Goal: Task Accomplishment & Management: Use online tool/utility

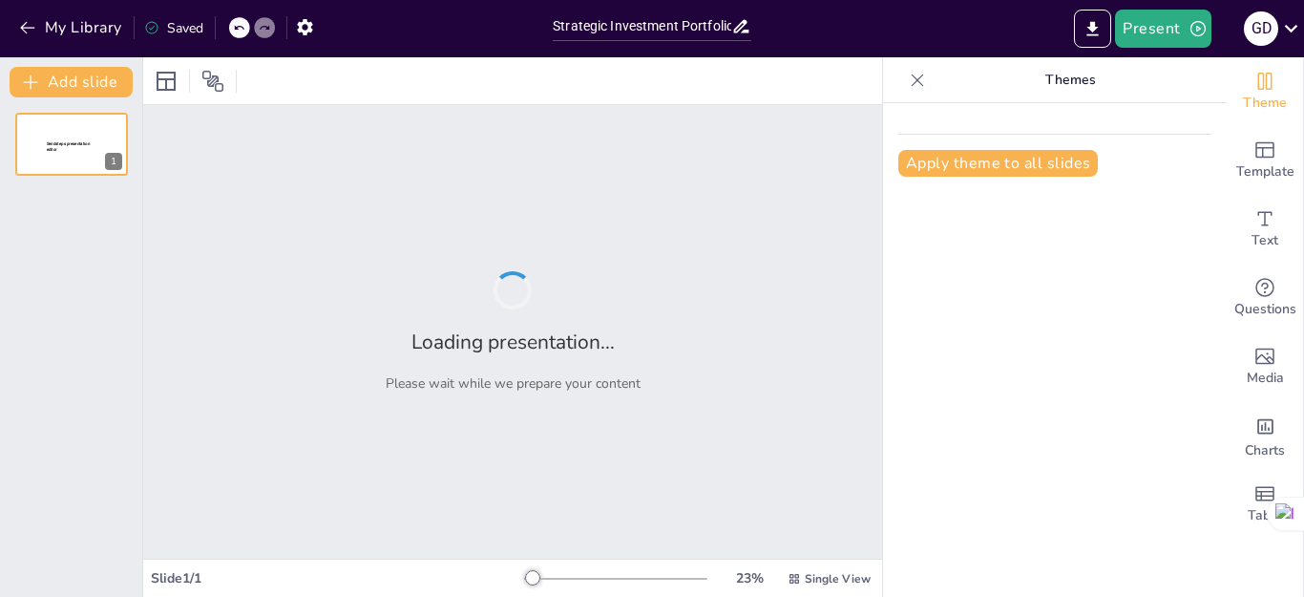
type input "Strategic Investment Portfolio: Harnessing a Million-Dollar Opportunity"
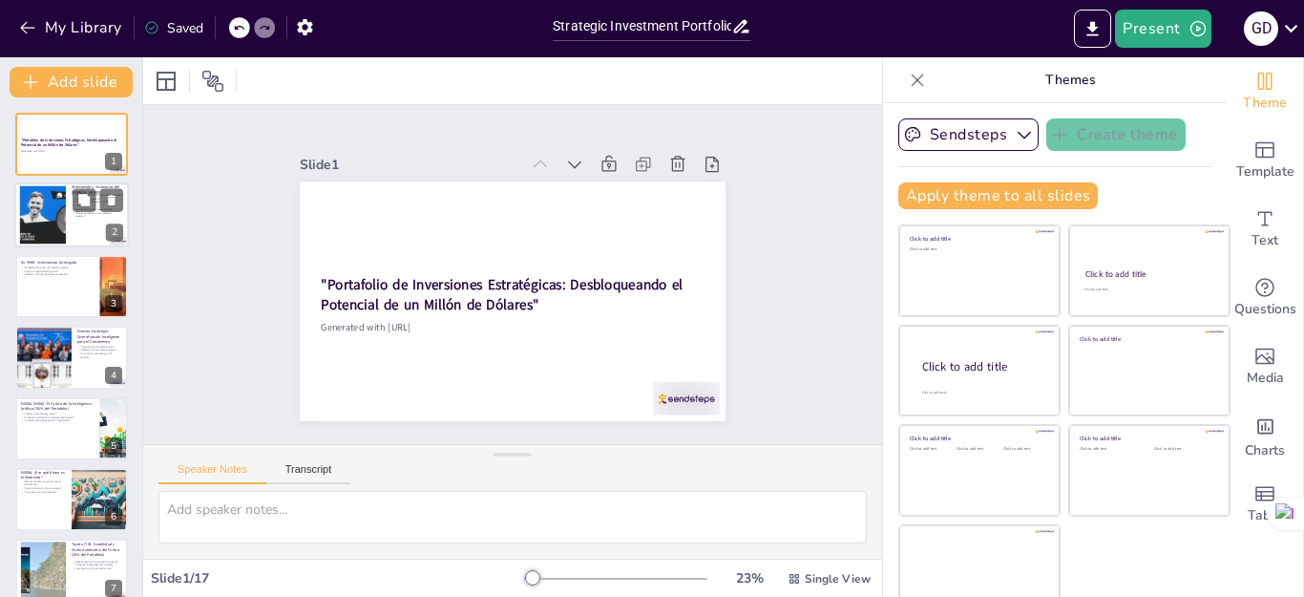
click at [54, 215] on div at bounding box center [43, 215] width 116 height 58
type textarea "This point sets the stage for the presentation, positioning the portfolio as a …"
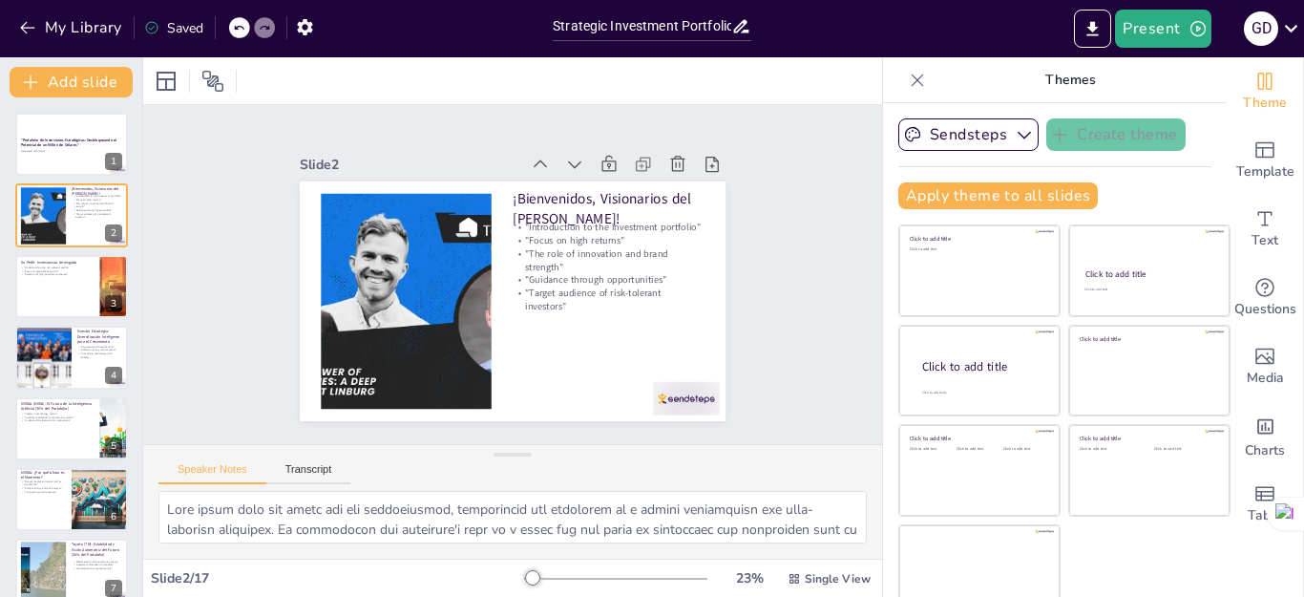
click at [737, 310] on div "Slide 1 "Portafolio de Inversiones Estratégicas: Desbloqueando el Potencial de …" at bounding box center [513, 274] width 598 height 443
click at [312, 474] on button "Transcript" at bounding box center [308, 473] width 85 height 21
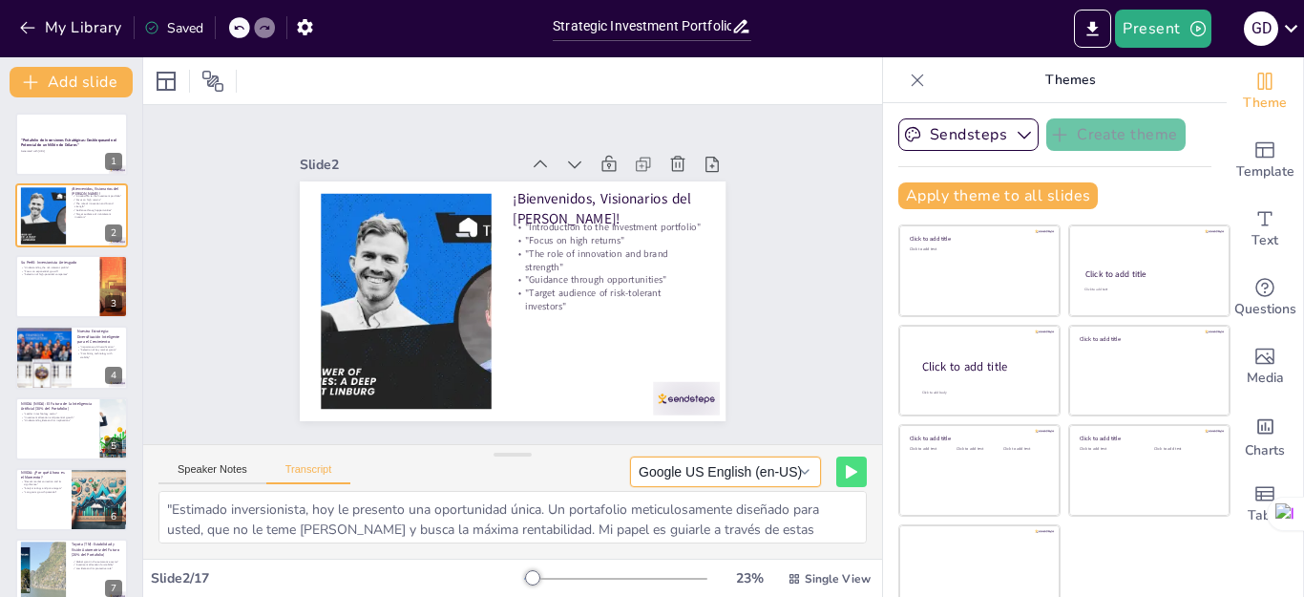
click at [771, 474] on button "Google US English (en-US)" at bounding box center [725, 471] width 191 height 31
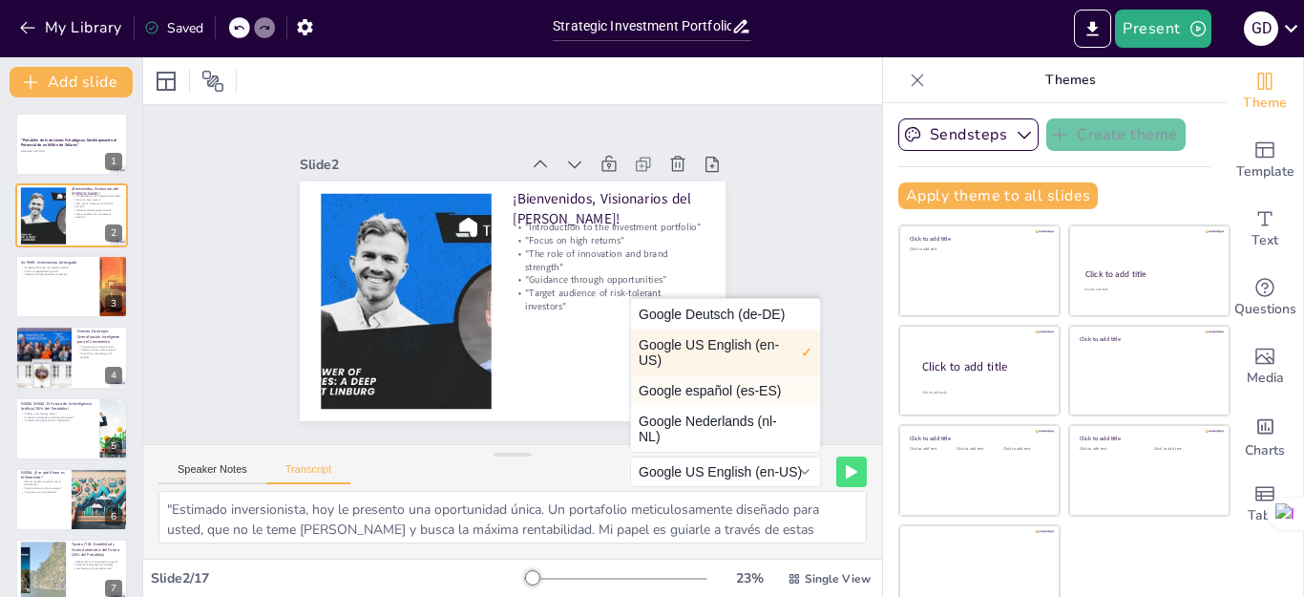
click at [722, 398] on button "Google español (es-ES)" at bounding box center [725, 390] width 189 height 31
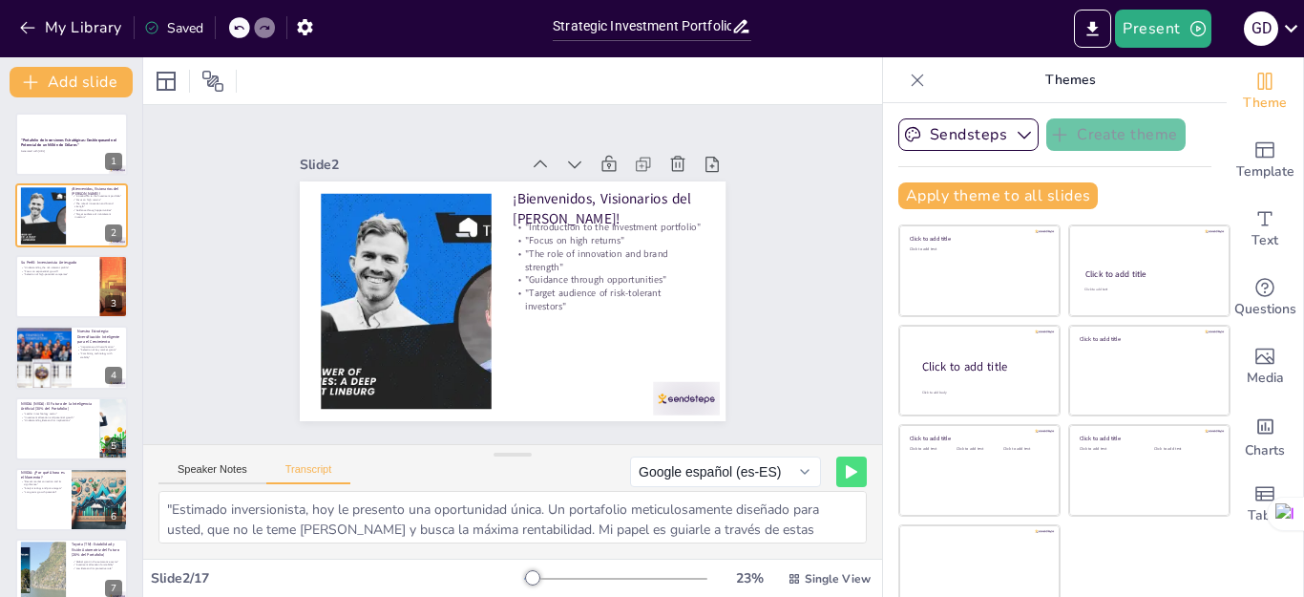
click at [537, 476] on div "Speaker Notes Transcript Google español (es-ES) Microsoft Anna - English (Unite…" at bounding box center [512, 468] width 739 height 46
click at [215, 473] on button "Speaker Notes" at bounding box center [212, 473] width 108 height 21
click at [297, 471] on button "Transcript" at bounding box center [308, 473] width 85 height 21
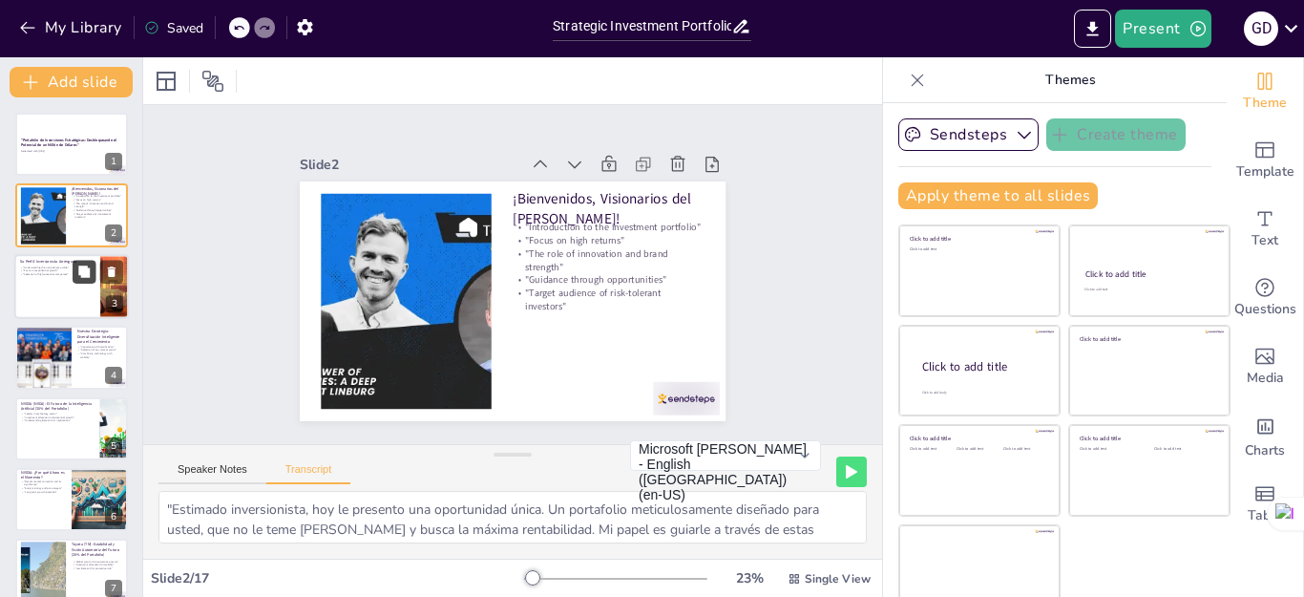
click at [79, 280] on button at bounding box center [84, 271] width 23 height 23
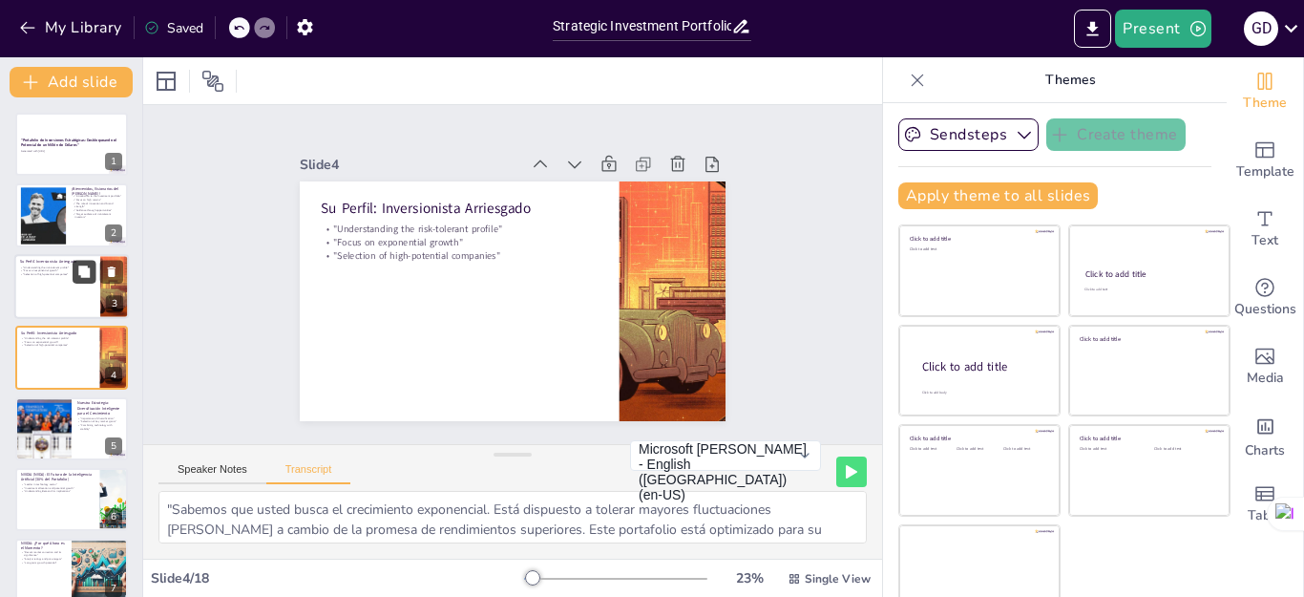
scroll to position [10, 0]
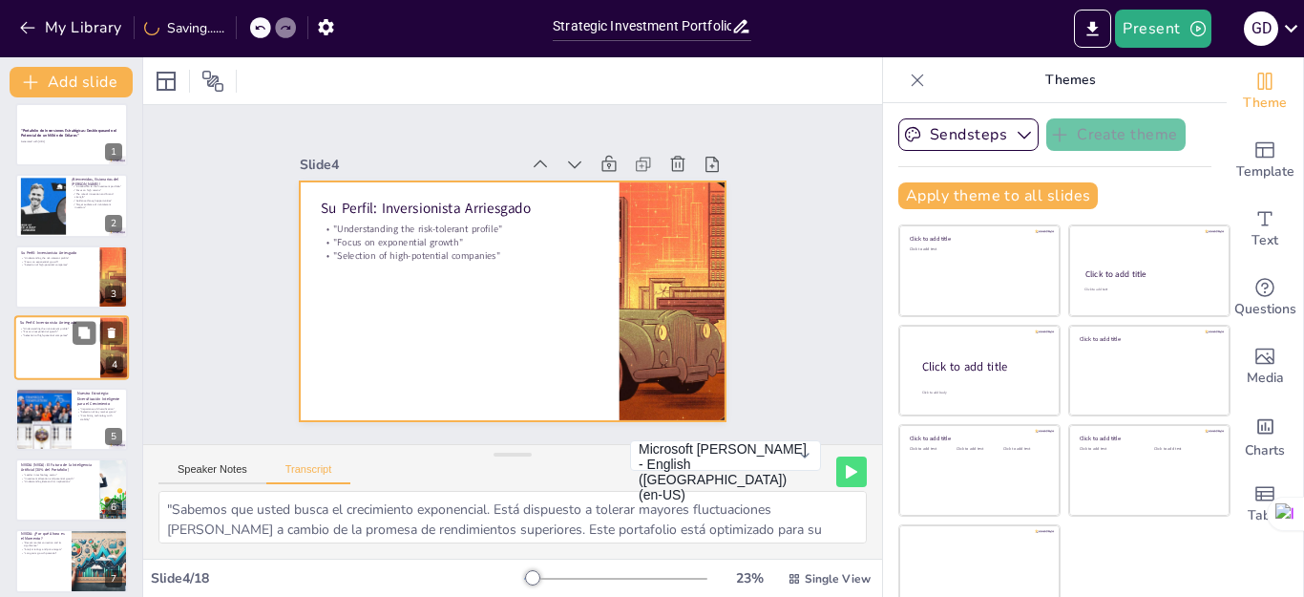
click at [72, 350] on div at bounding box center [71, 347] width 115 height 65
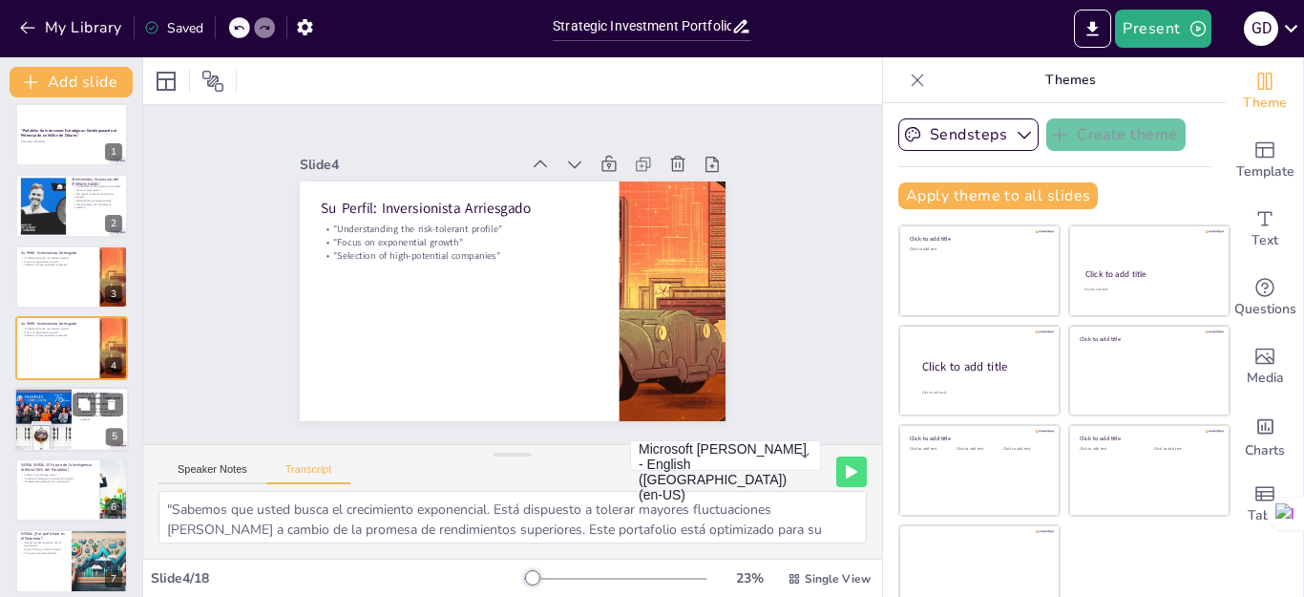
click at [53, 404] on div at bounding box center [42, 419] width 97 height 65
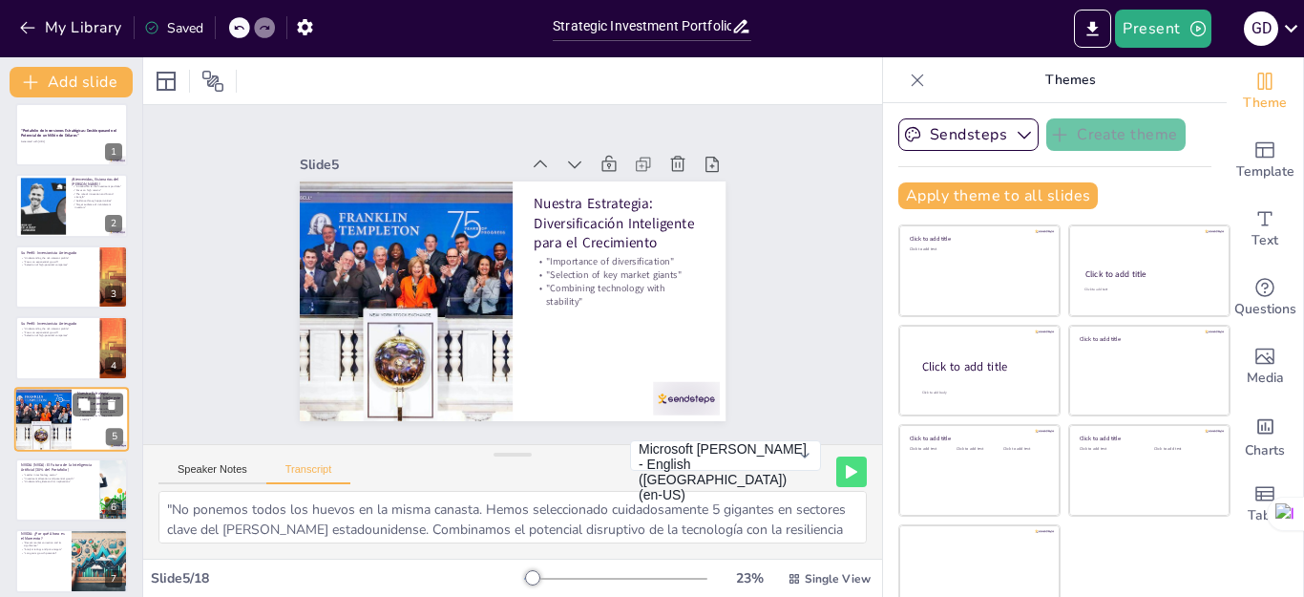
scroll to position [81, 0]
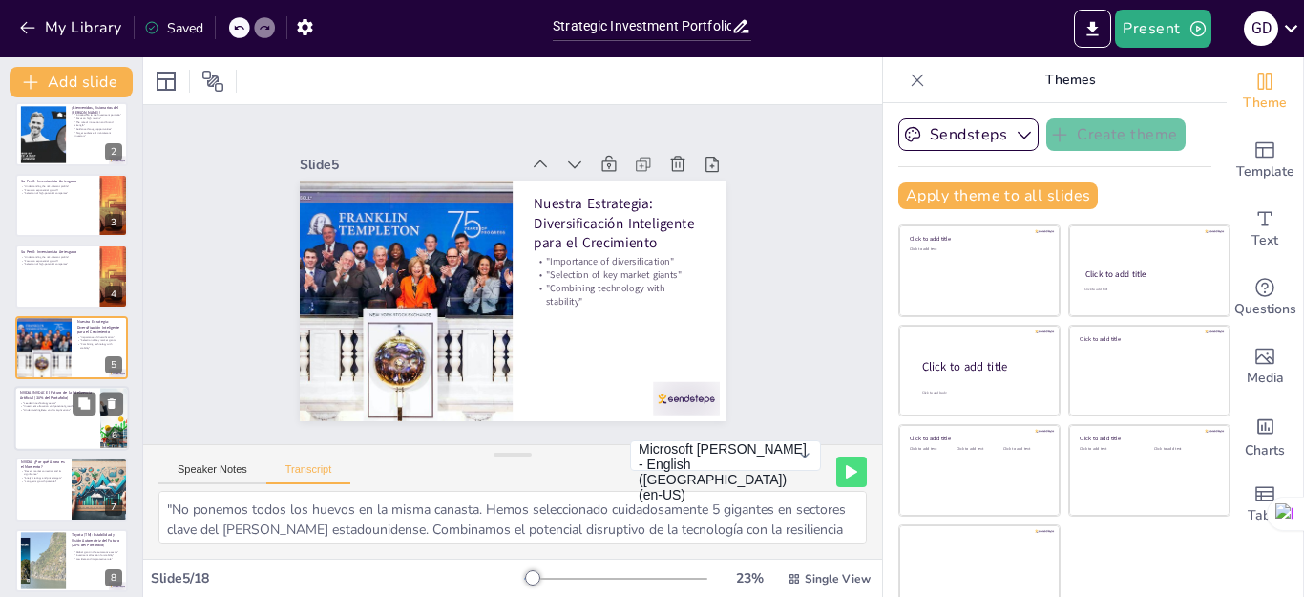
click at [61, 435] on div at bounding box center [71, 418] width 115 height 65
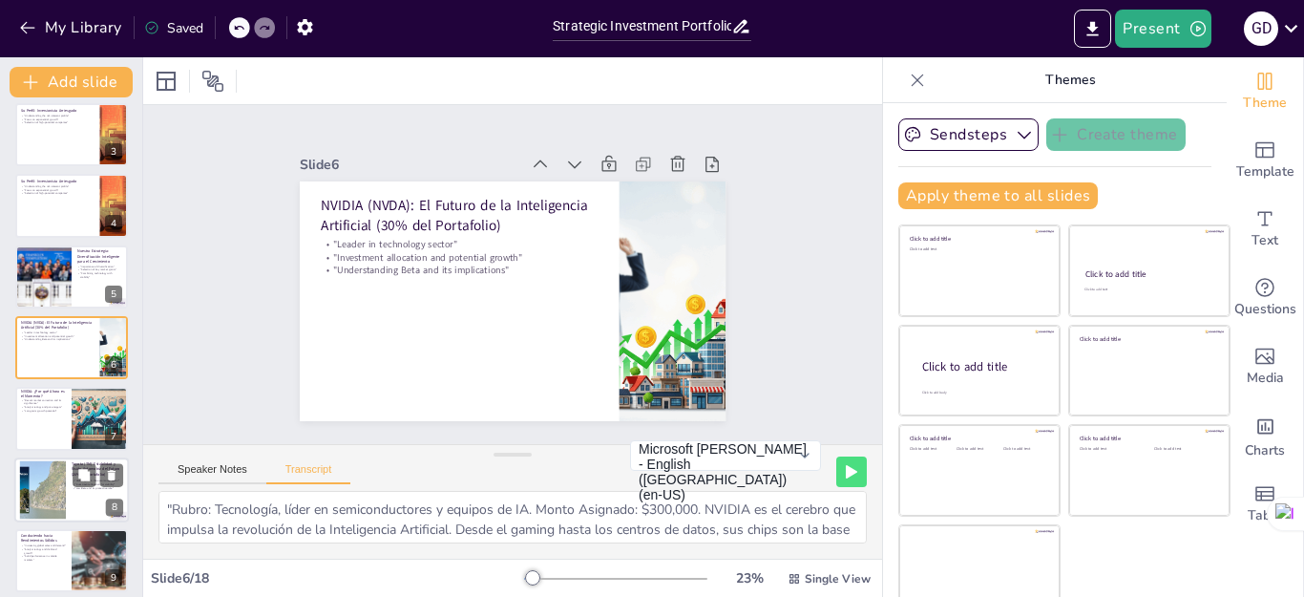
click at [60, 488] on div at bounding box center [42, 489] width 103 height 58
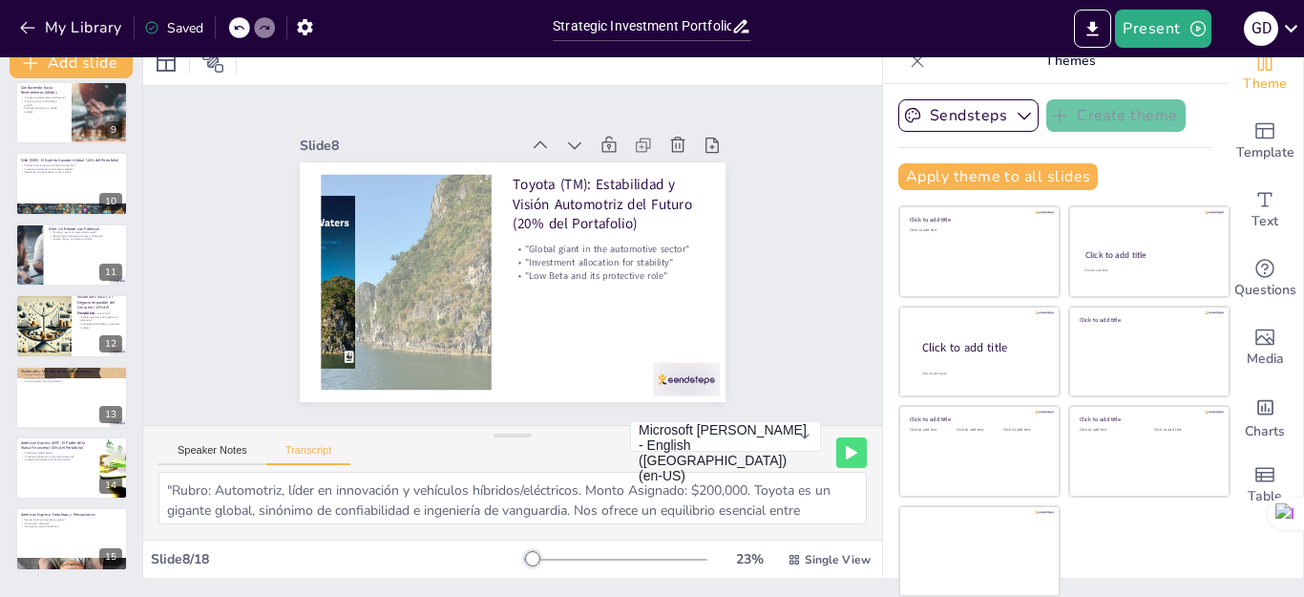
scroll to position [802, 0]
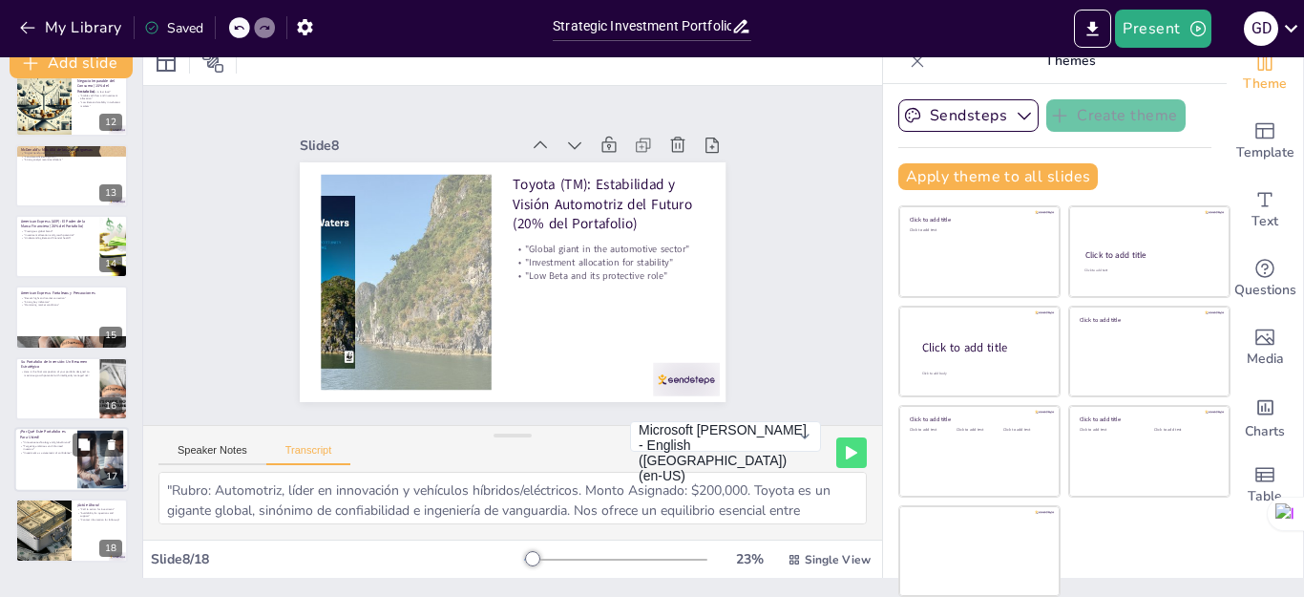
click at [54, 477] on div at bounding box center [71, 459] width 115 height 65
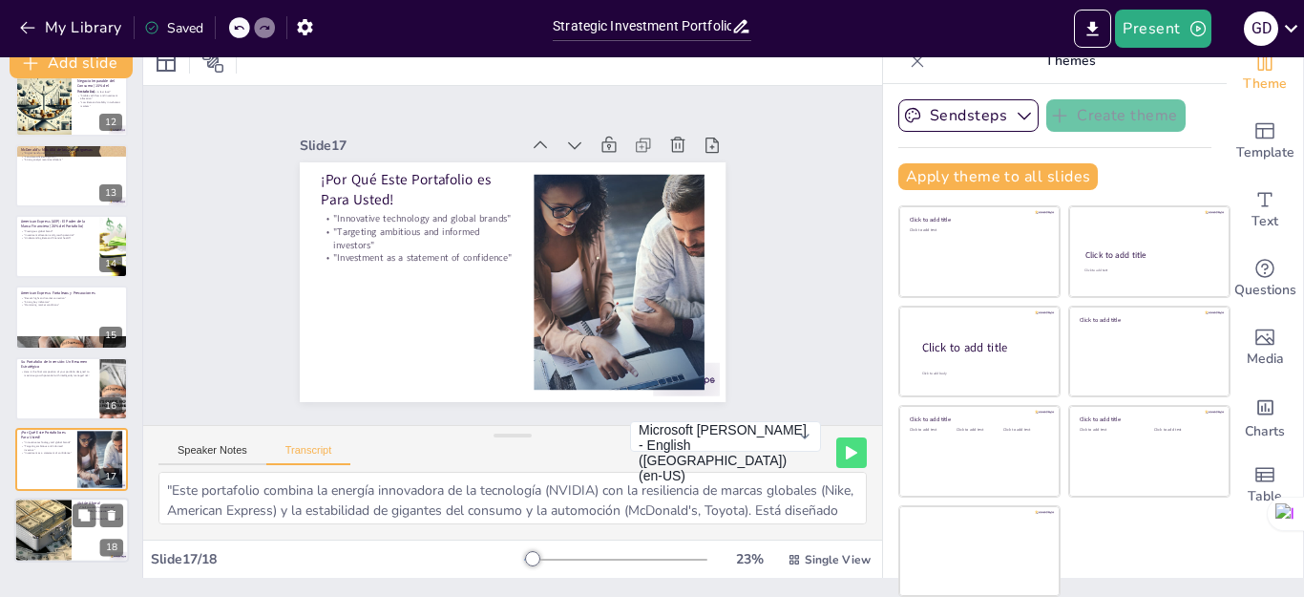
click at [52, 518] on div at bounding box center [42, 530] width 97 height 65
type textarea ""El mercado espera, pero las oportunidades no. Es el momento de invertir y ver …"
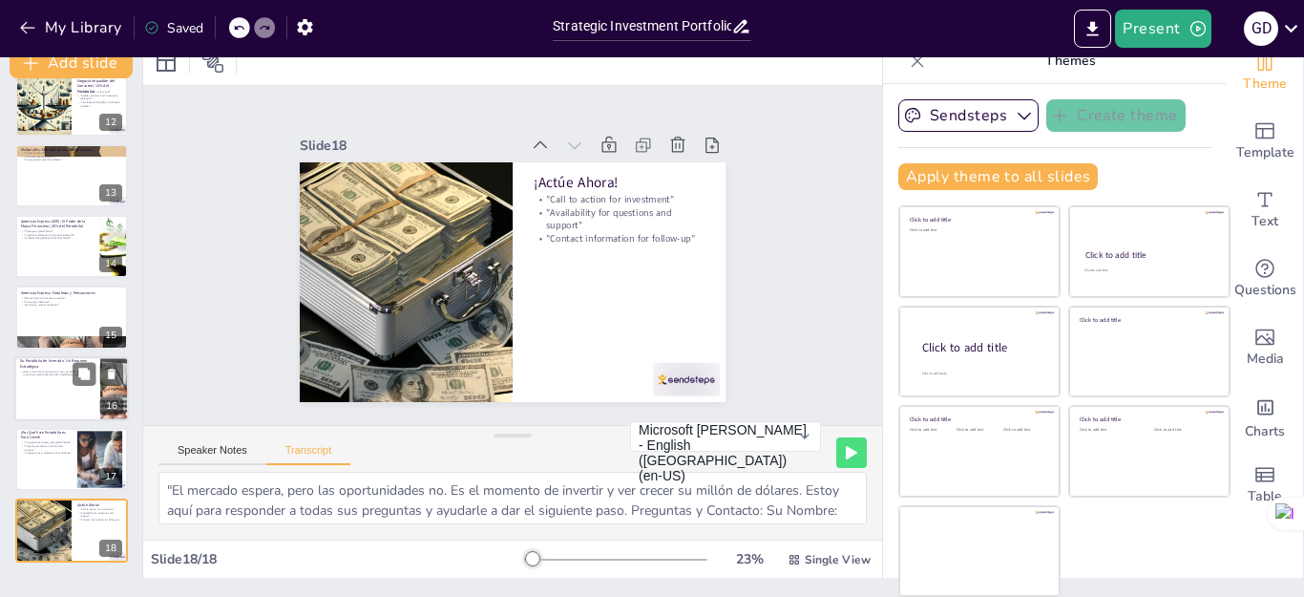
click at [61, 391] on div at bounding box center [71, 388] width 115 height 65
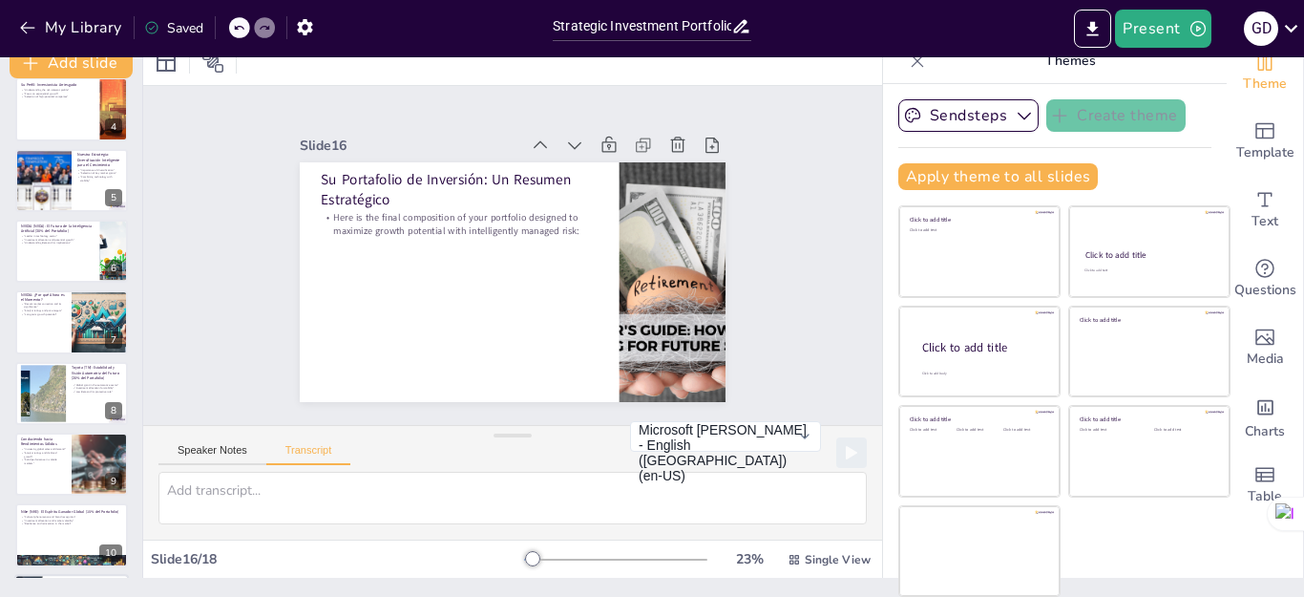
scroll to position [0, 0]
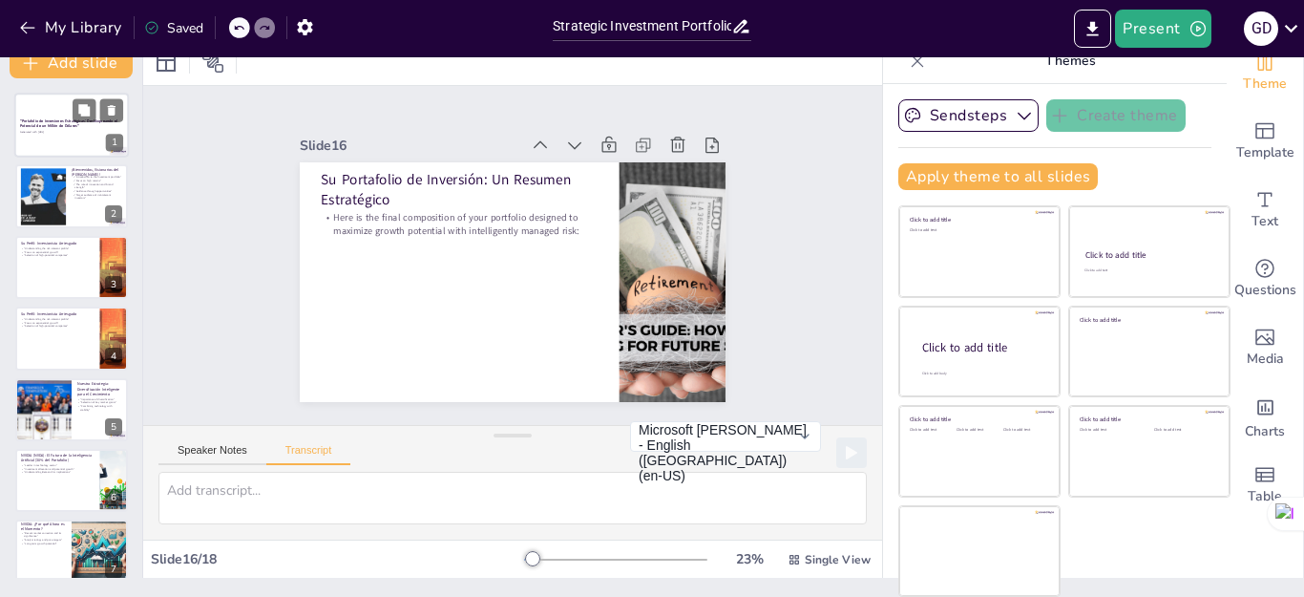
click at [54, 135] on div at bounding box center [71, 125] width 115 height 65
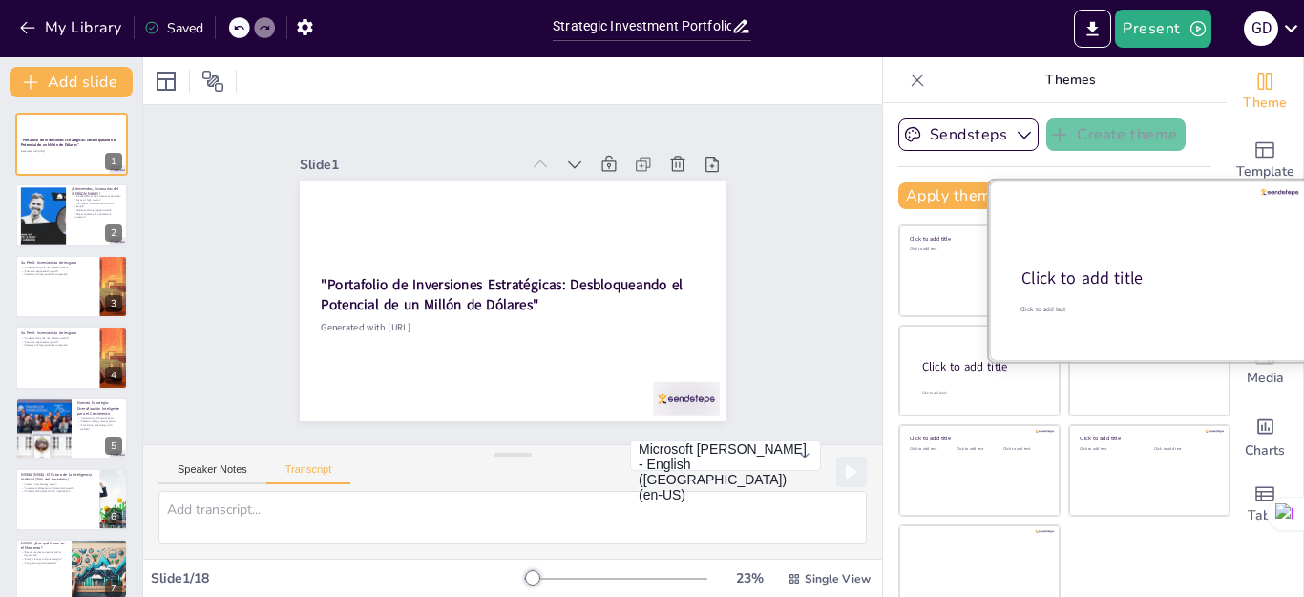
scroll to position [19, 0]
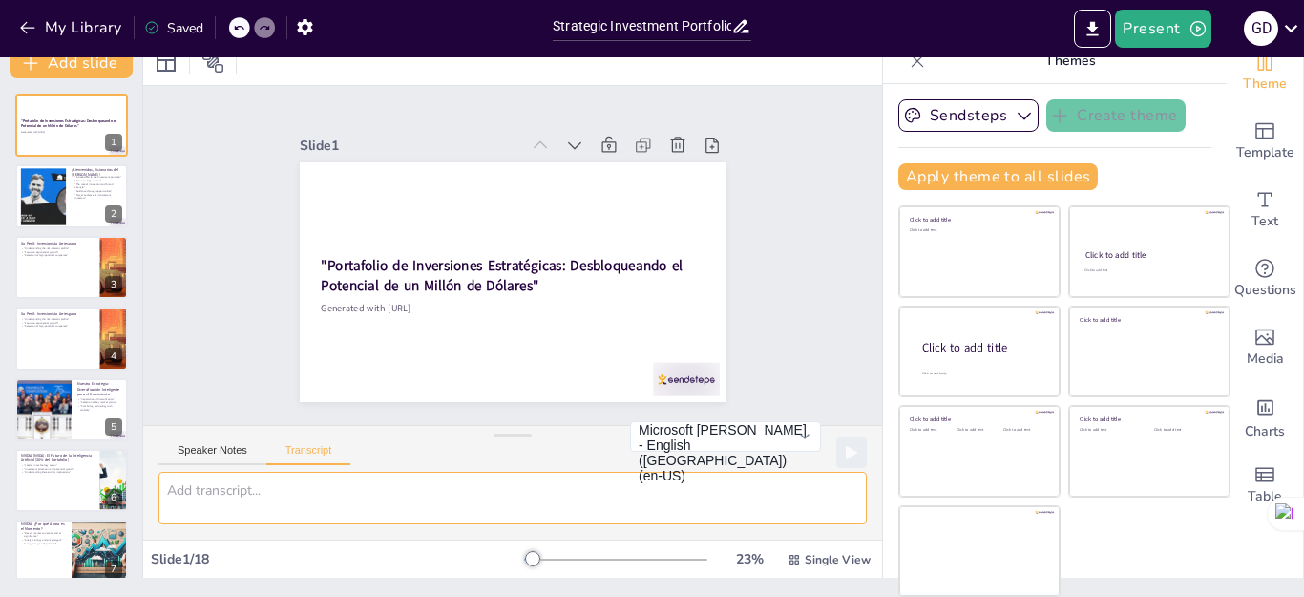
click at [415, 506] on textarea at bounding box center [512, 498] width 708 height 53
click at [226, 457] on button "Speaker Notes" at bounding box center [212, 454] width 108 height 21
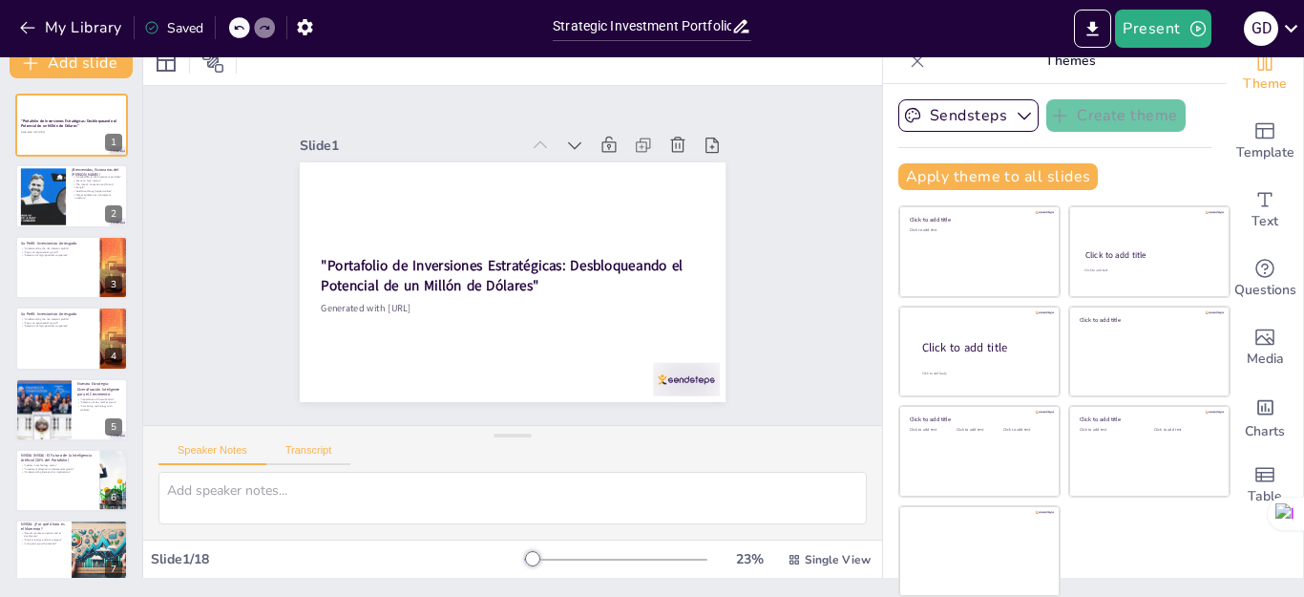
click at [289, 449] on button "Transcript" at bounding box center [308, 454] width 85 height 21
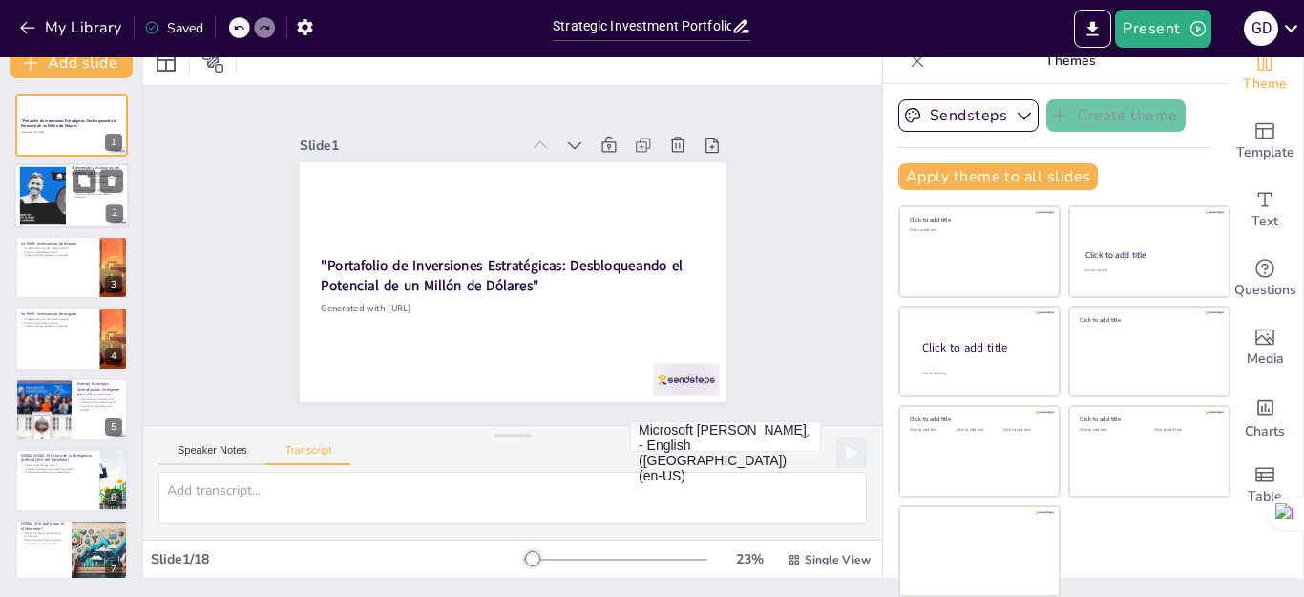
click at [52, 198] on div at bounding box center [43, 196] width 116 height 58
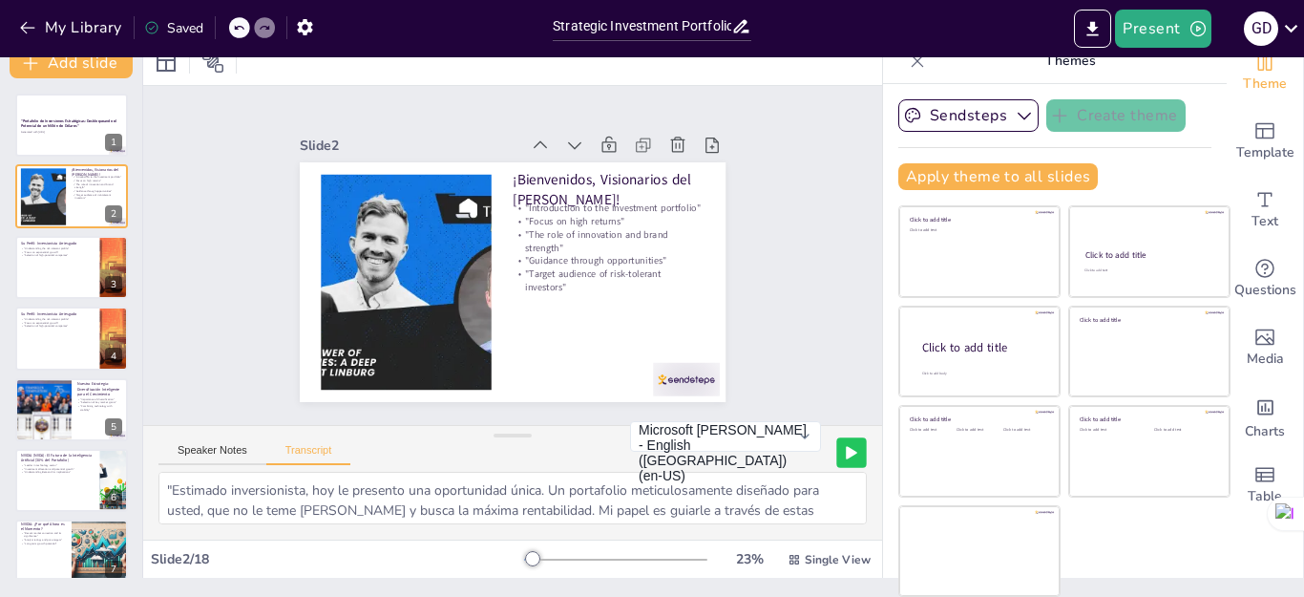
click at [846, 457] on icon at bounding box center [851, 452] width 11 height 13
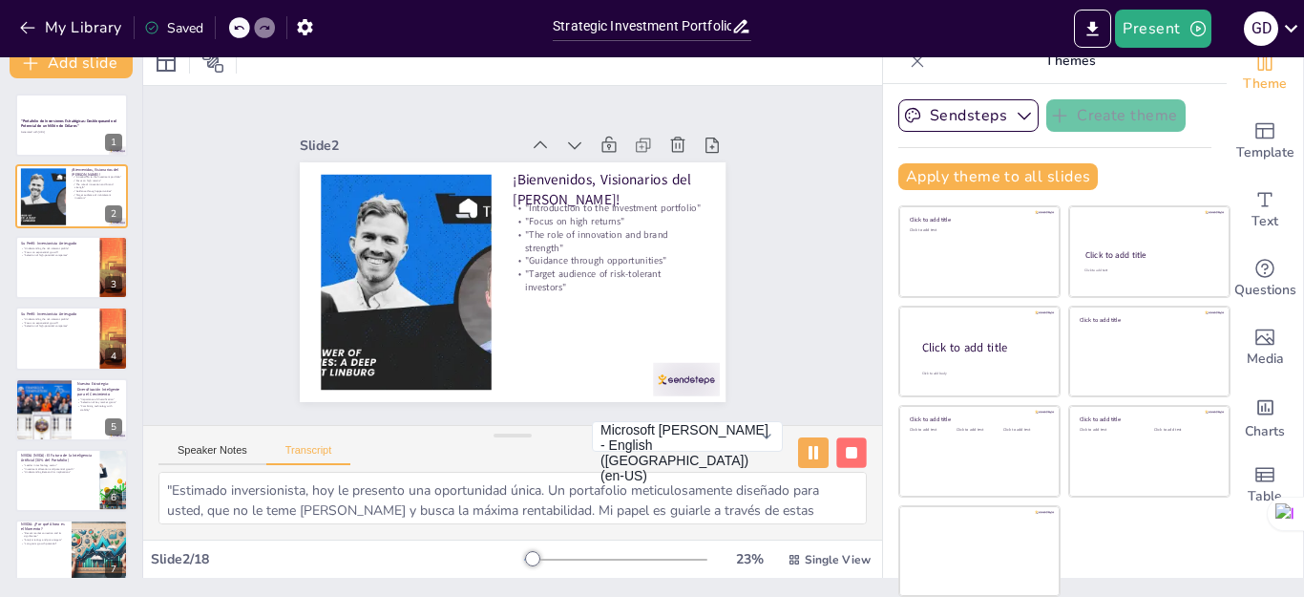
click at [836, 456] on button at bounding box center [851, 452] width 30 height 30
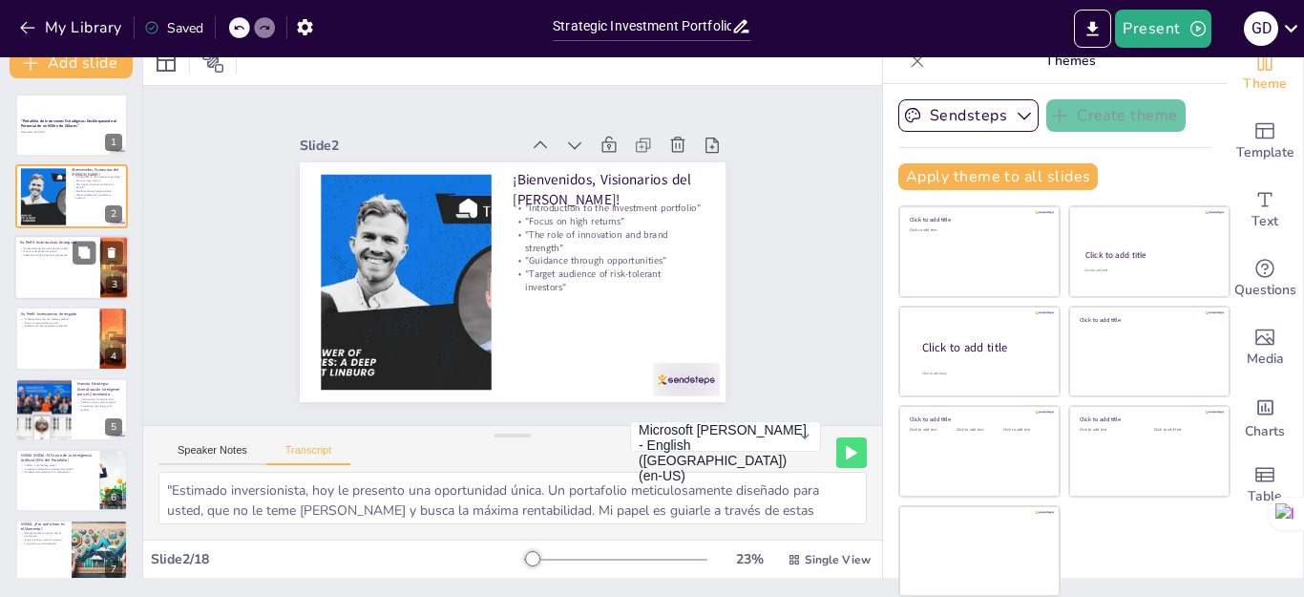
click at [34, 282] on div at bounding box center [71, 267] width 115 height 65
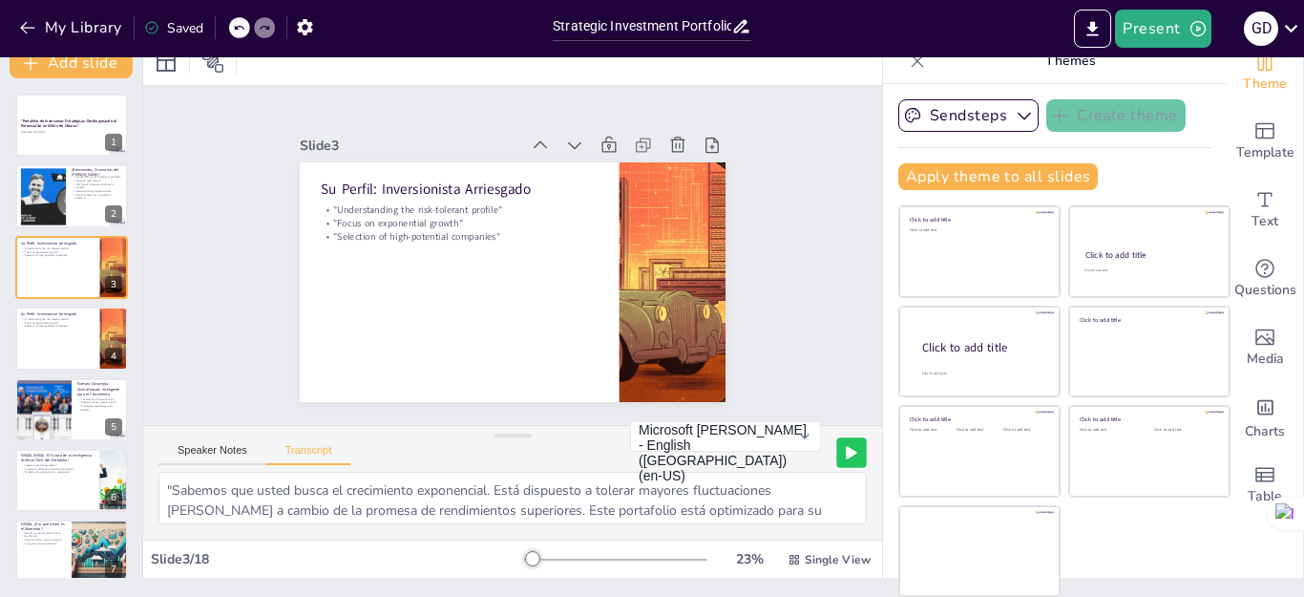
click at [836, 462] on button at bounding box center [851, 452] width 30 height 30
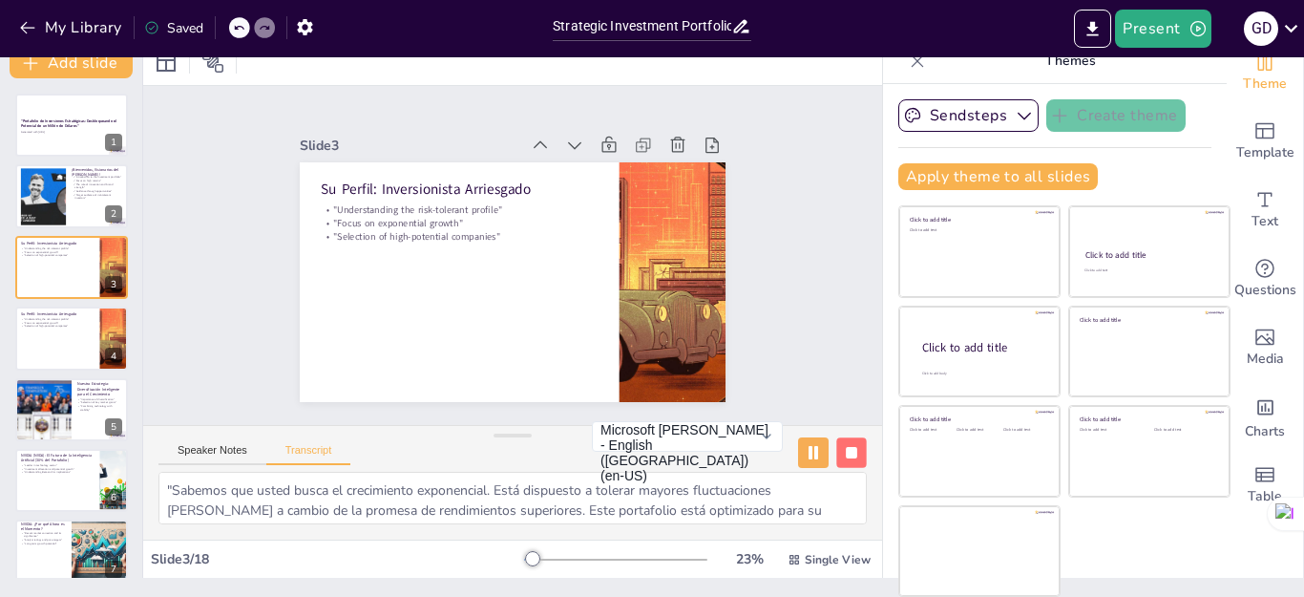
click at [836, 460] on button at bounding box center [851, 452] width 30 height 30
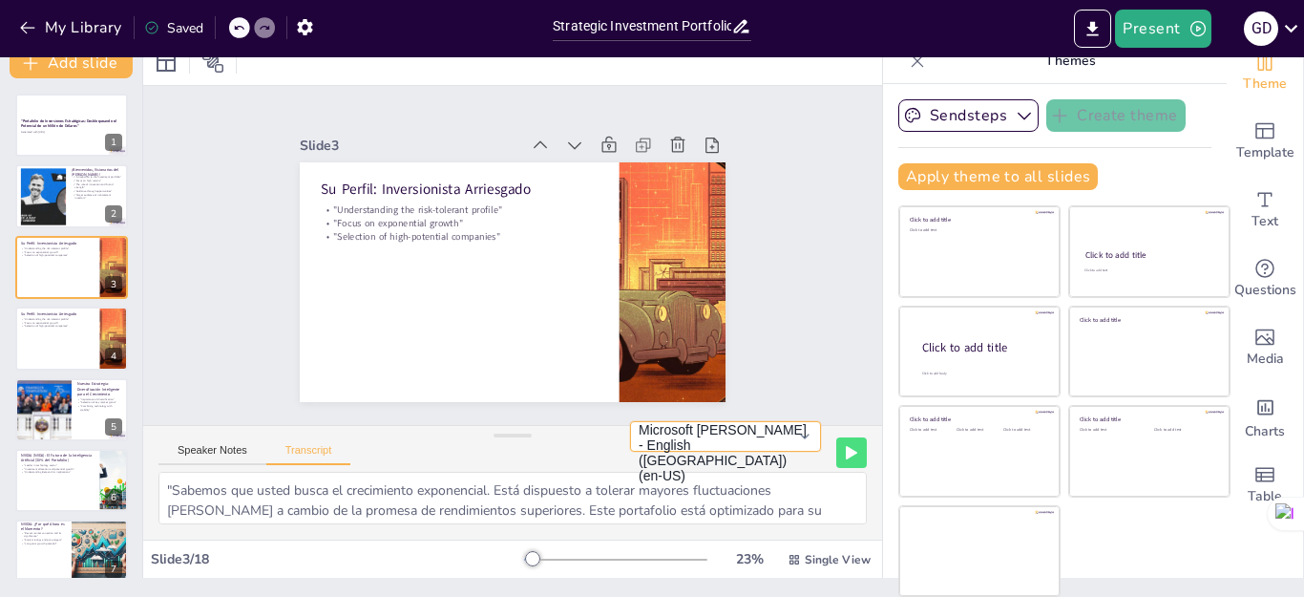
click at [739, 452] on button "Microsoft [PERSON_NAME] - English ([GEOGRAPHIC_DATA]) (en-US)" at bounding box center [725, 436] width 191 height 31
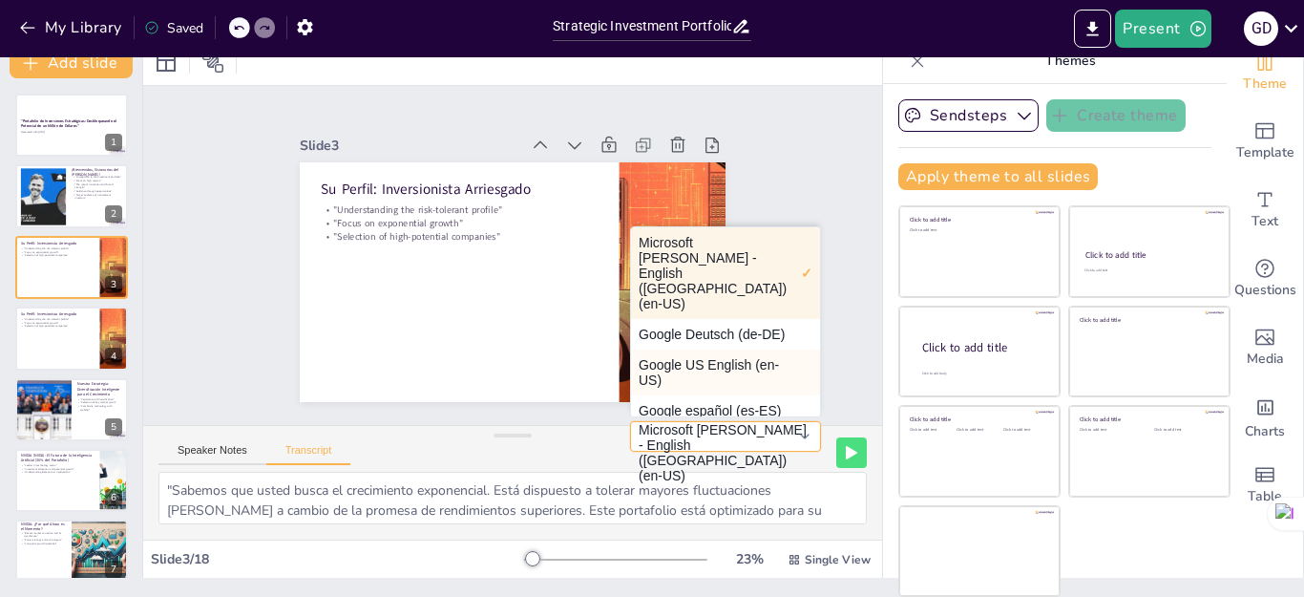
scroll to position [55, 0]
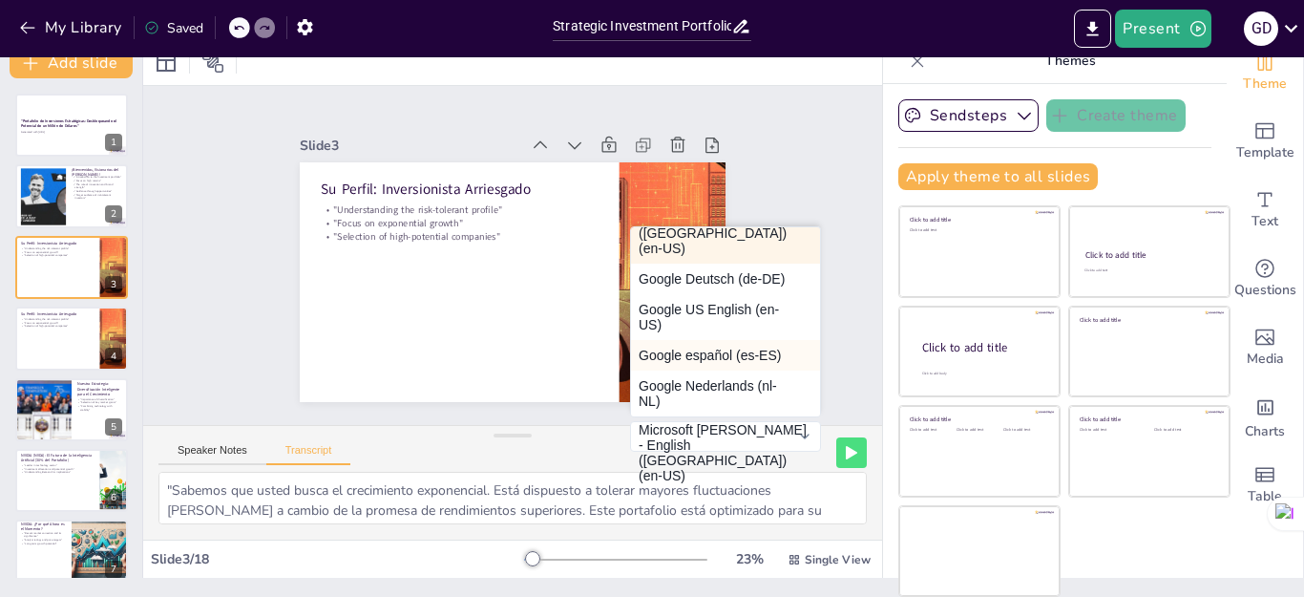
click at [697, 363] on button "Google español (es-ES)" at bounding box center [725, 355] width 189 height 31
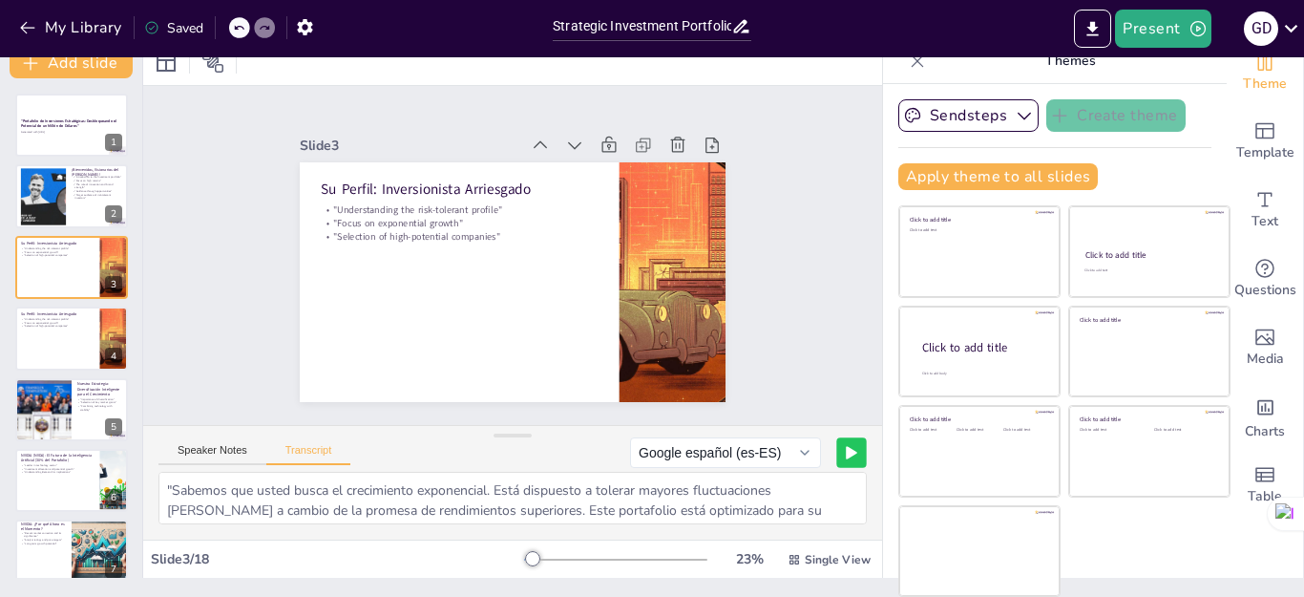
click at [846, 456] on icon at bounding box center [851, 452] width 11 height 13
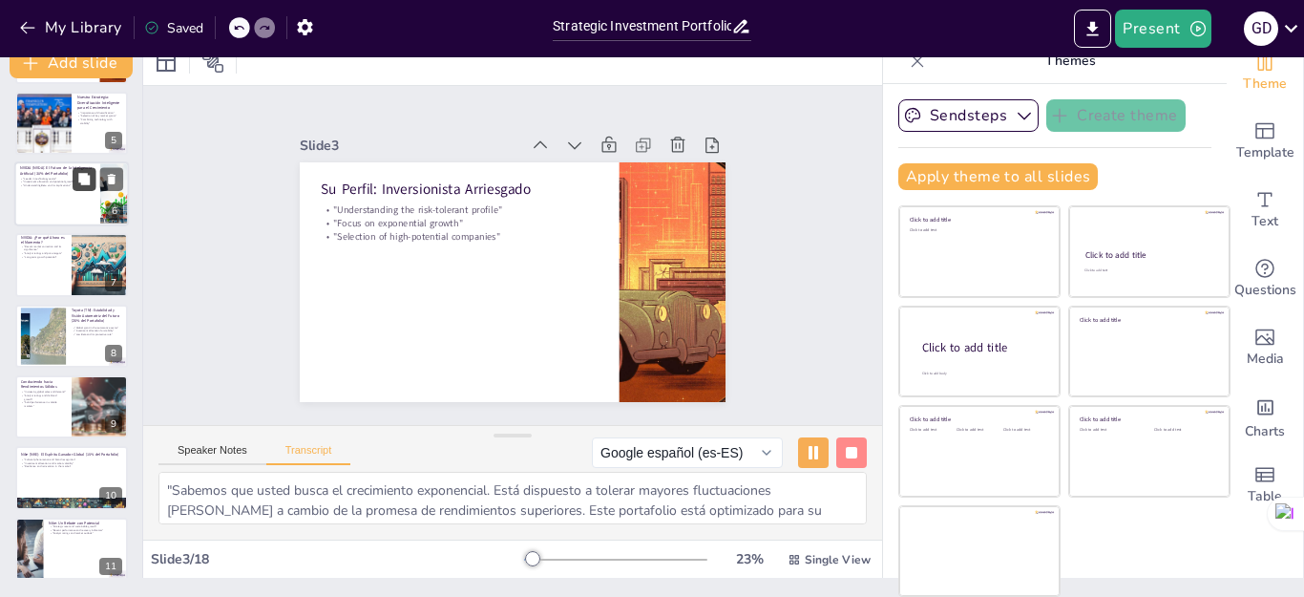
scroll to position [382, 0]
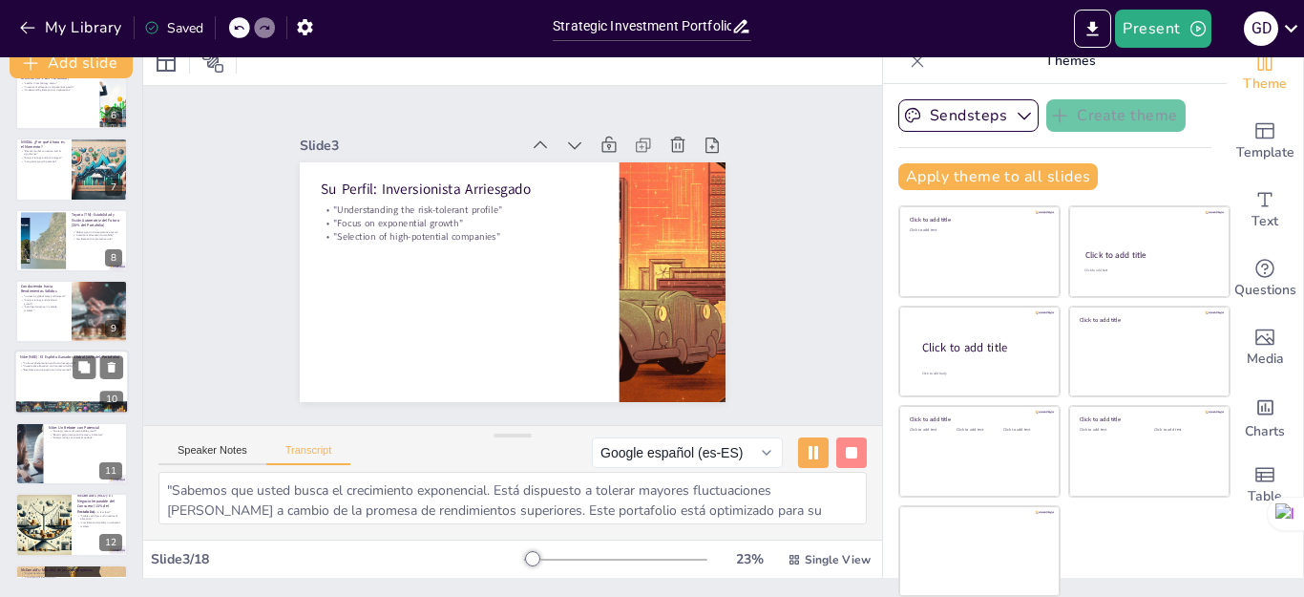
click at [49, 378] on div at bounding box center [71, 382] width 115 height 65
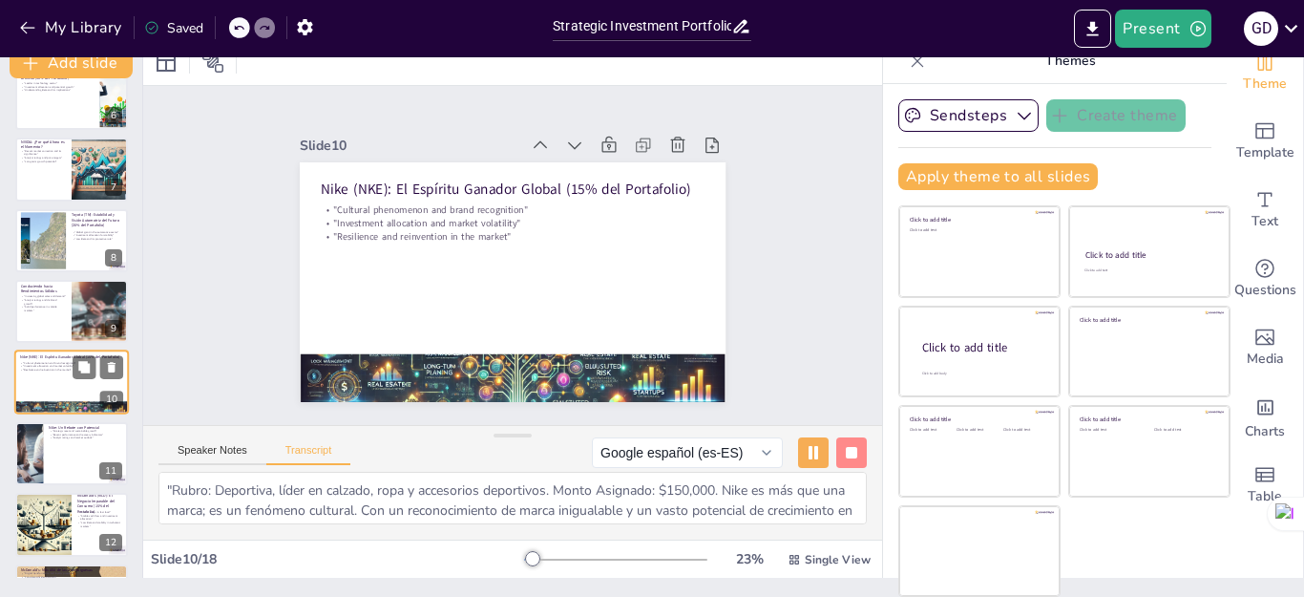
scroll to position [436, 0]
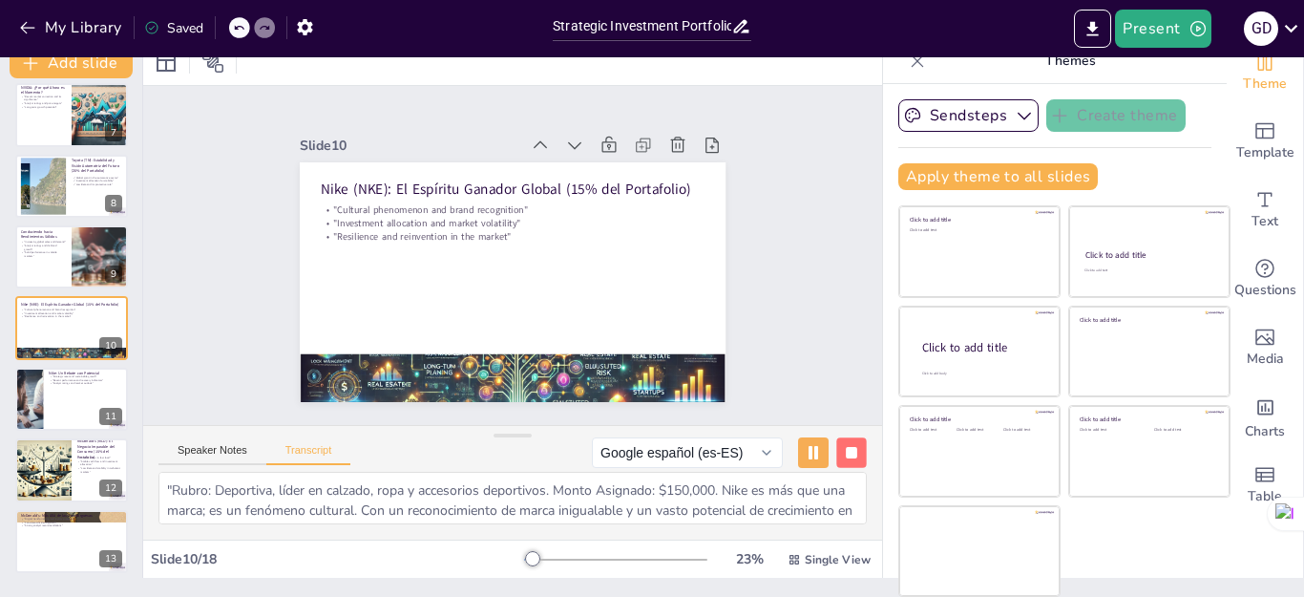
click at [836, 454] on button at bounding box center [851, 452] width 30 height 30
click at [836, 460] on button at bounding box center [851, 452] width 30 height 30
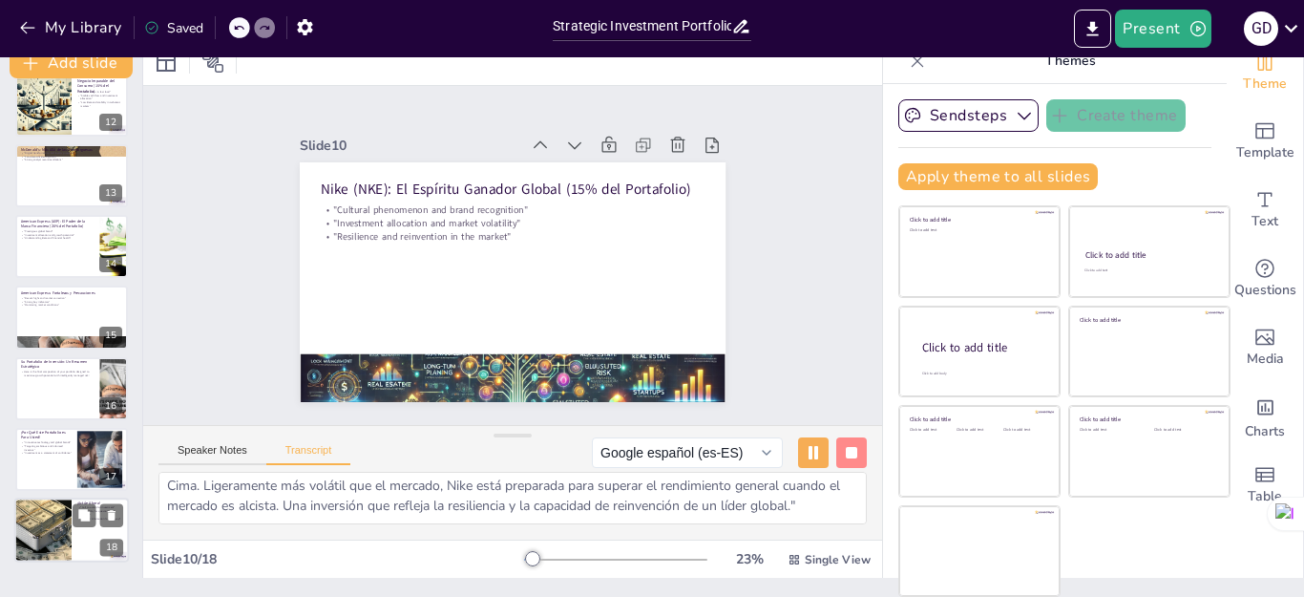
click at [48, 537] on div at bounding box center [42, 530] width 97 height 65
type textarea ""El mercado espera, pero las oportunidades no. Es el momento de invertir y ver …"
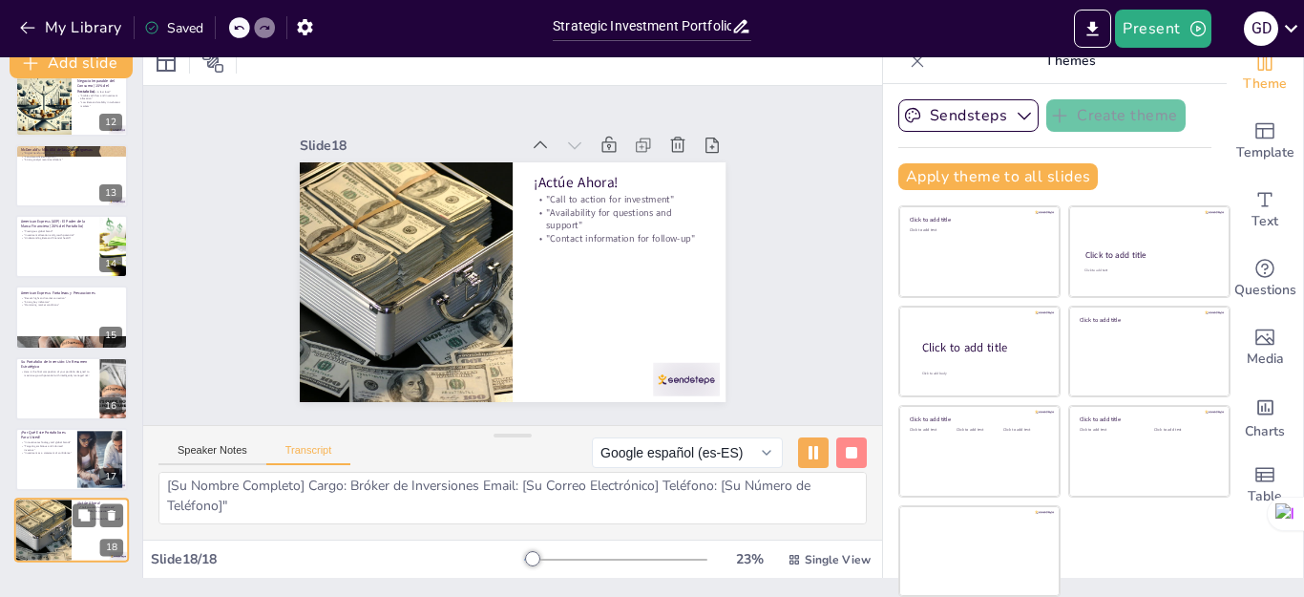
scroll to position [45, 0]
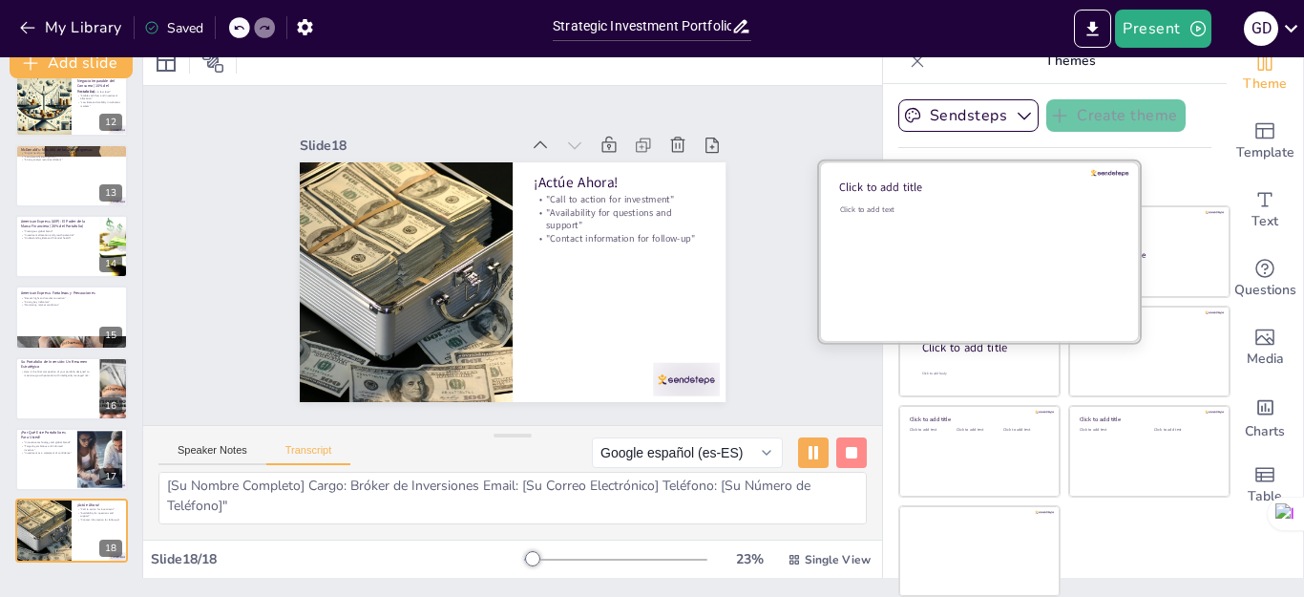
click at [958, 233] on div "Click to add text" at bounding box center [976, 263] width 273 height 118
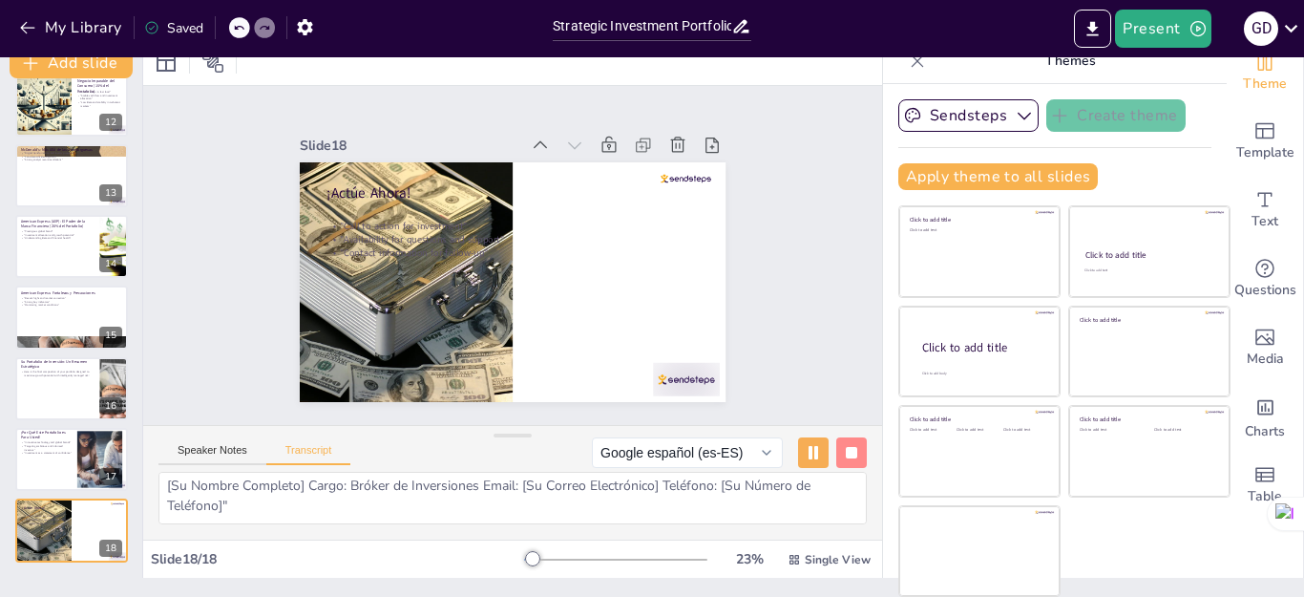
click at [263, 31] on icon at bounding box center [264, 27] width 11 height 11
click at [241, 29] on icon at bounding box center [238, 27] width 11 height 11
click at [769, 294] on div "Slide 1 "Portafolio de Inversiones Estratégicas: Desbloqueando el Potencial de …" at bounding box center [512, 254] width 793 height 485
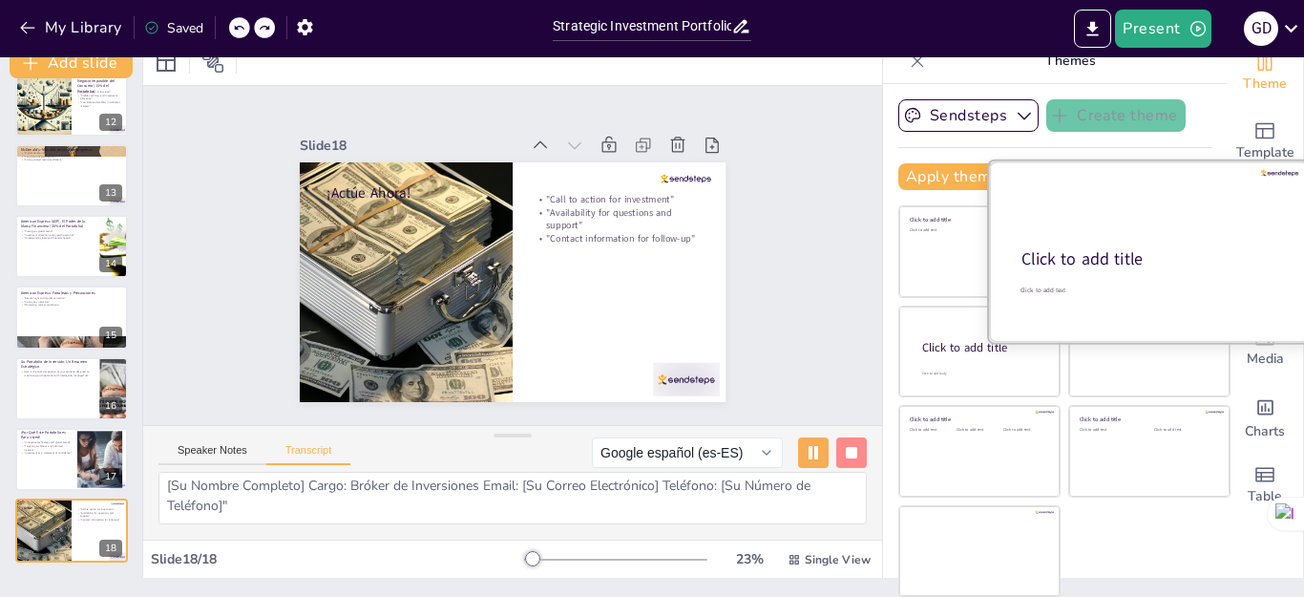
scroll to position [0, 0]
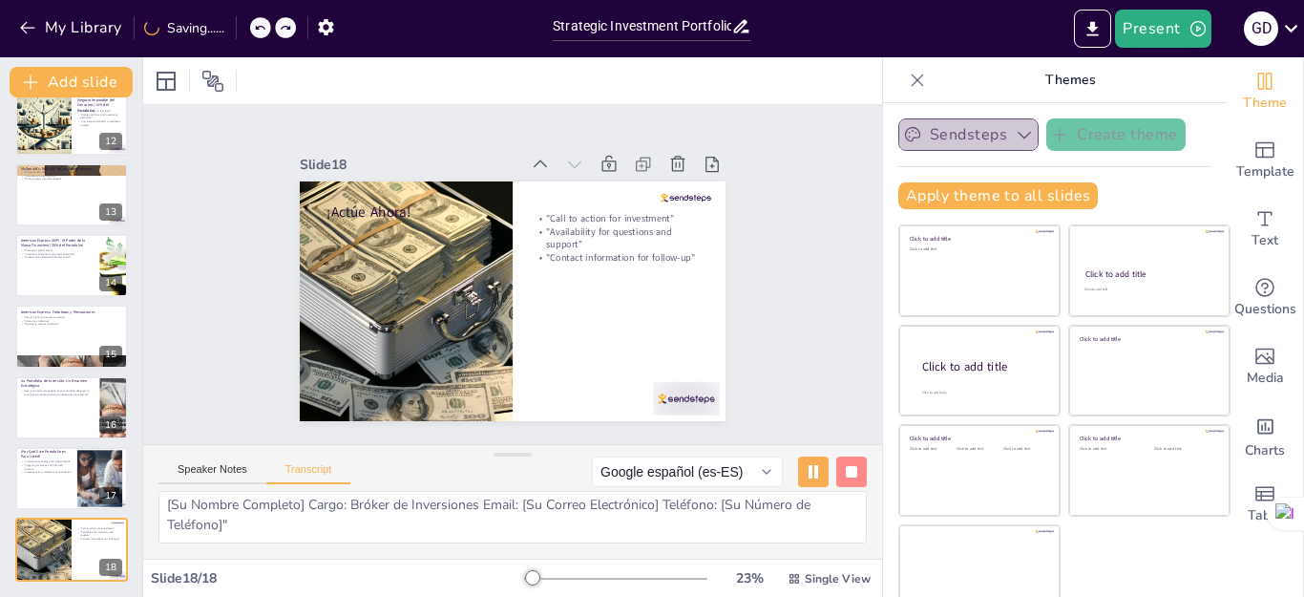
click at [935, 135] on button "Sendsteps" at bounding box center [968, 134] width 140 height 32
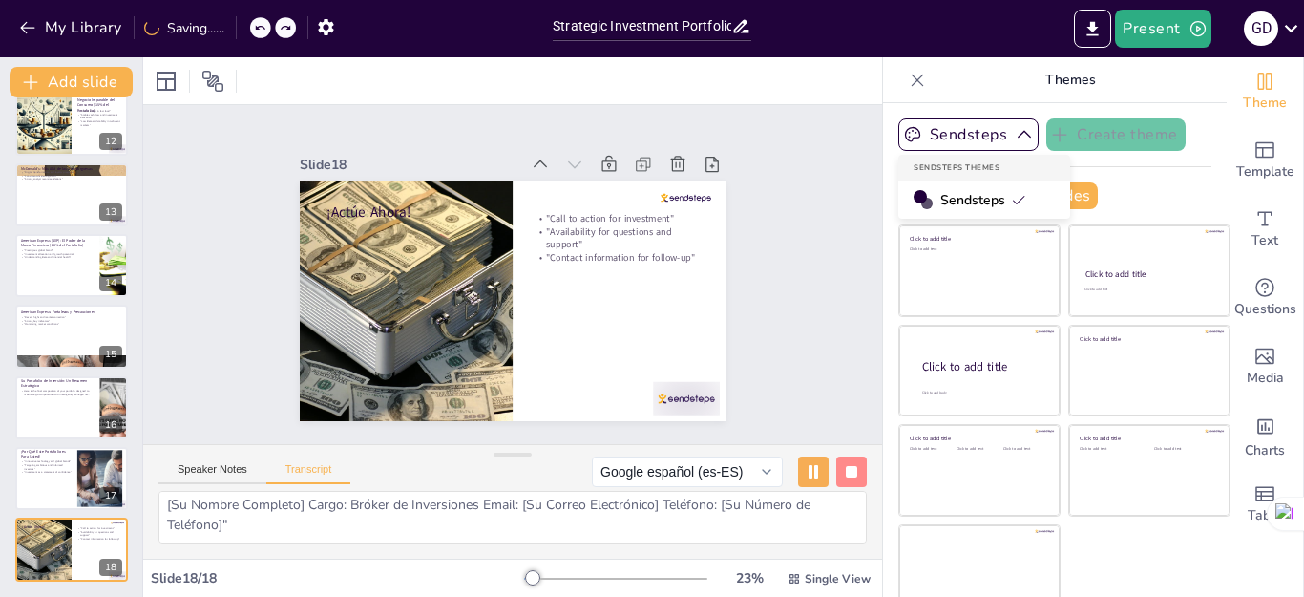
click at [960, 198] on span "Sendsteps" at bounding box center [983, 200] width 86 height 18
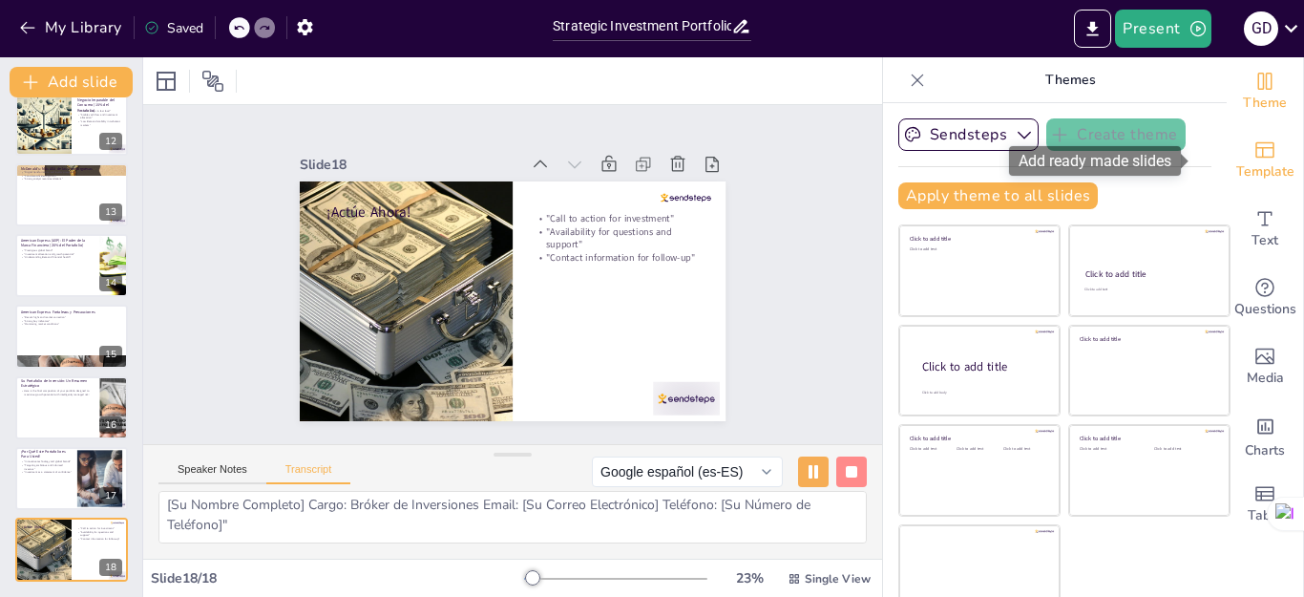
click at [1227, 156] on div "Template" at bounding box center [1265, 160] width 76 height 69
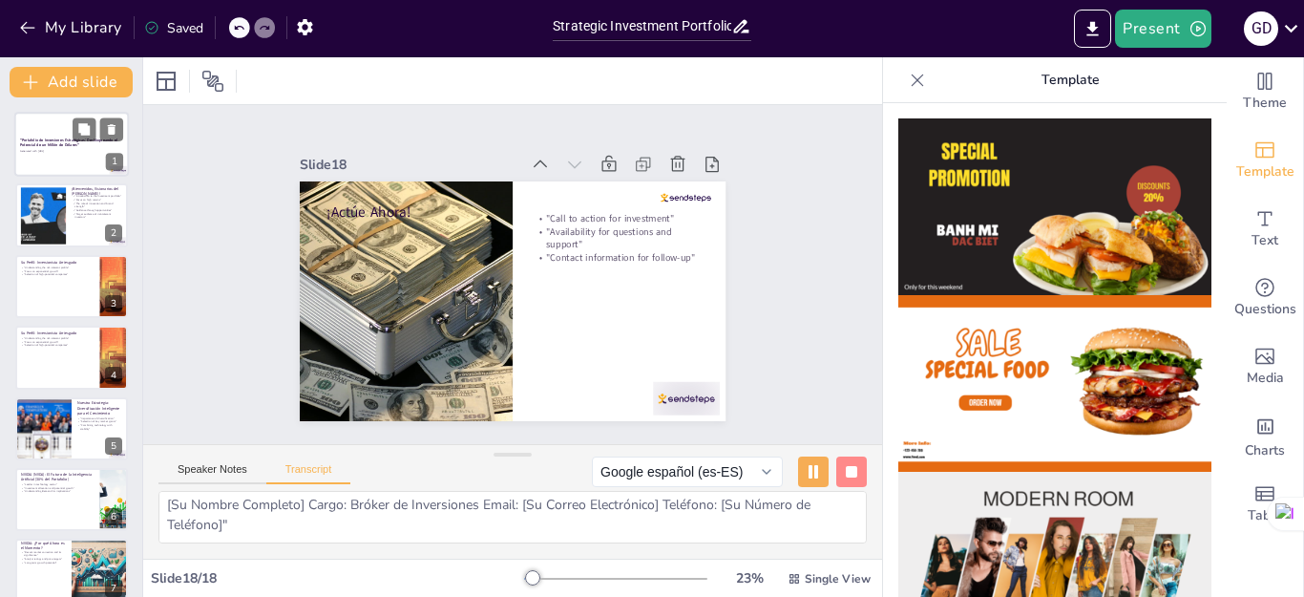
click at [55, 159] on div at bounding box center [71, 144] width 115 height 65
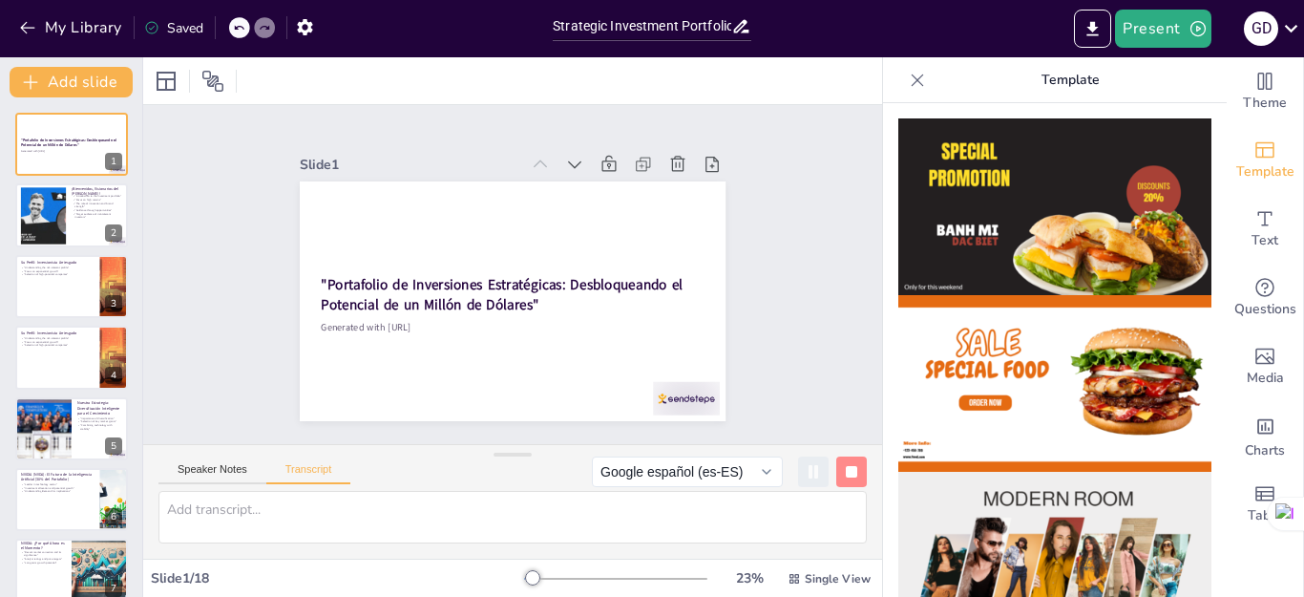
click at [1009, 250] on img at bounding box center [1054, 206] width 313 height 177
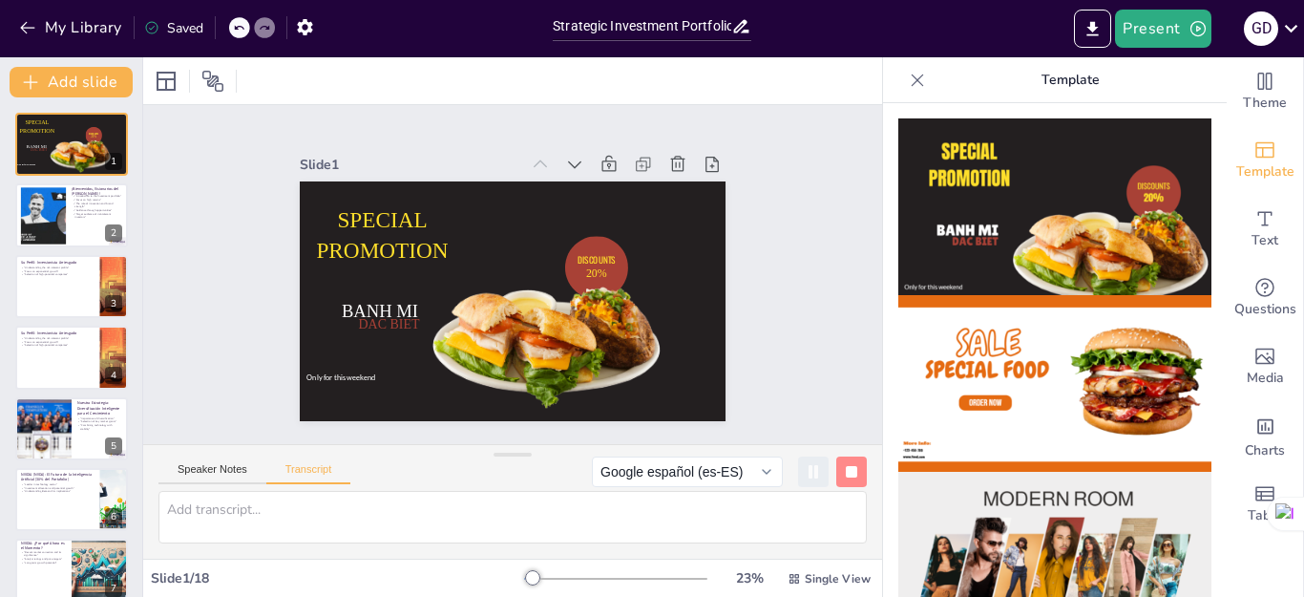
click at [1020, 388] on img at bounding box center [1054, 383] width 313 height 177
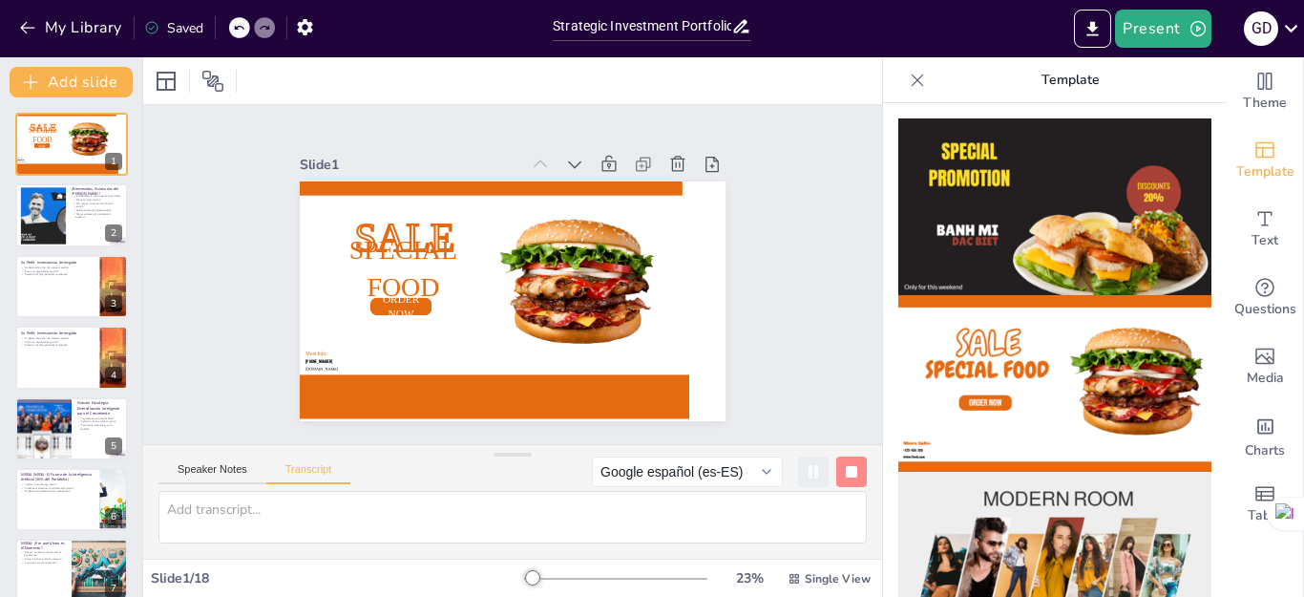
click at [1000, 247] on img at bounding box center [1054, 206] width 313 height 177
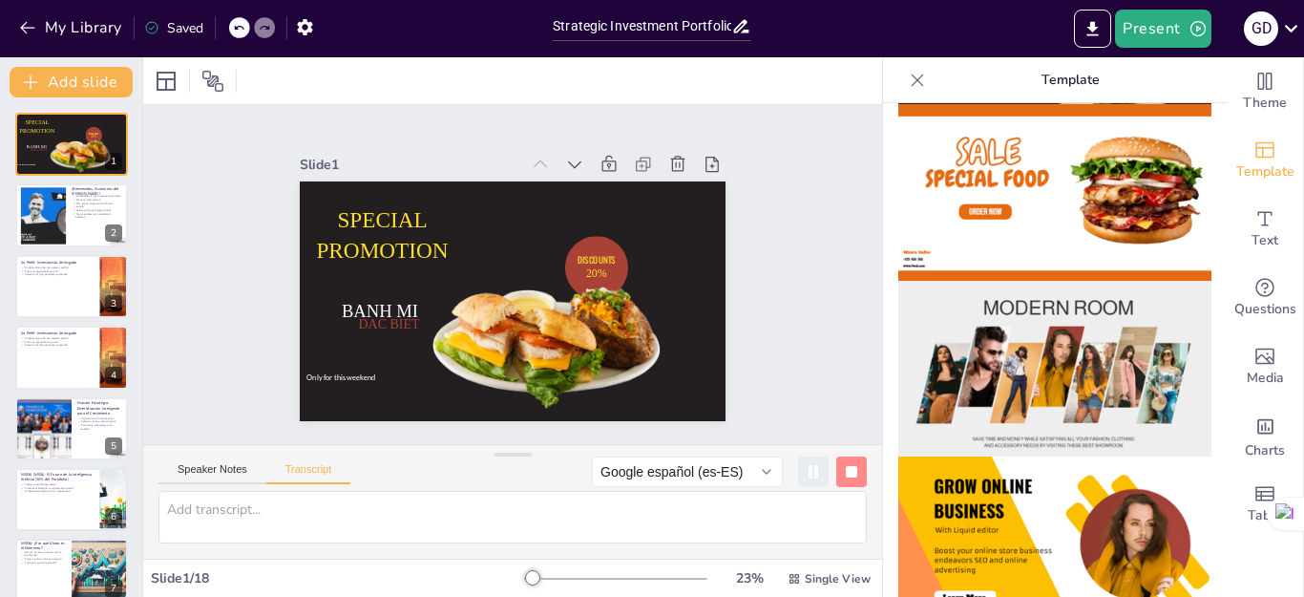
scroll to position [382, 0]
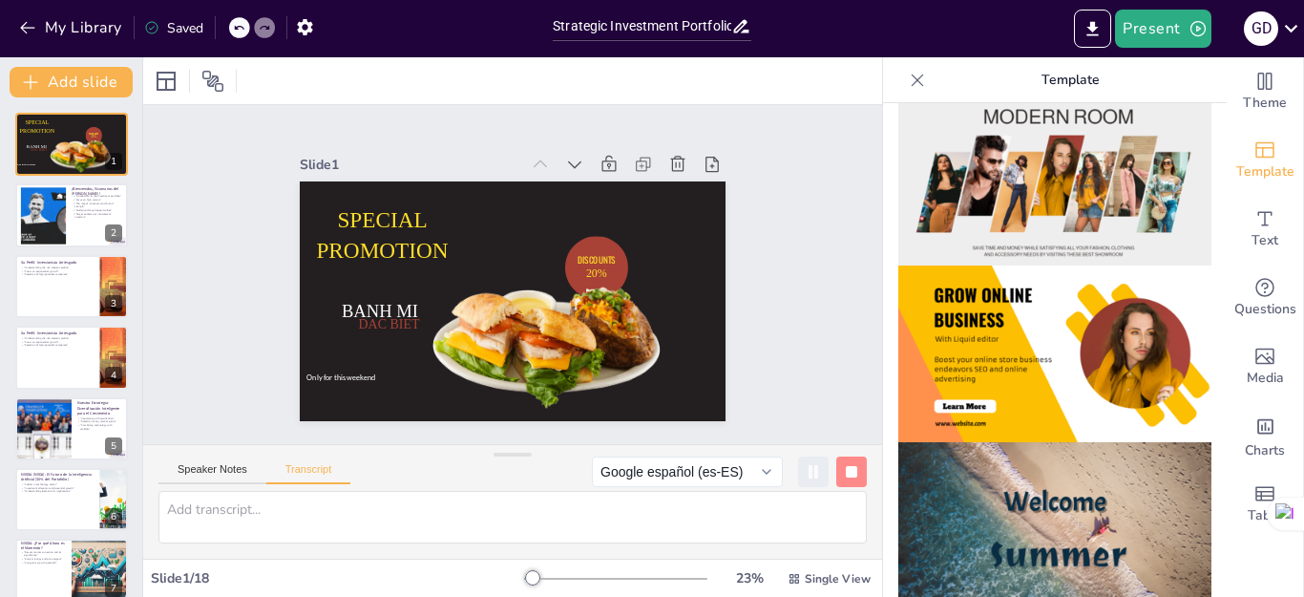
click at [1014, 230] on img at bounding box center [1054, 178] width 313 height 177
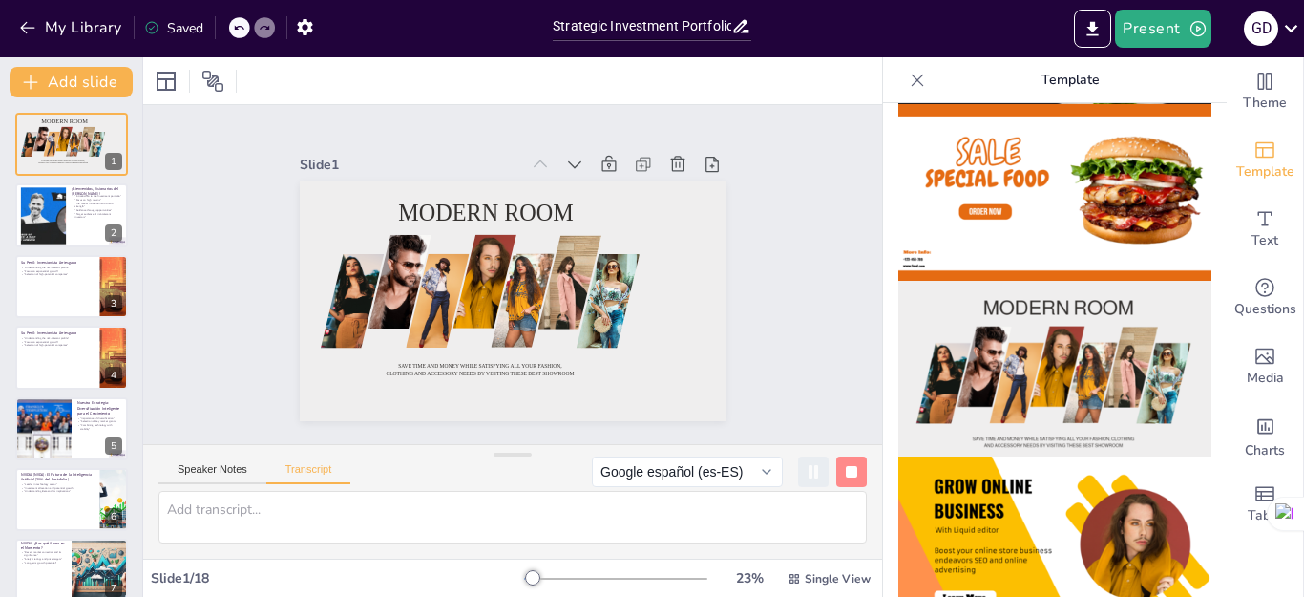
scroll to position [0, 0]
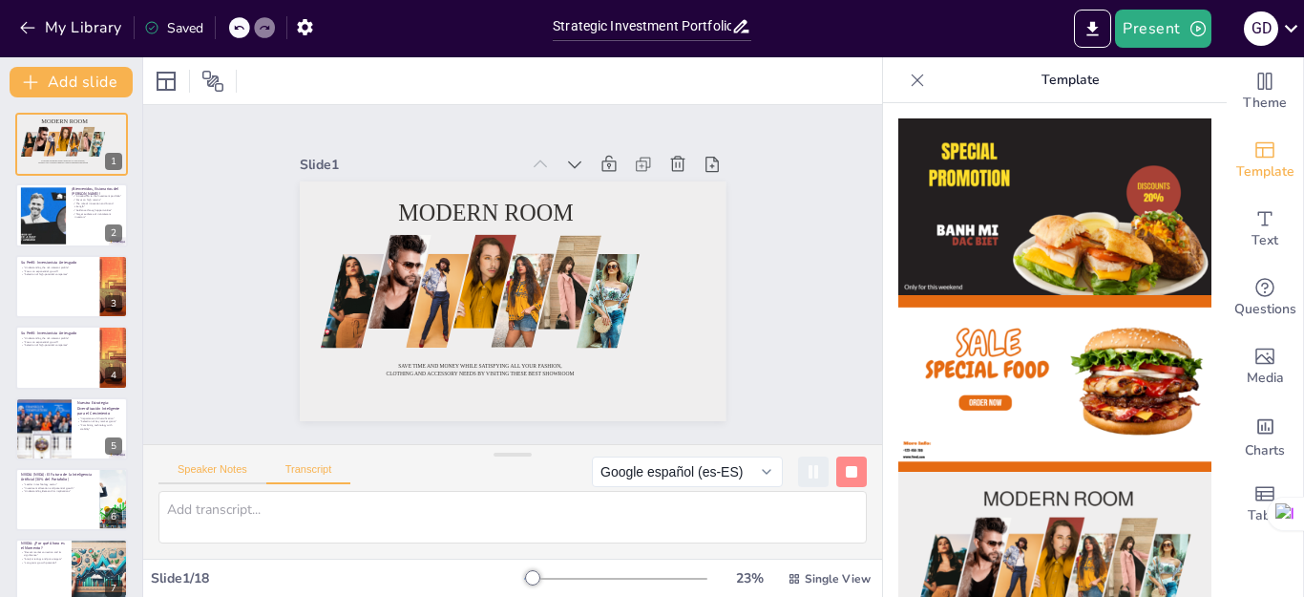
click at [222, 474] on button "Speaker Notes" at bounding box center [212, 473] width 108 height 21
click at [309, 467] on button "Transcript" at bounding box center [308, 473] width 85 height 21
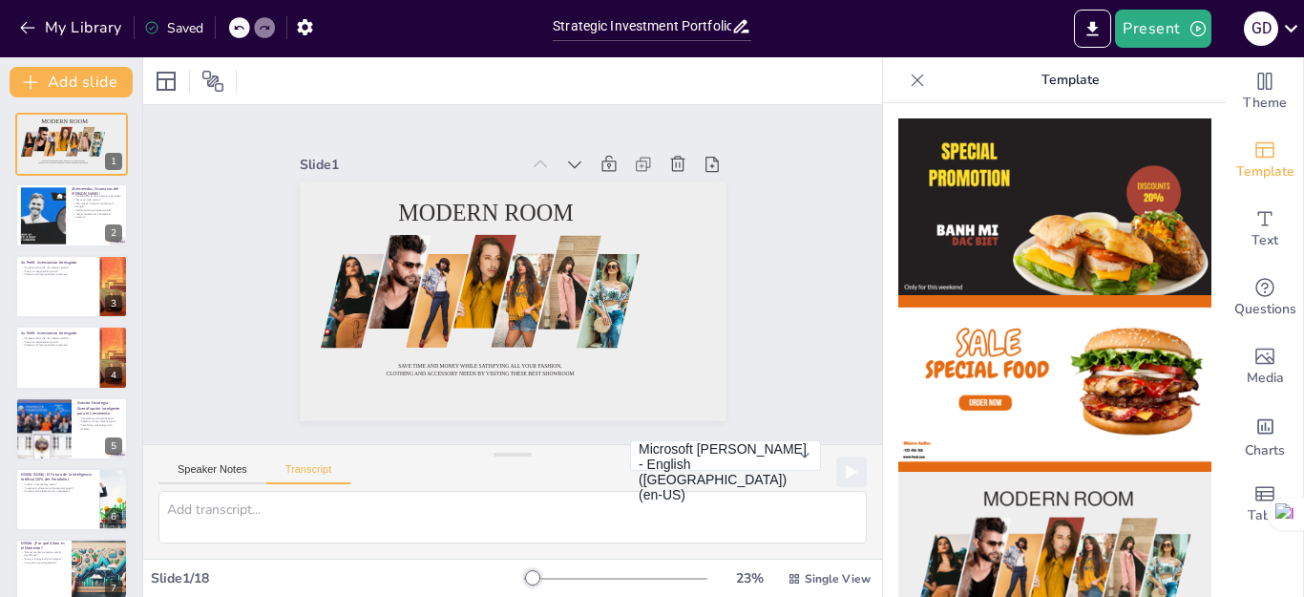
scroll to position [191, 0]
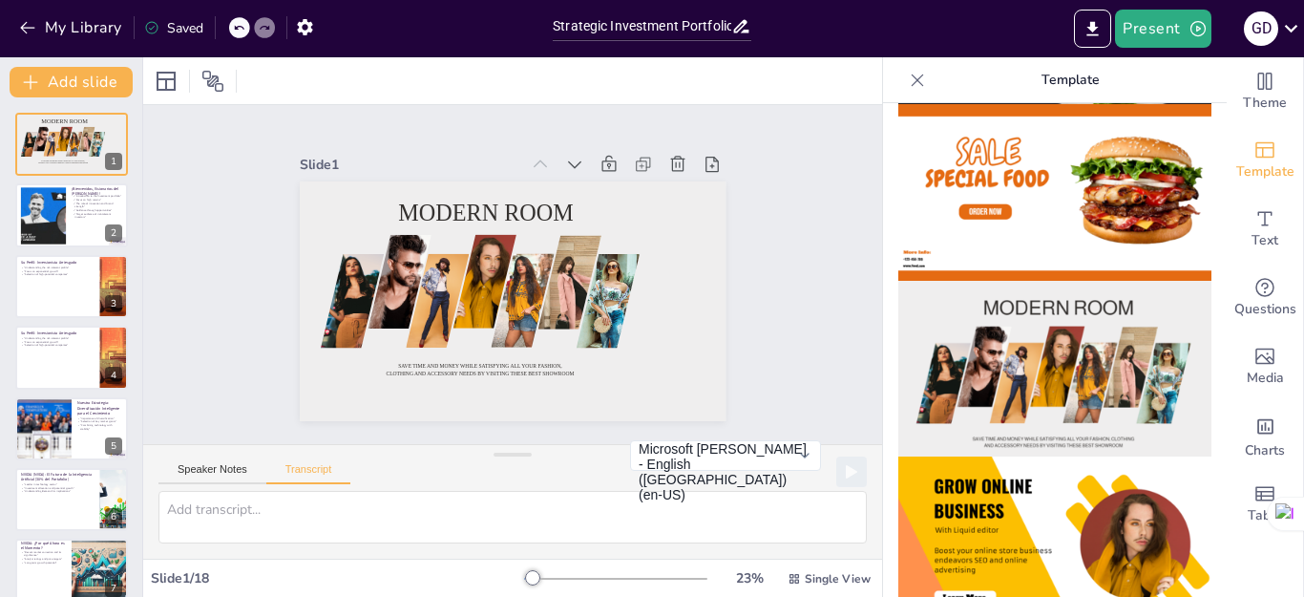
click at [1017, 348] on img at bounding box center [1054, 369] width 313 height 177
click at [558, 272] on div at bounding box center [584, 290] width 108 height 149
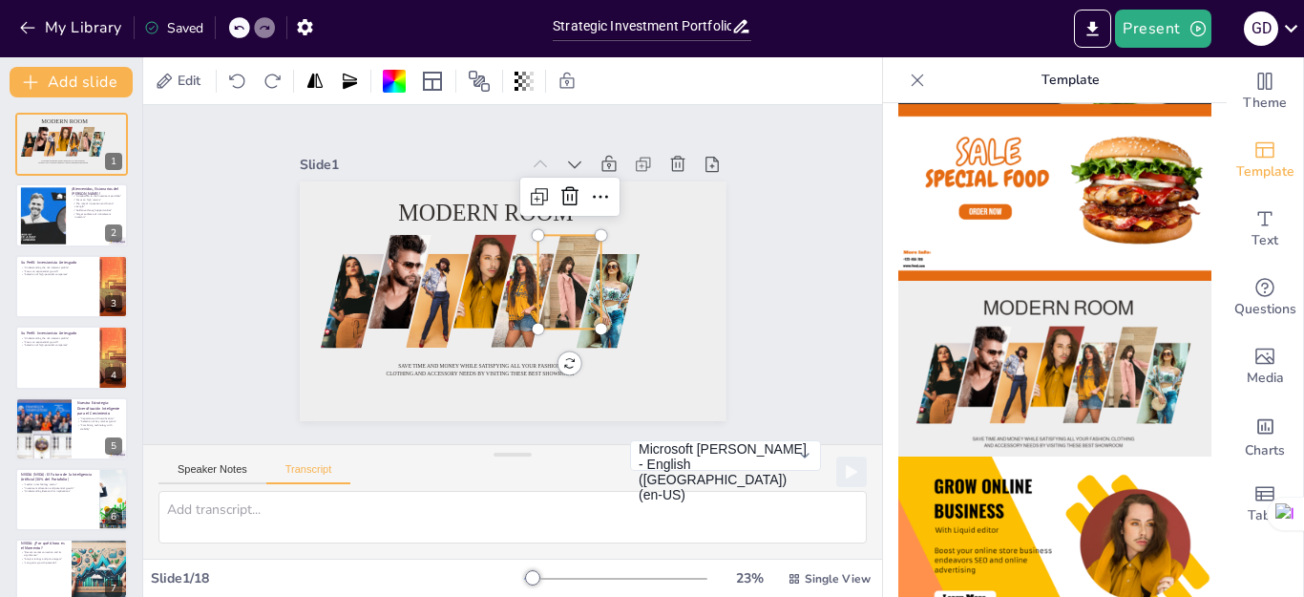
click at [789, 291] on div "Slide 1 Modern room Save time and money while satisfying all your fashion, clot…" at bounding box center [513, 274] width 808 height 551
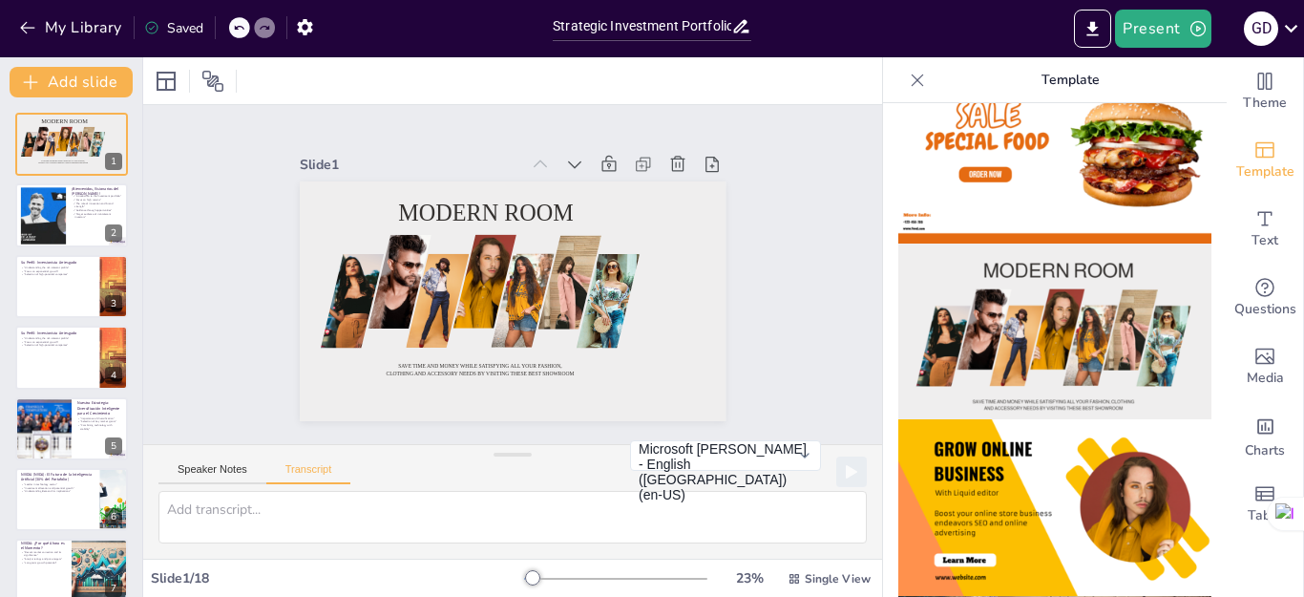
scroll to position [0, 0]
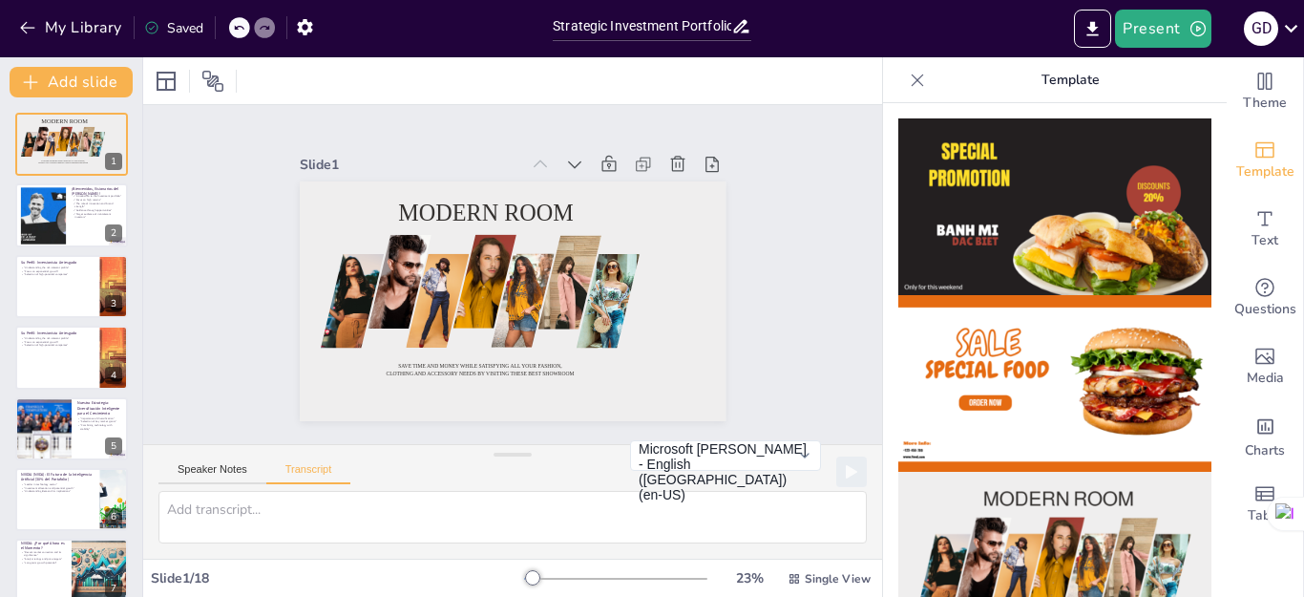
click at [245, 32] on div at bounding box center [239, 27] width 21 height 21
click at [243, 30] on icon at bounding box center [238, 27] width 11 height 11
type textarea ""Estimado inversionista, [DATE] le presento una oportunidad única. Un portafoli…"
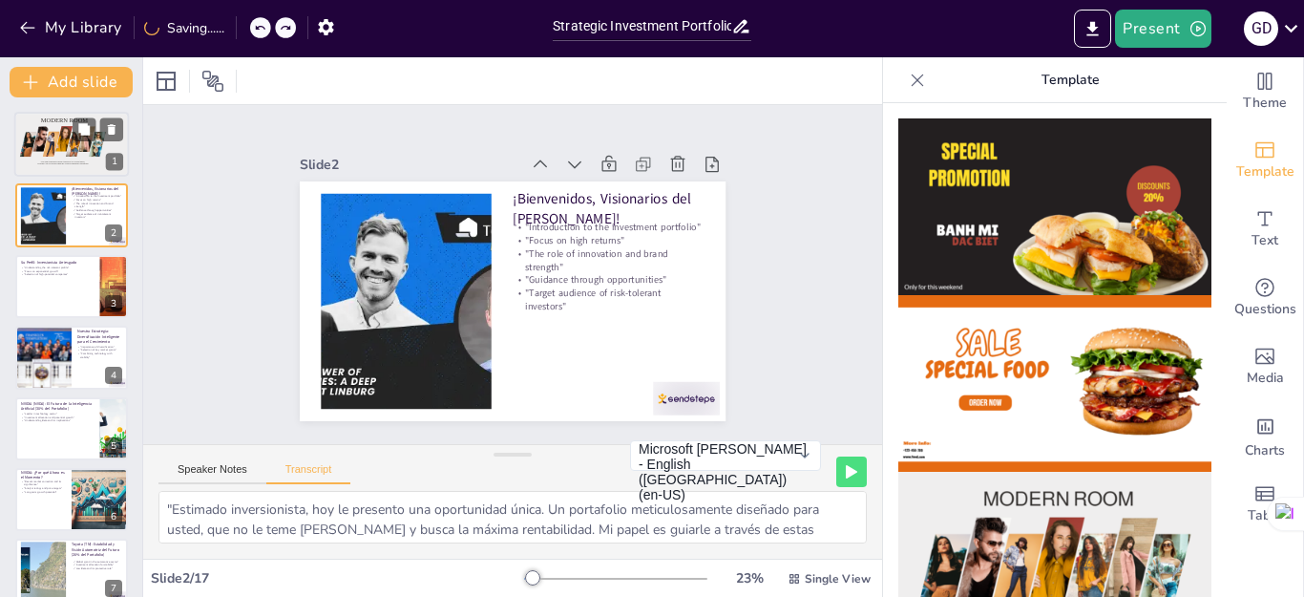
click at [76, 151] on div at bounding box center [73, 144] width 18 height 28
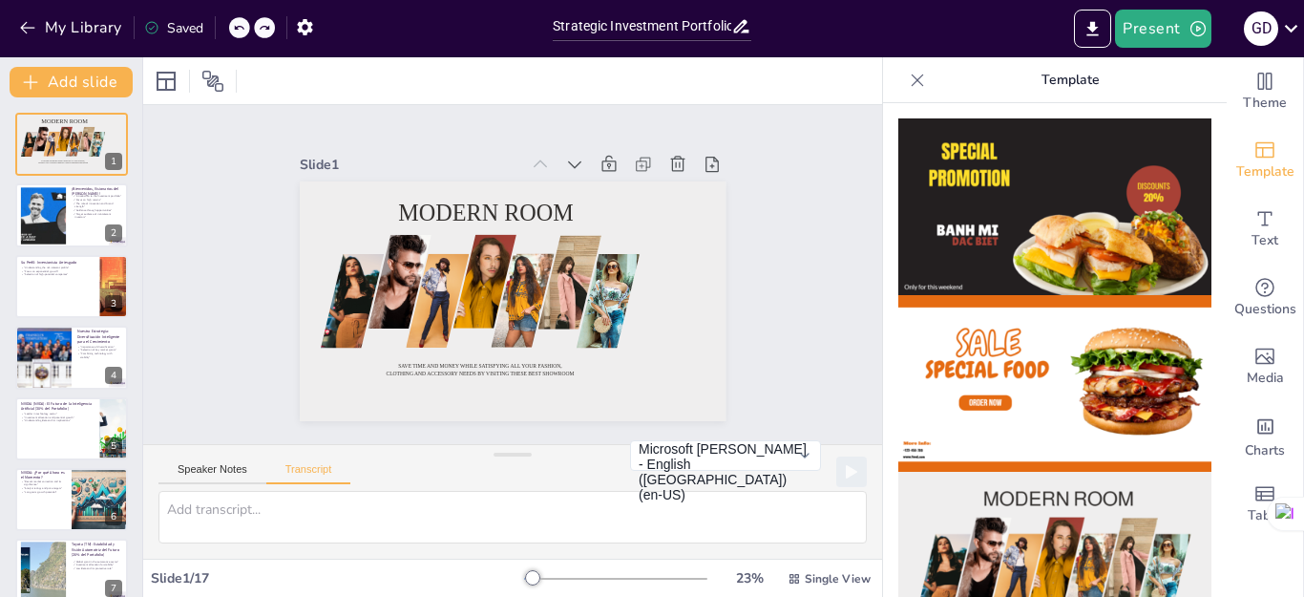
click at [237, 28] on icon at bounding box center [239, 28] width 10 height 5
click at [602, 284] on div at bounding box center [593, 339] width 111 height 129
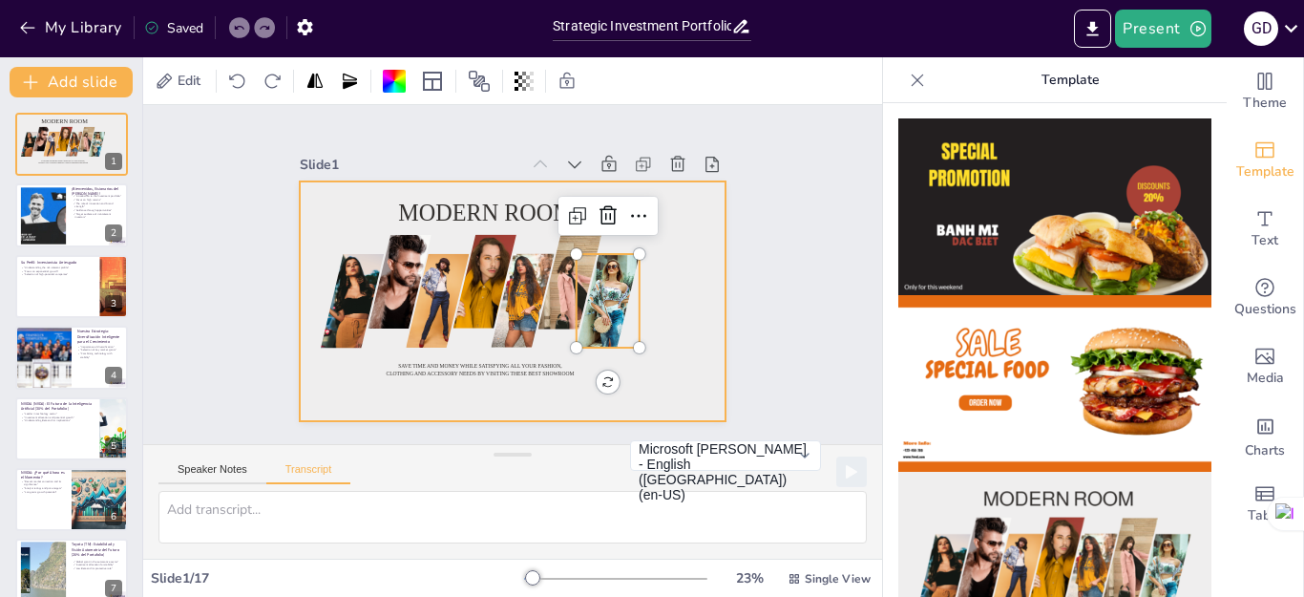
click at [687, 265] on div at bounding box center [507, 300] width 467 height 323
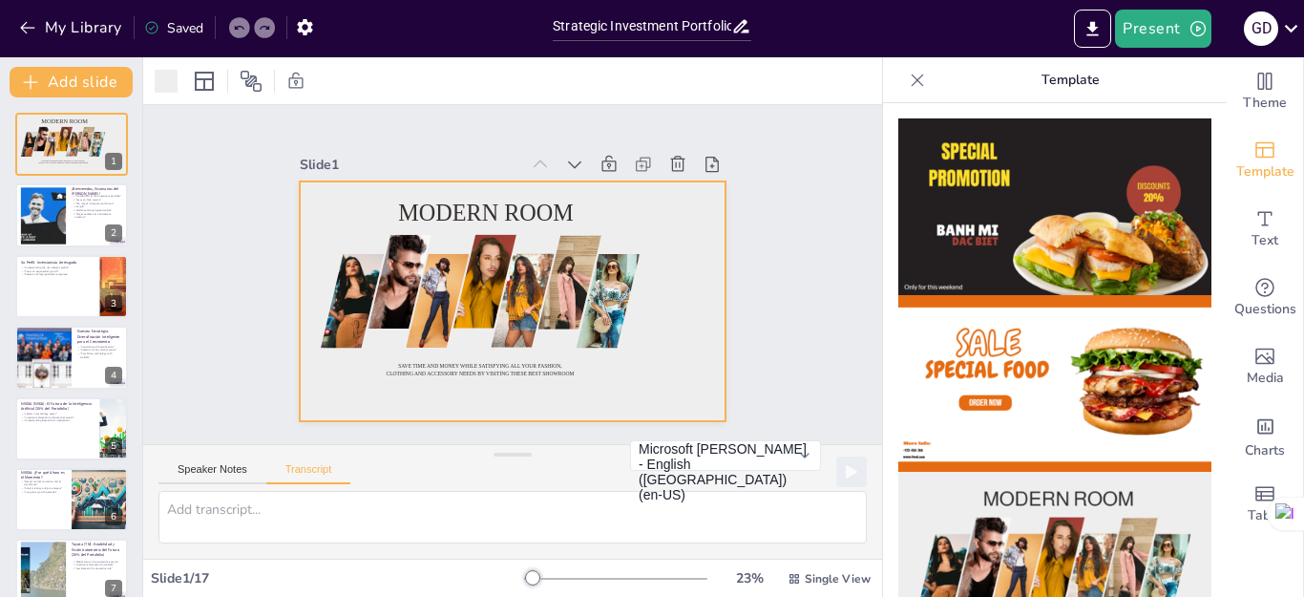
click at [1021, 362] on img at bounding box center [1054, 383] width 313 height 177
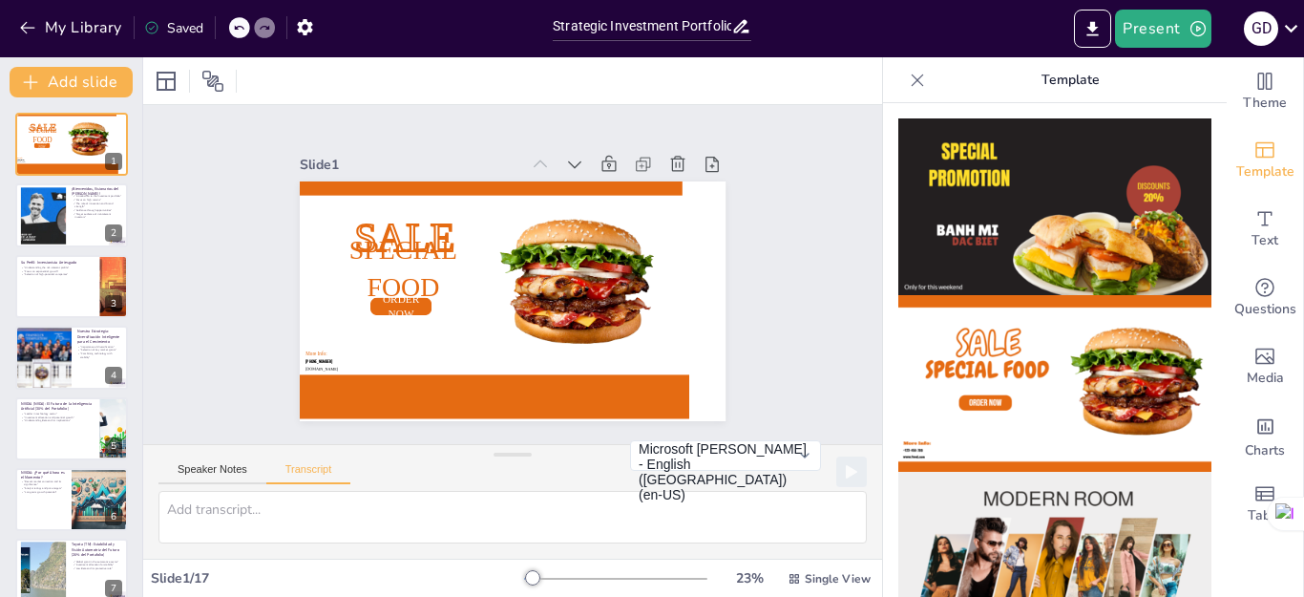
click at [1025, 245] on img at bounding box center [1054, 206] width 313 height 177
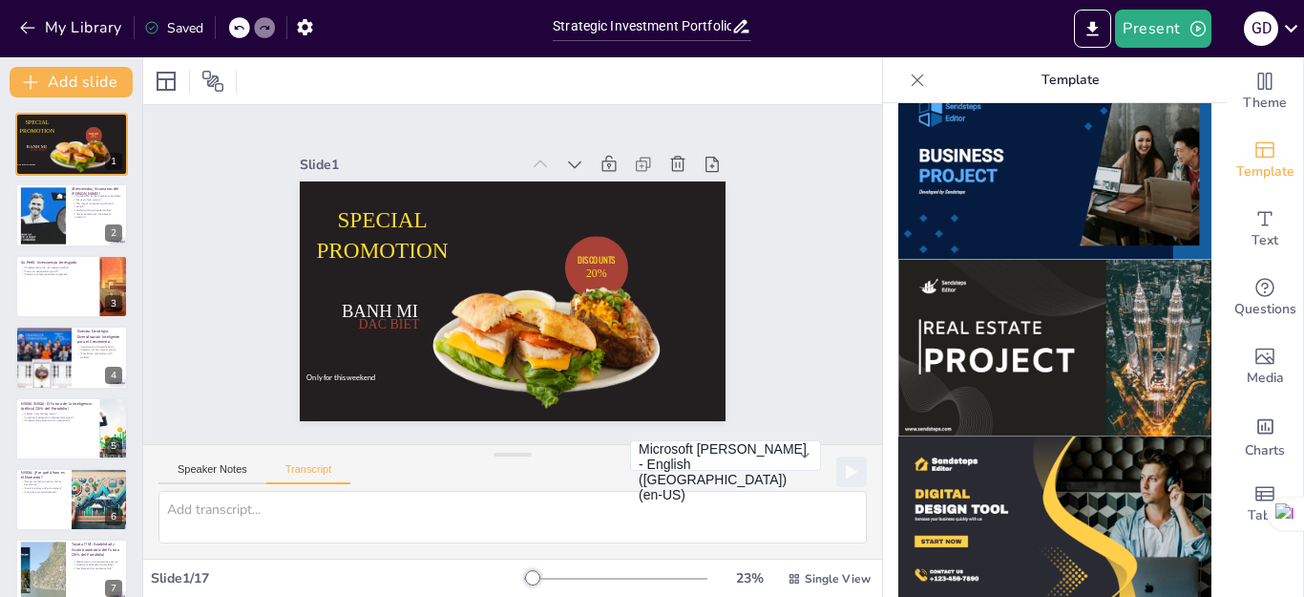
scroll to position [1718, 0]
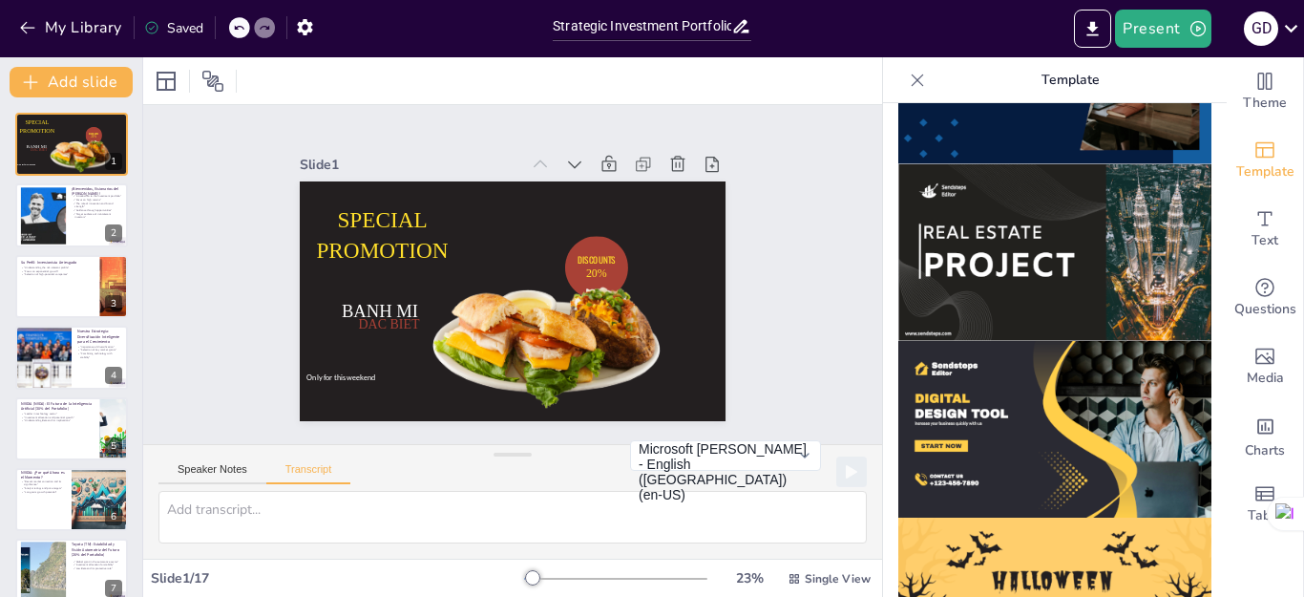
click at [1052, 276] on img at bounding box center [1054, 252] width 313 height 177
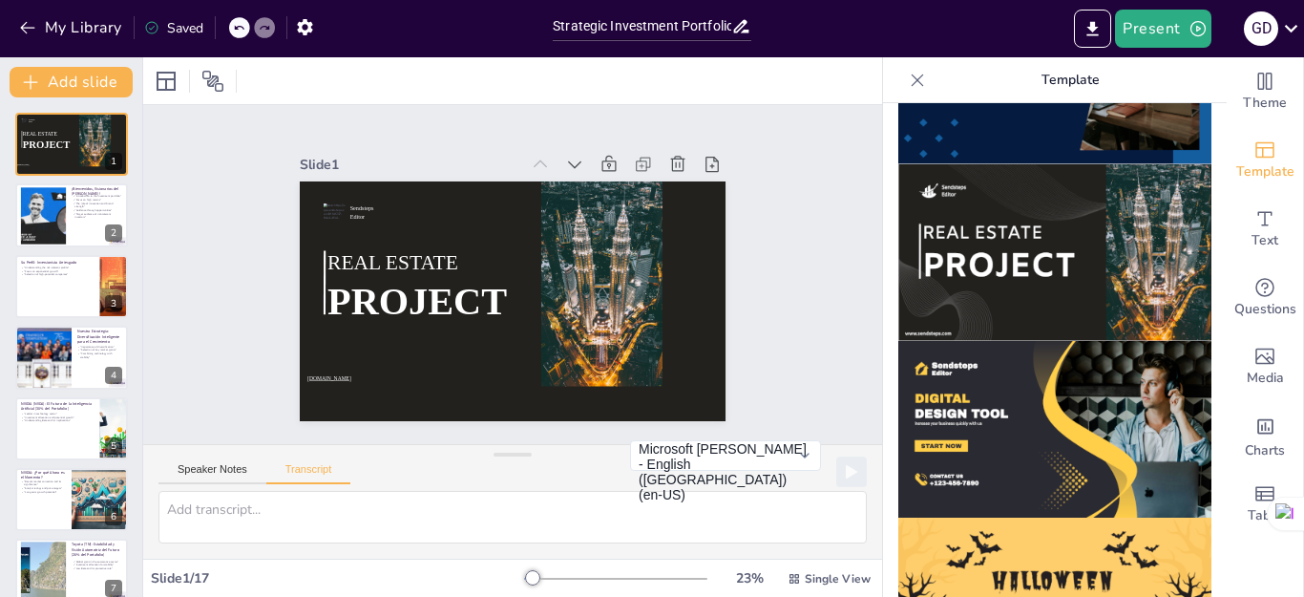
click at [825, 336] on div "Slide 1 Sendsteps Editor REAL ESTATE PROJECT www.sendsteps.com Slide 2 ¡Bienven…" at bounding box center [513, 274] width 810 height 663
click at [908, 81] on icon at bounding box center [917, 80] width 19 height 19
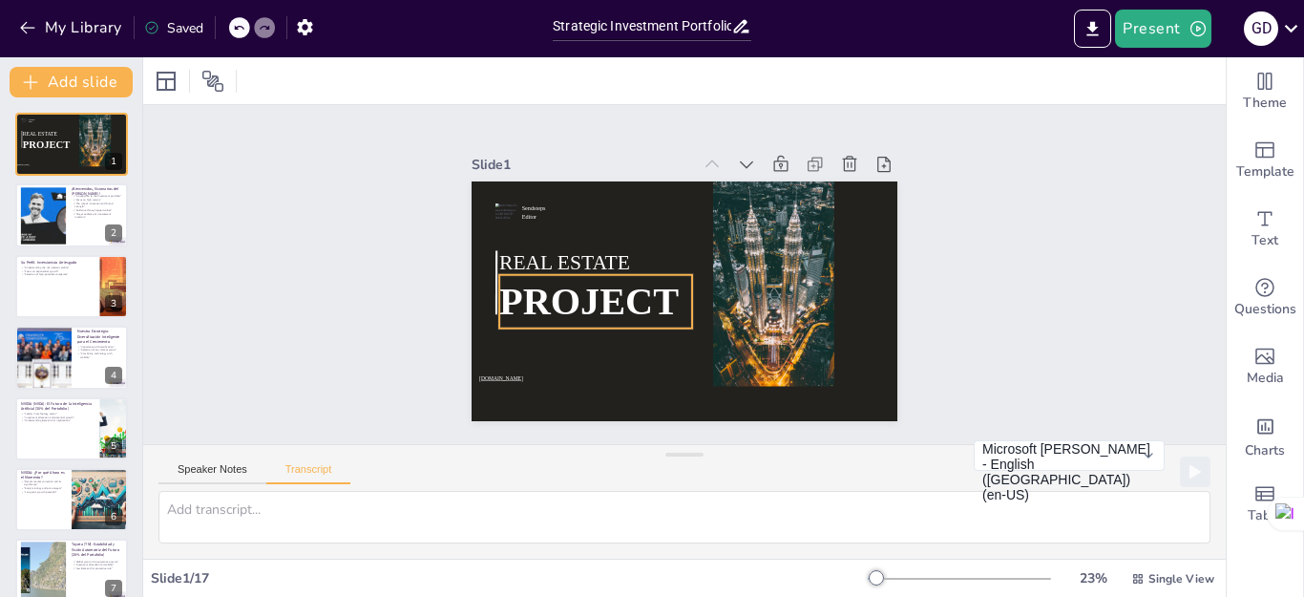
click at [570, 289] on span "PROJECT" at bounding box center [586, 281] width 184 height 79
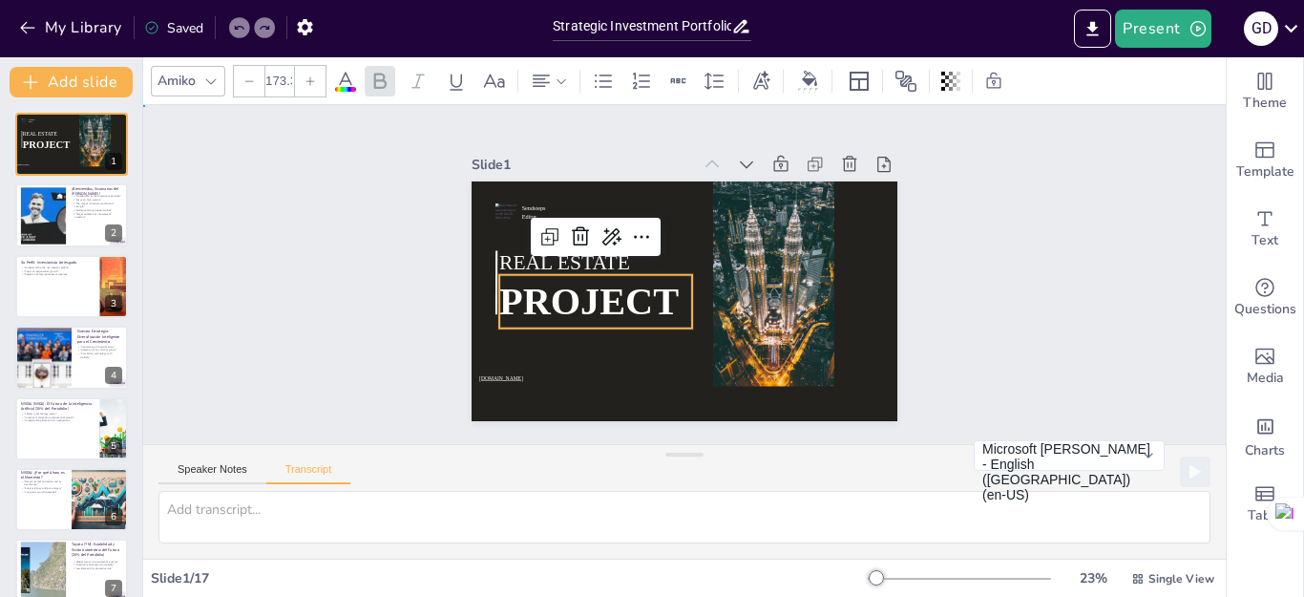
click at [947, 302] on div "Slide 1 Sendsteps Editor REAL ESTATE PROJECT www.sendsteps.com Slide 2 ¡Bienven…" at bounding box center [683, 274] width 1129 height 557
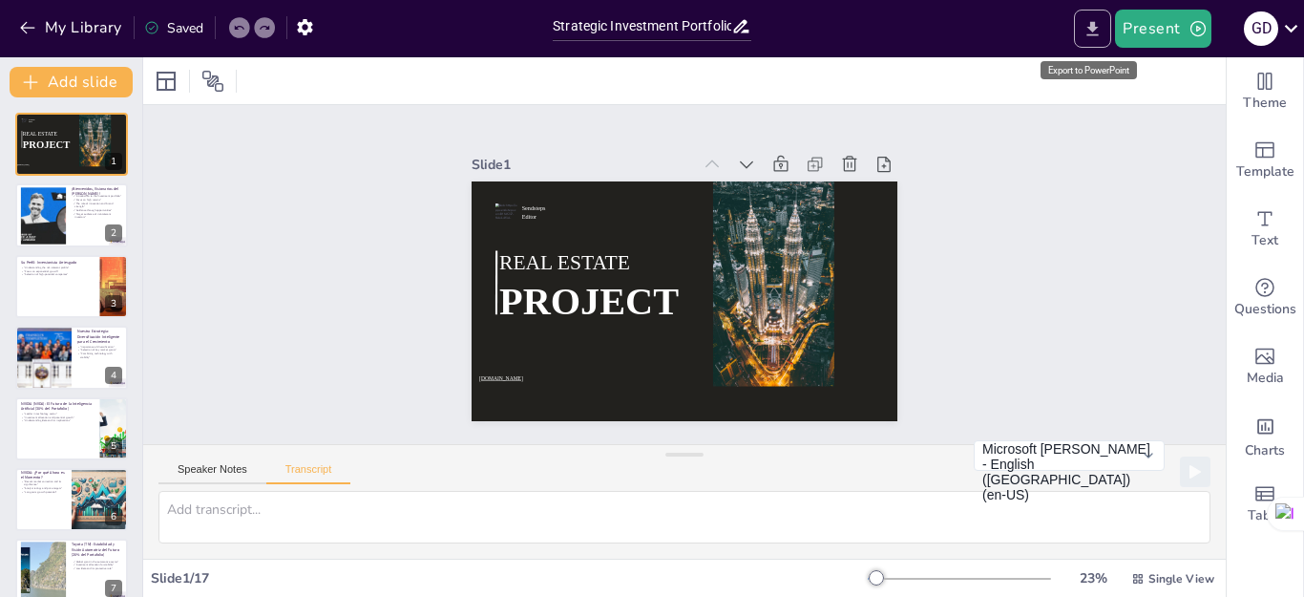
click at [1091, 28] on icon "Export to PowerPoint" at bounding box center [1092, 28] width 11 height 14
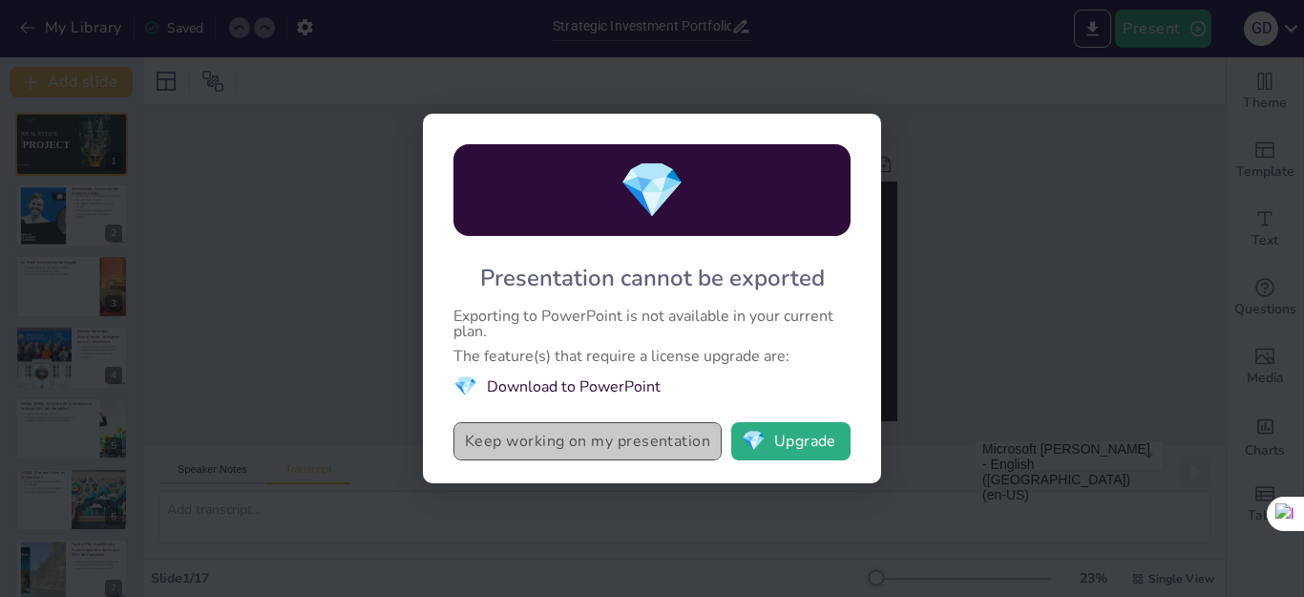
click at [647, 449] on button "Keep working on my presentation" at bounding box center [587, 441] width 268 height 38
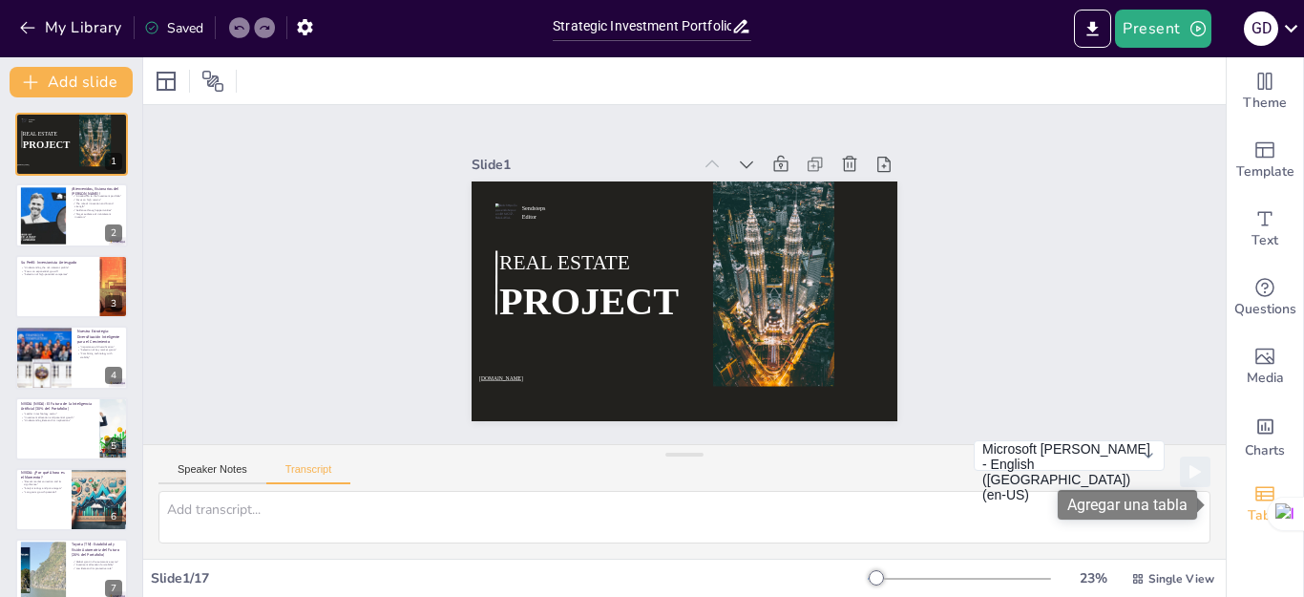
click at [1255, 495] on icon "Add a table" at bounding box center [1264, 493] width 19 height 14
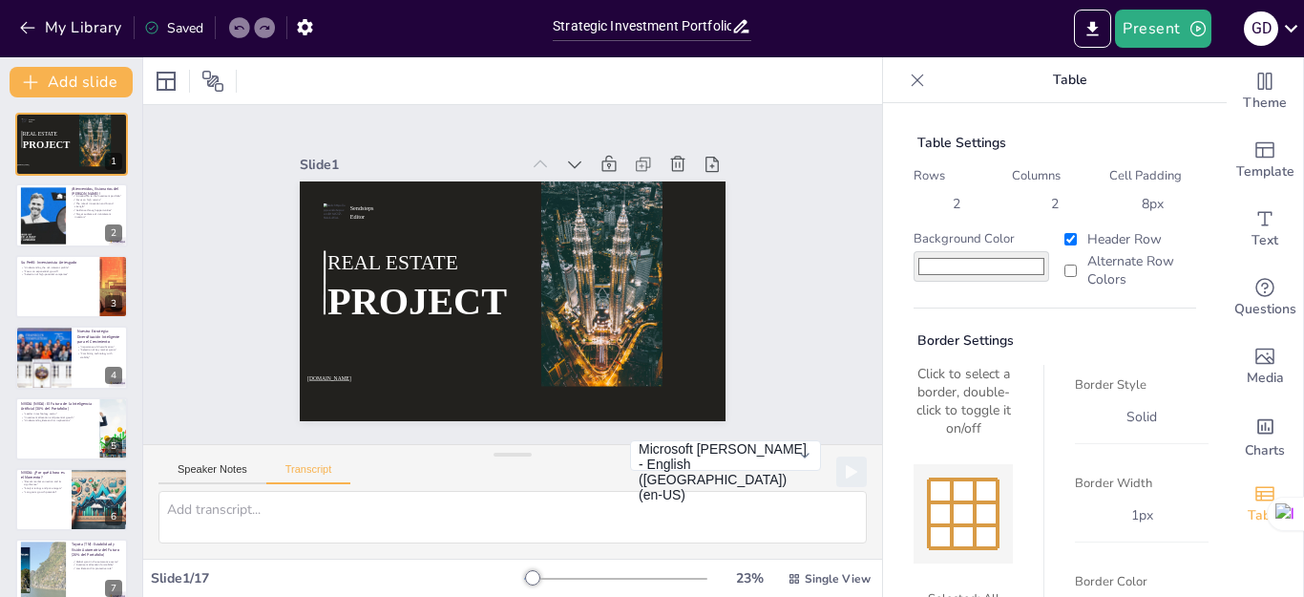
click at [975, 513] on div at bounding box center [986, 513] width 23 height 23
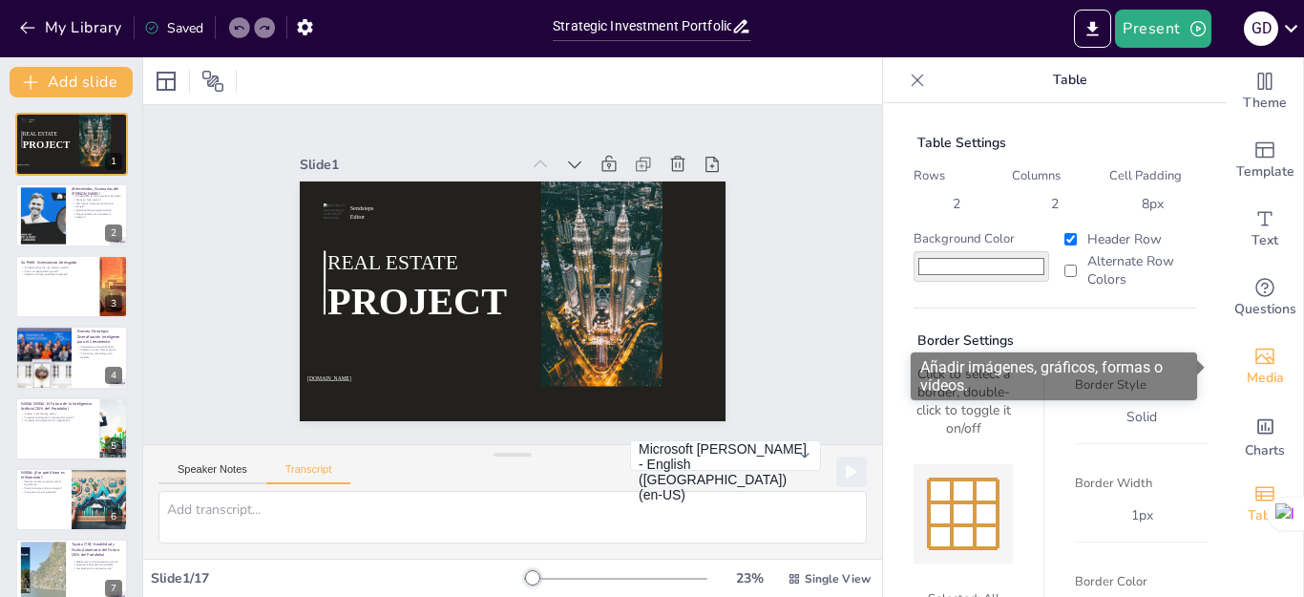
click at [1252, 369] on span "Media" at bounding box center [1265, 378] width 37 height 21
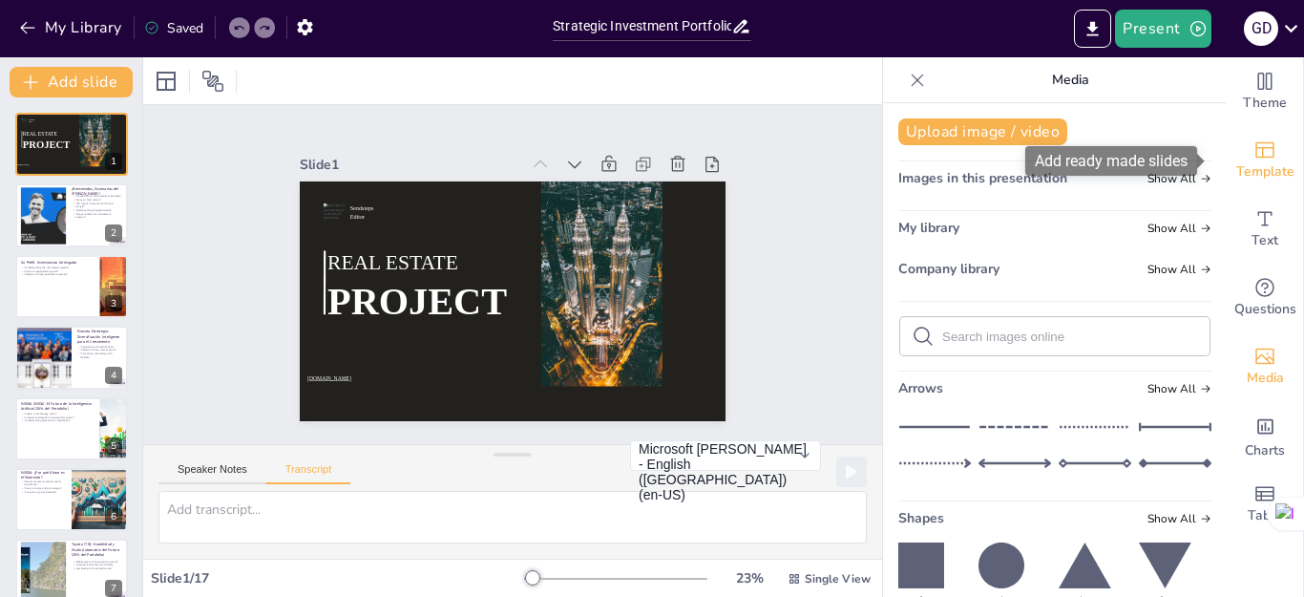
click at [1255, 152] on icon "Add ready made slides" at bounding box center [1264, 150] width 19 height 16
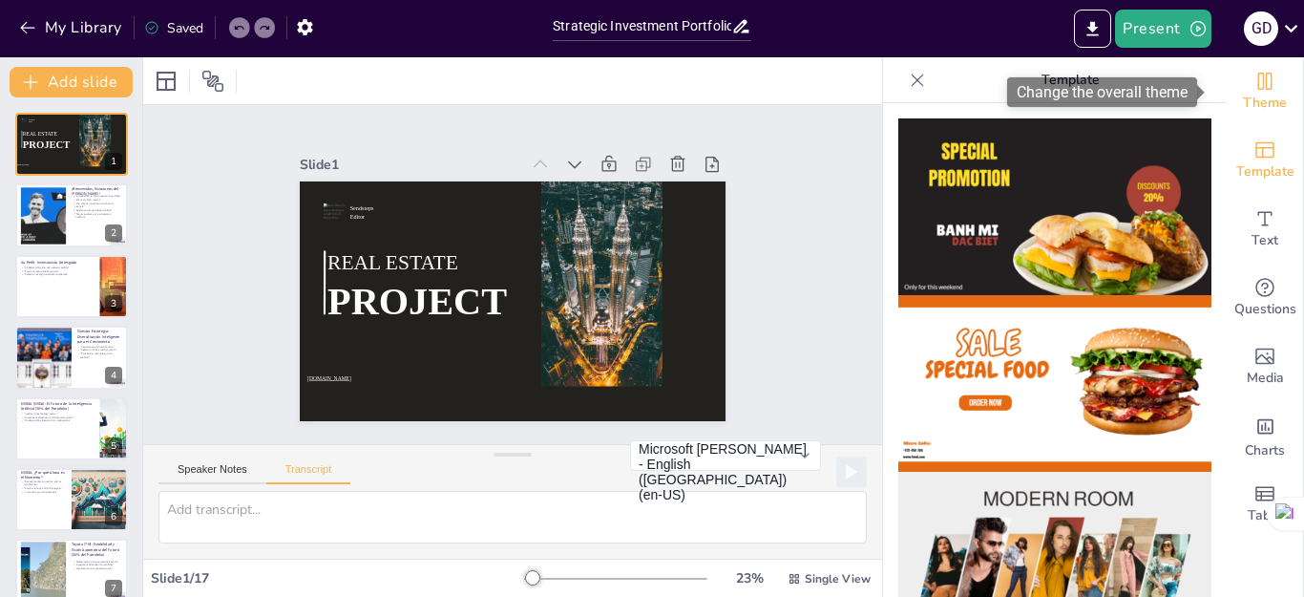
click at [1248, 102] on span "Theme" at bounding box center [1265, 103] width 44 height 21
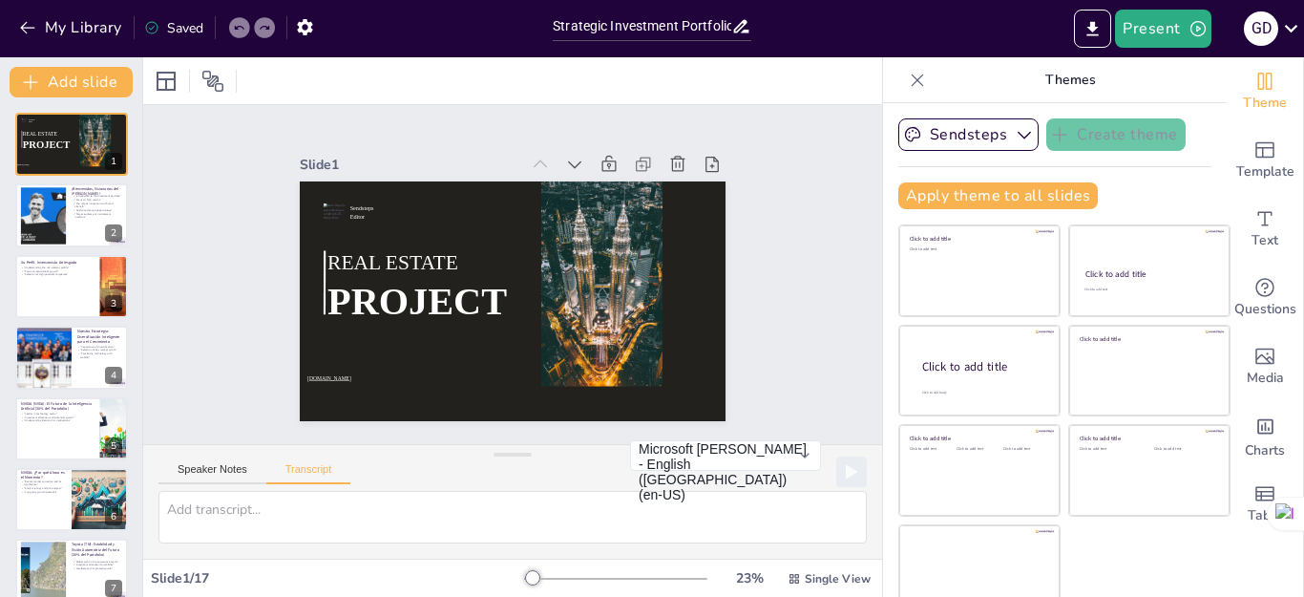
click at [908, 80] on icon at bounding box center [917, 80] width 19 height 19
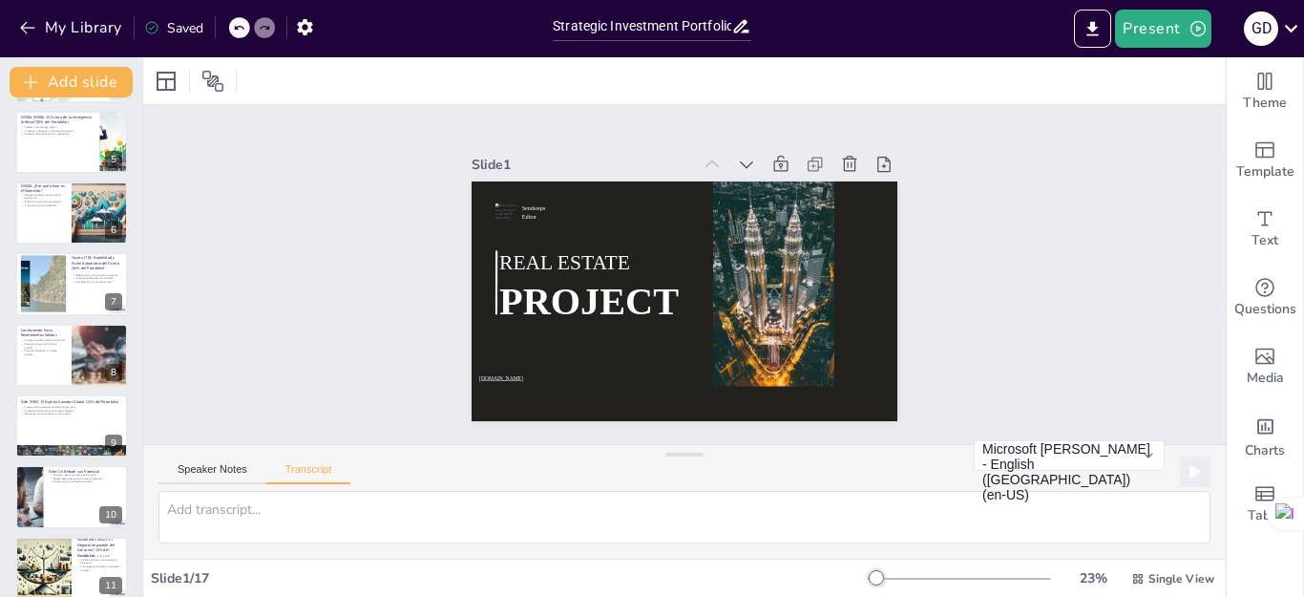
scroll to position [730, 0]
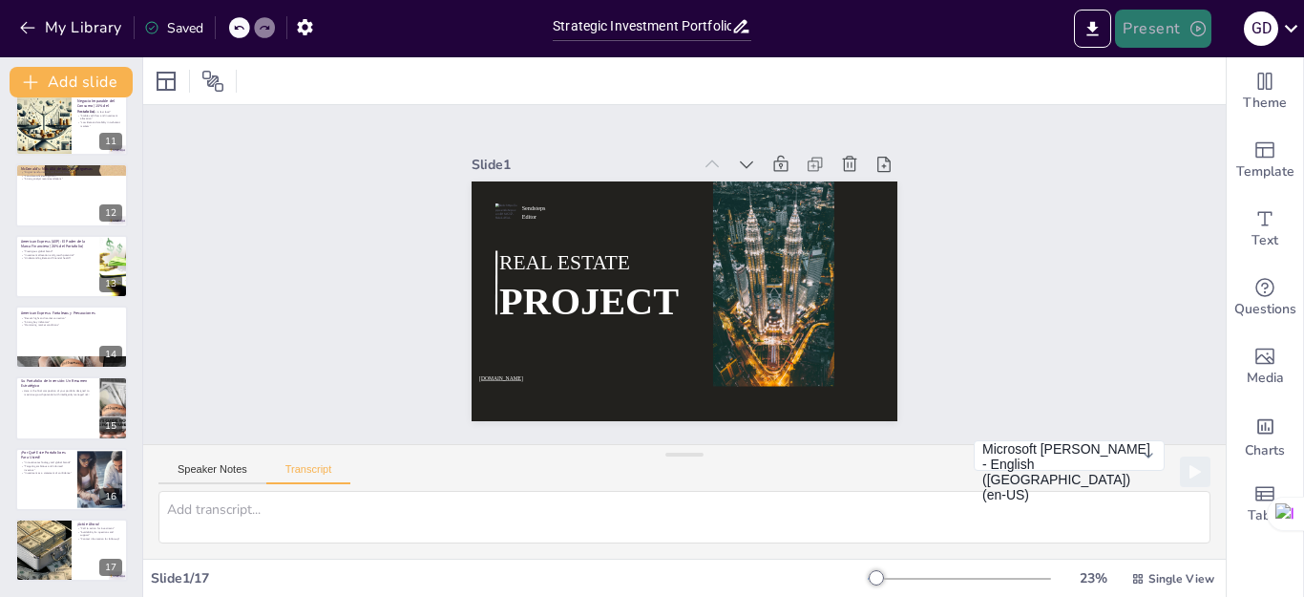
click at [1181, 33] on button "Present" at bounding box center [1162, 29] width 95 height 38
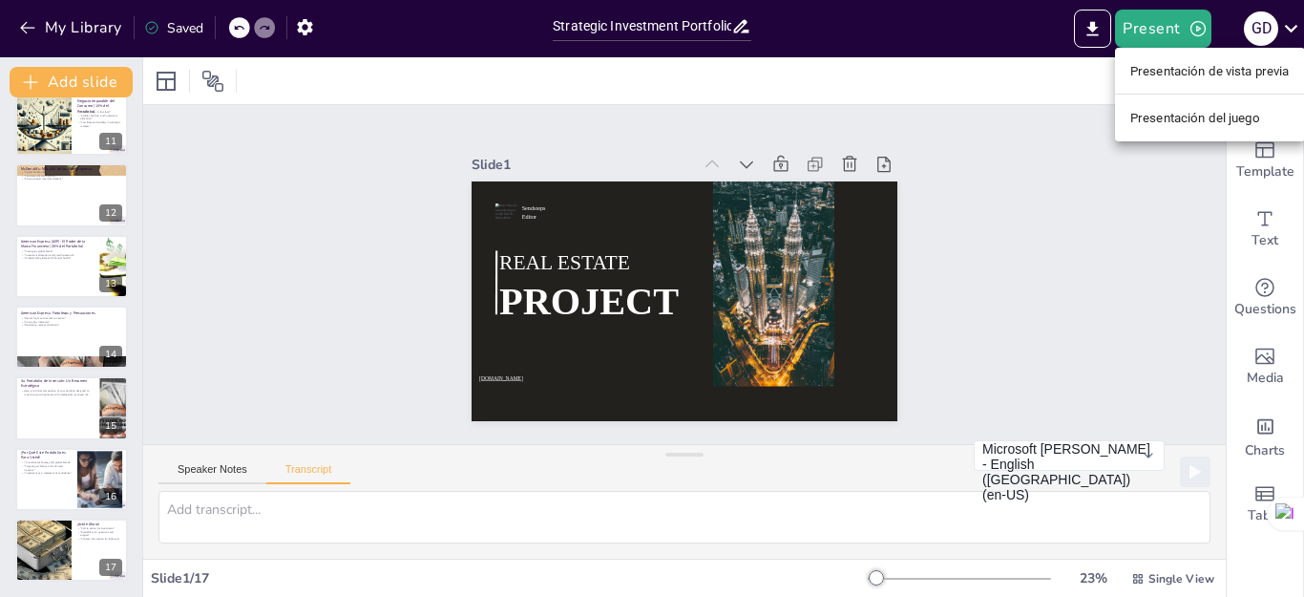
click at [1199, 119] on font "Presentación del juego" at bounding box center [1195, 118] width 130 height 14
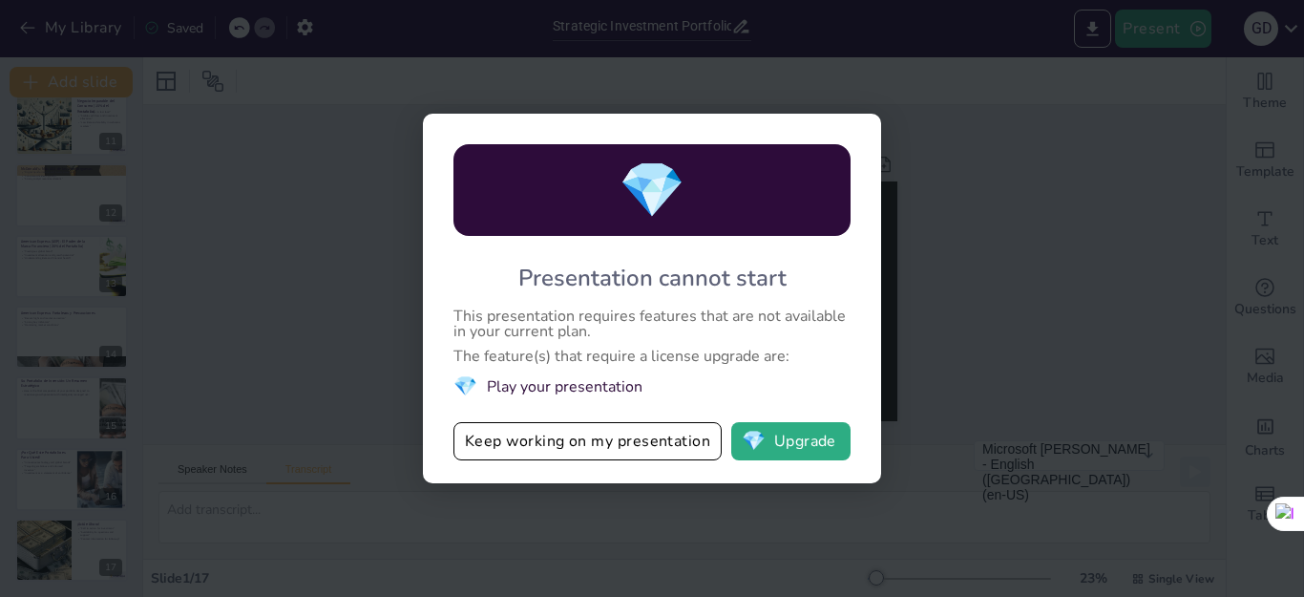
click at [1050, 313] on div "💎 Presentation cannot start This presentation requires features that are not av…" at bounding box center [652, 298] width 1304 height 597
click at [642, 453] on button "Keep working on my presentation" at bounding box center [587, 441] width 268 height 38
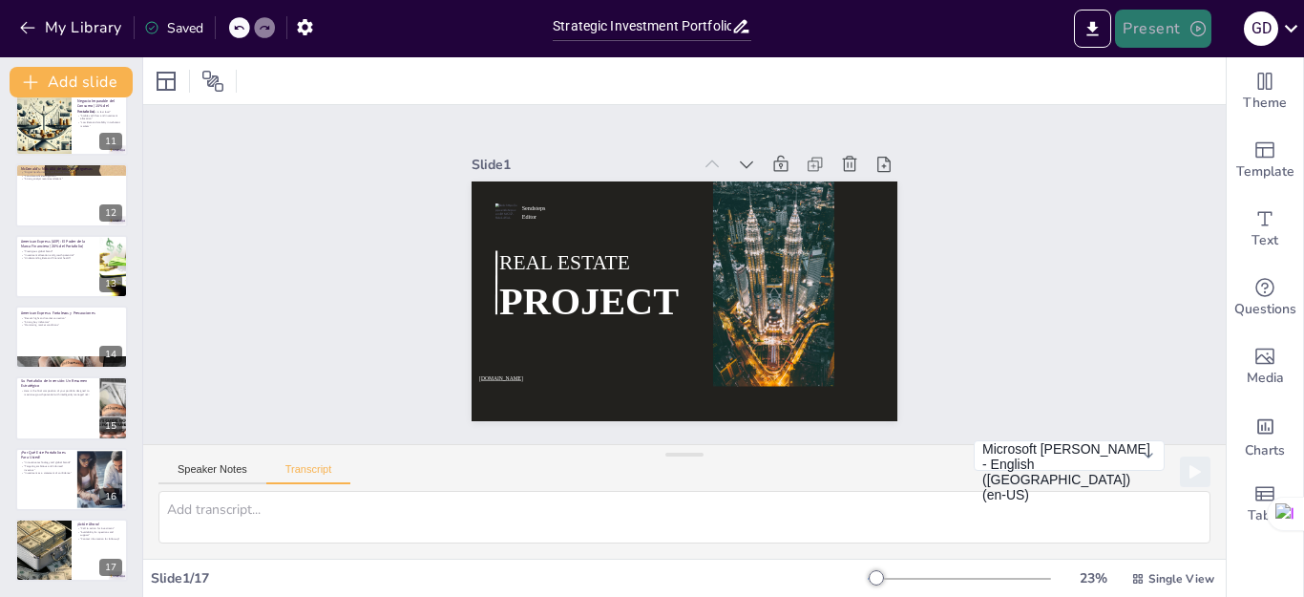
click at [1175, 38] on button "Present" at bounding box center [1162, 29] width 95 height 38
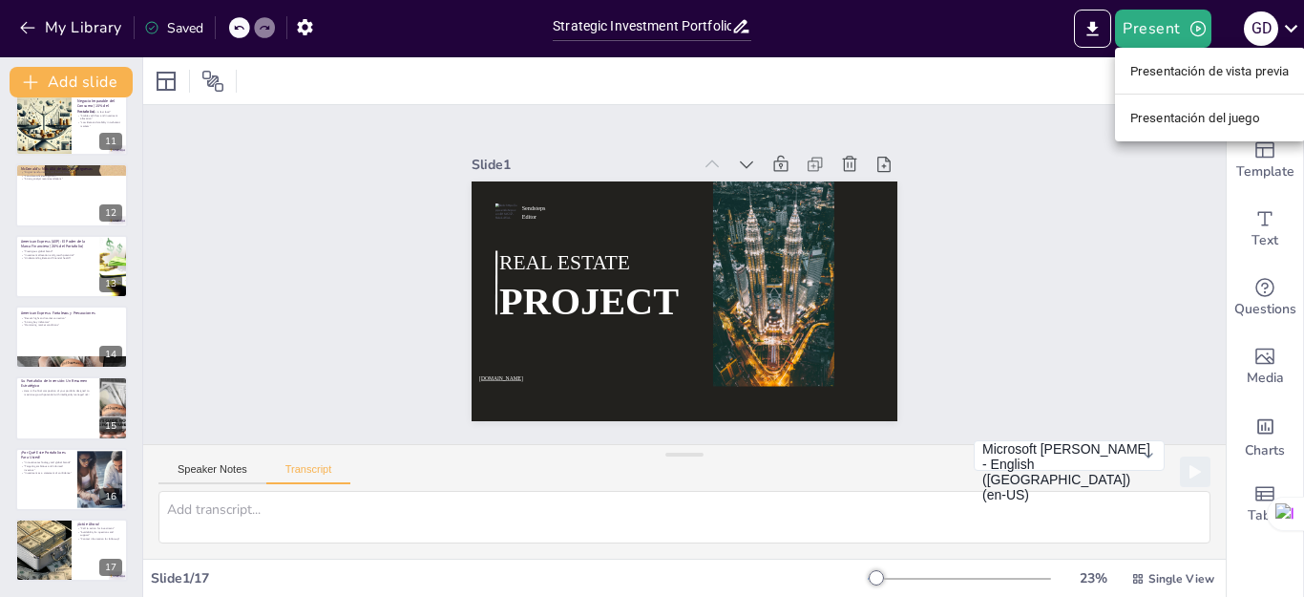
click at [1189, 69] on font "Presentación de vista previa" at bounding box center [1209, 71] width 159 height 14
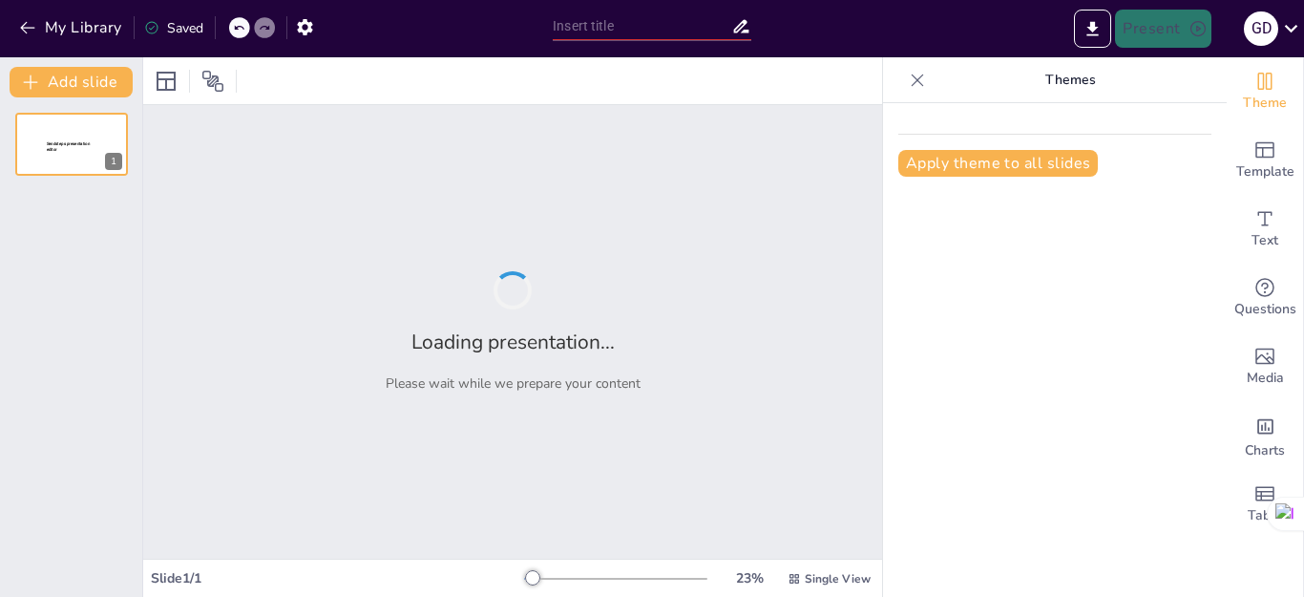
click at [908, 75] on icon at bounding box center [917, 80] width 19 height 19
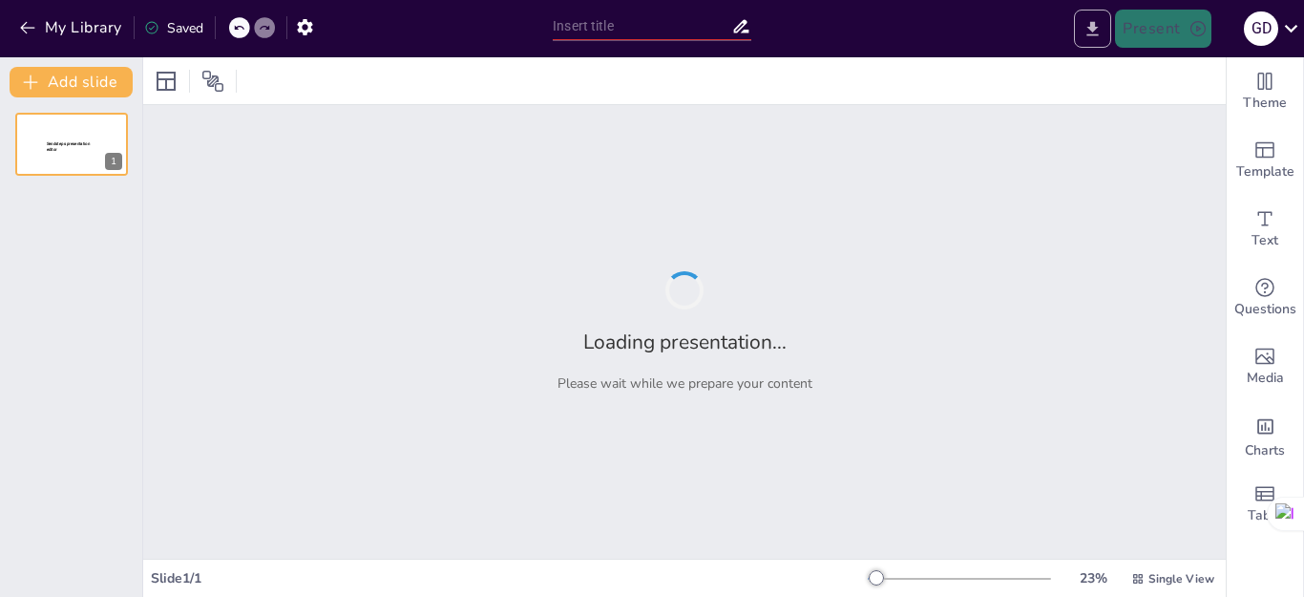
type input "Strategic Investment Portfolio: Harnessing a Million-Dollar Opportunity"
click at [1090, 28] on icon "Export to PowerPoint" at bounding box center [1092, 28] width 11 height 14
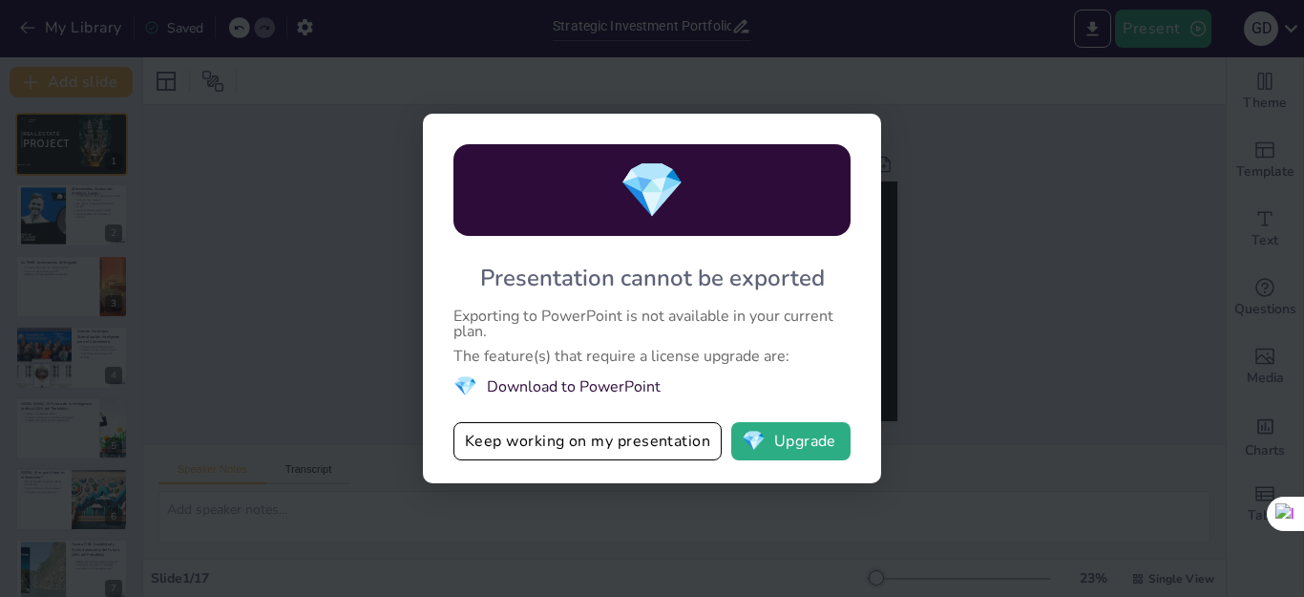
drag, startPoint x: 739, startPoint y: 398, endPoint x: 527, endPoint y: 302, distance: 232.8
click at [486, 283] on div "💎 Presentation cannot be exported Exporting to PowerPoint is not available in y…" at bounding box center [652, 298] width 458 height 369
click at [804, 446] on button "💎 Upgrade" at bounding box center [790, 441] width 119 height 38
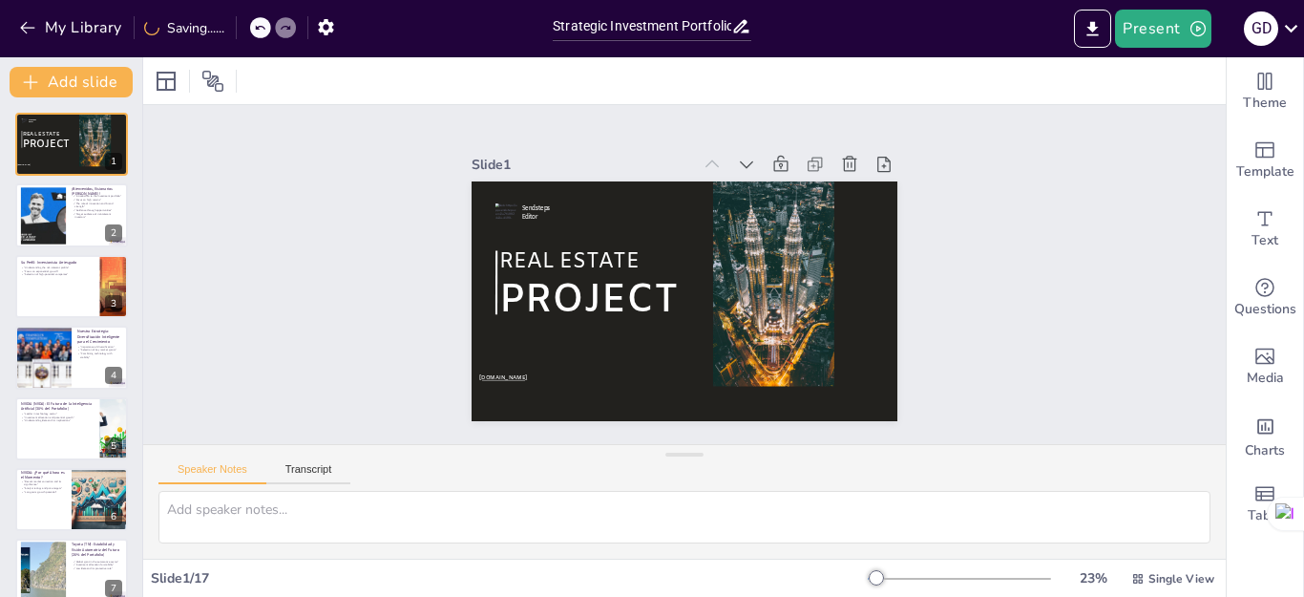
click at [716, 279] on div at bounding box center [609, 226] width 213 height 247
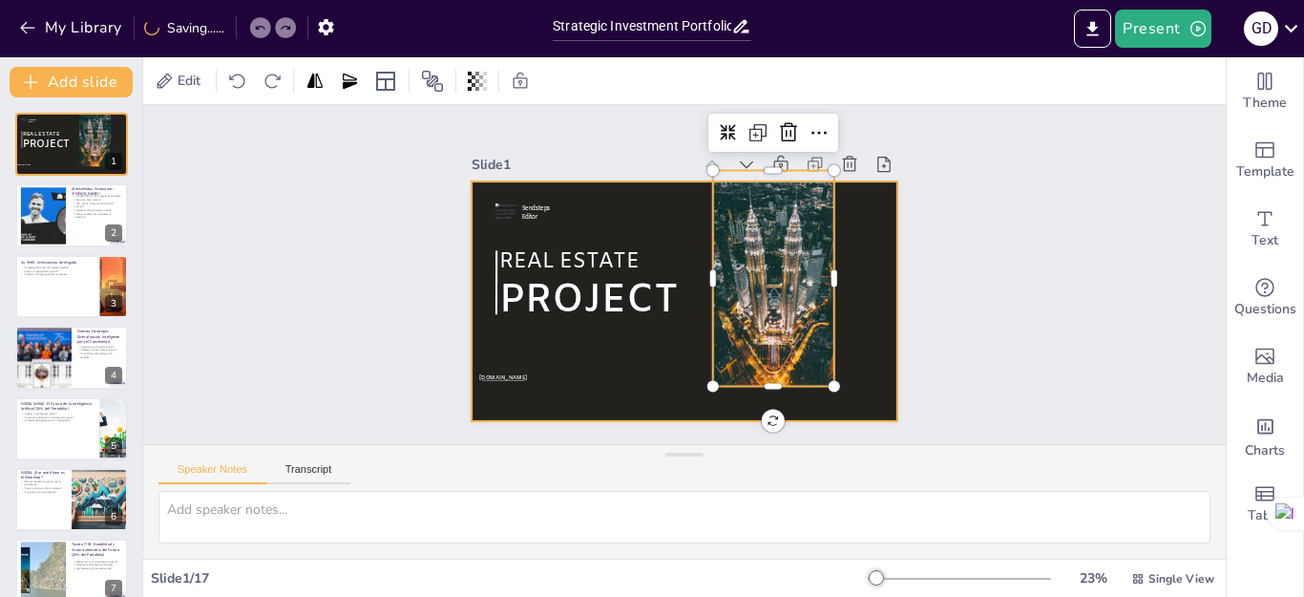
click at [651, 342] on div at bounding box center [674, 299] width 487 height 392
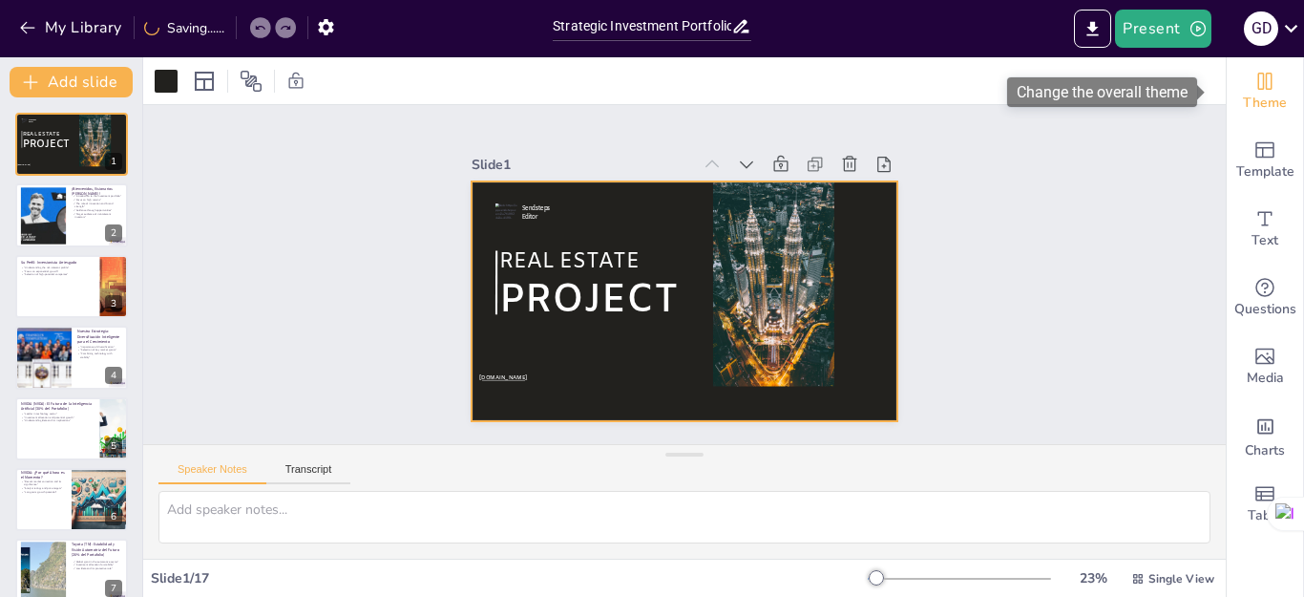
click at [1243, 99] on span "Theme" at bounding box center [1265, 103] width 44 height 21
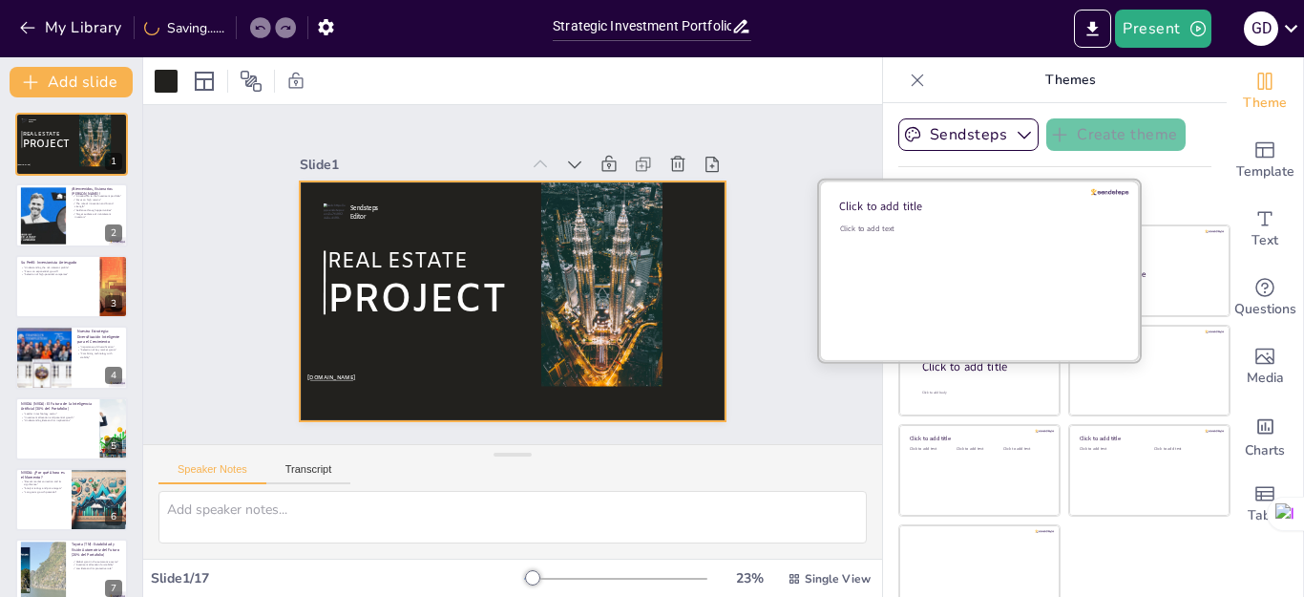
click at [916, 267] on div "Click to add text" at bounding box center [976, 282] width 273 height 118
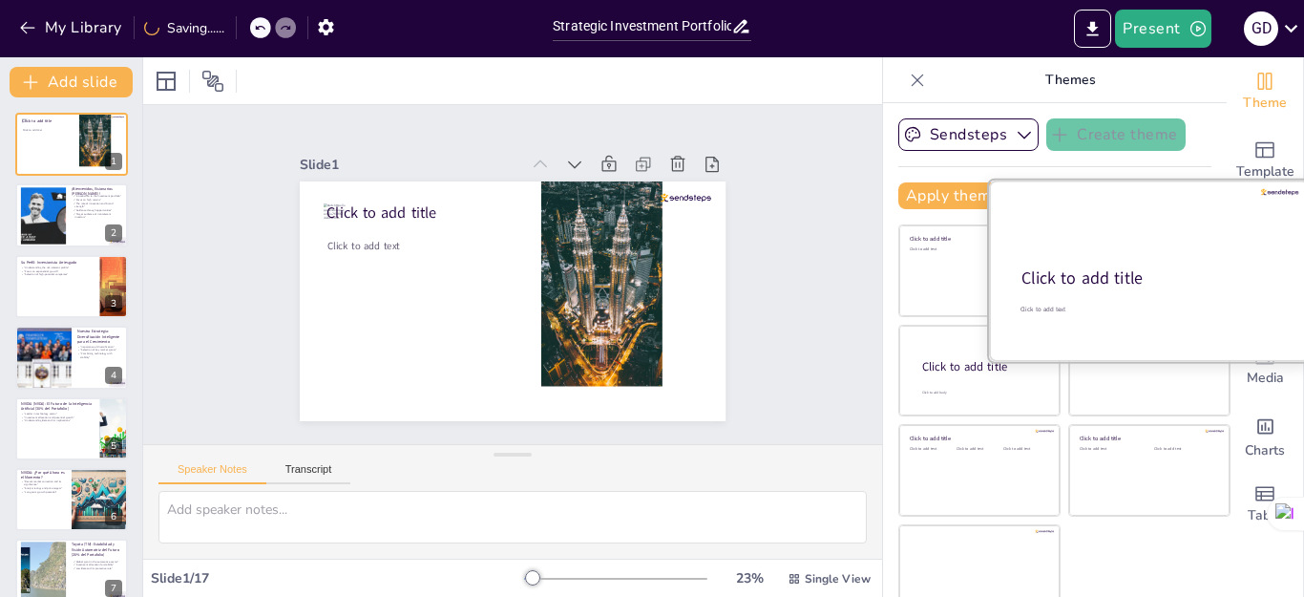
click at [1140, 270] on div "Click to add title" at bounding box center [1147, 278] width 253 height 23
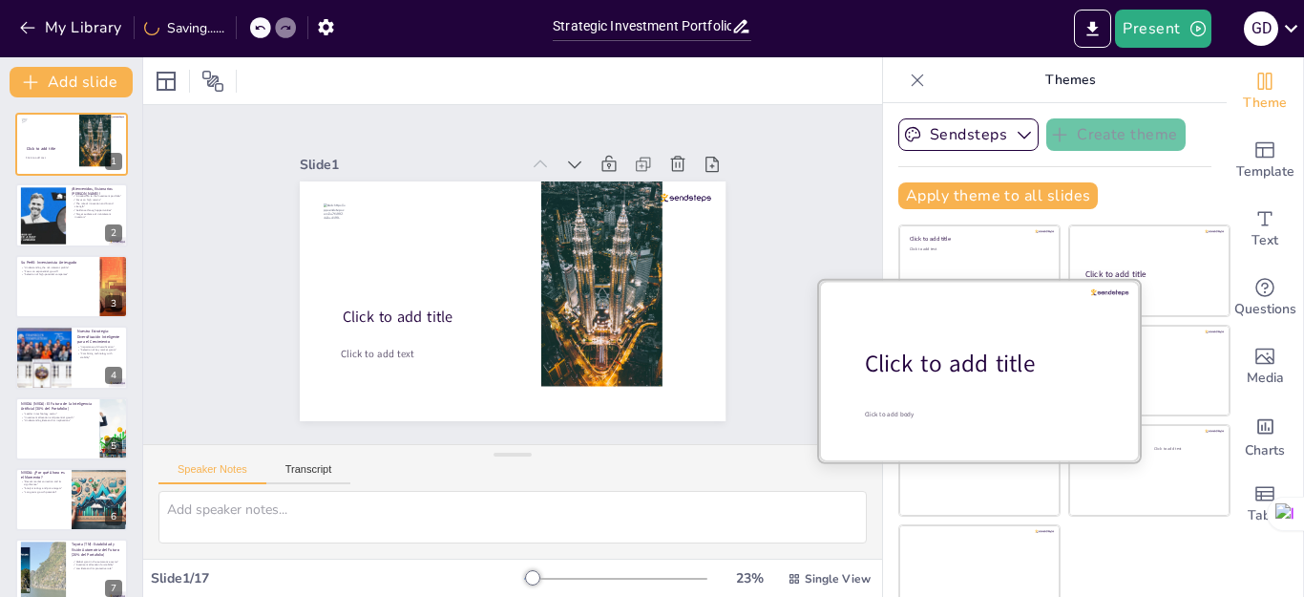
scroll to position [19, 0]
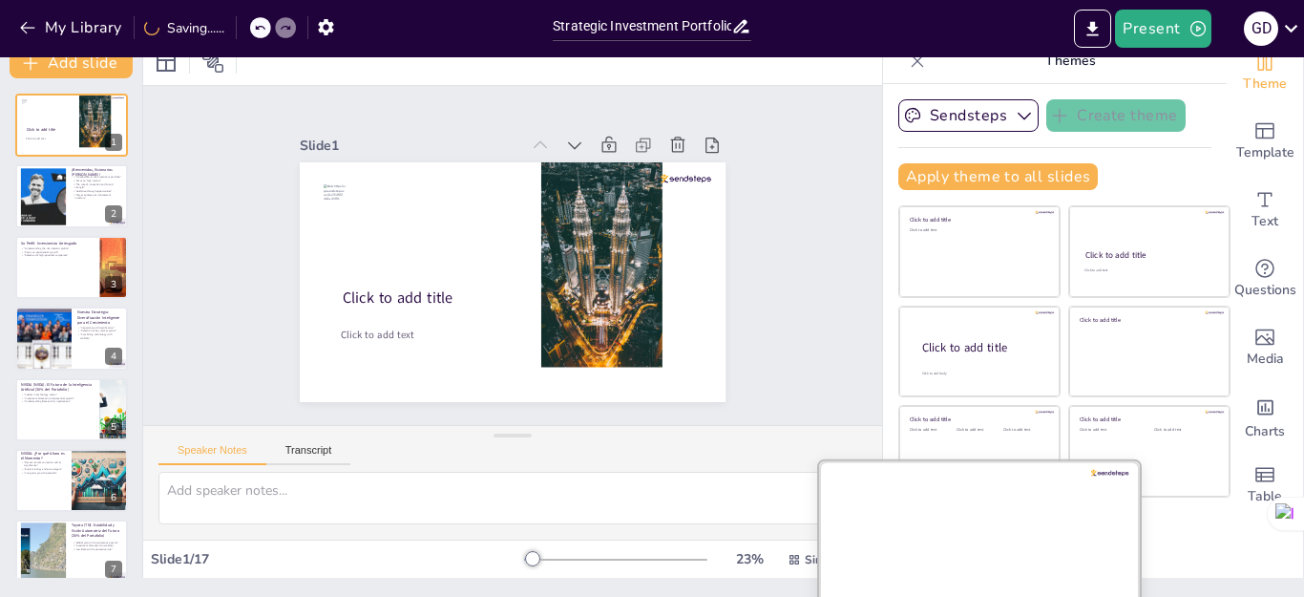
click at [948, 525] on div at bounding box center [979, 550] width 321 height 180
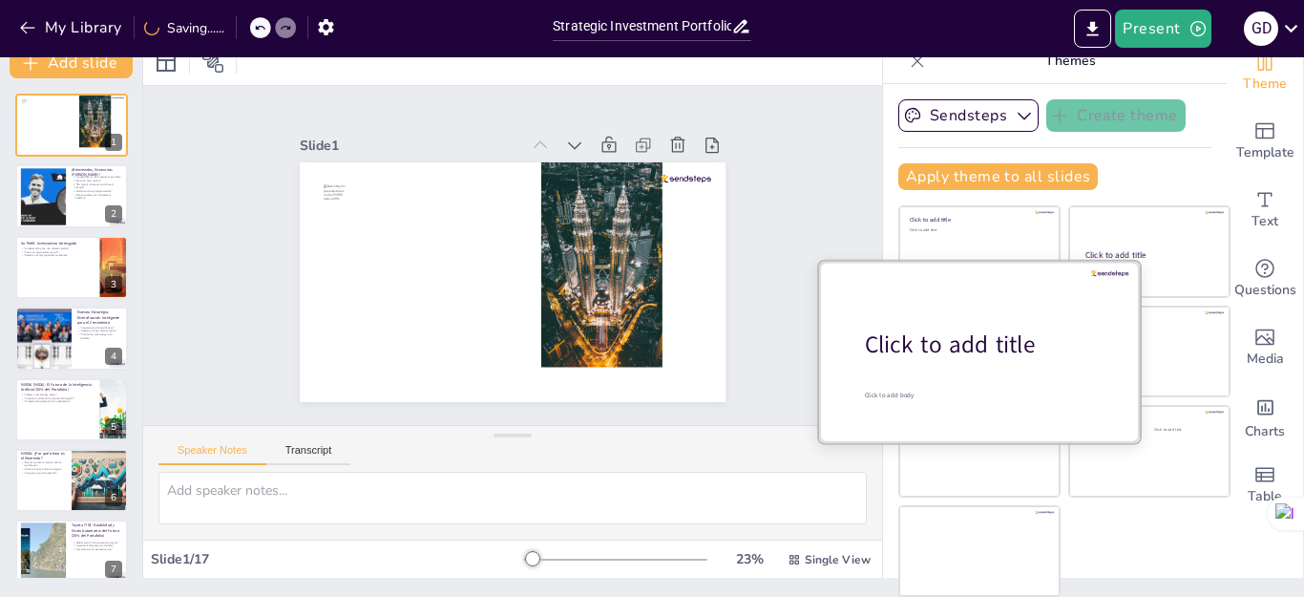
click at [975, 356] on div "Click to add title" at bounding box center [986, 344] width 243 height 32
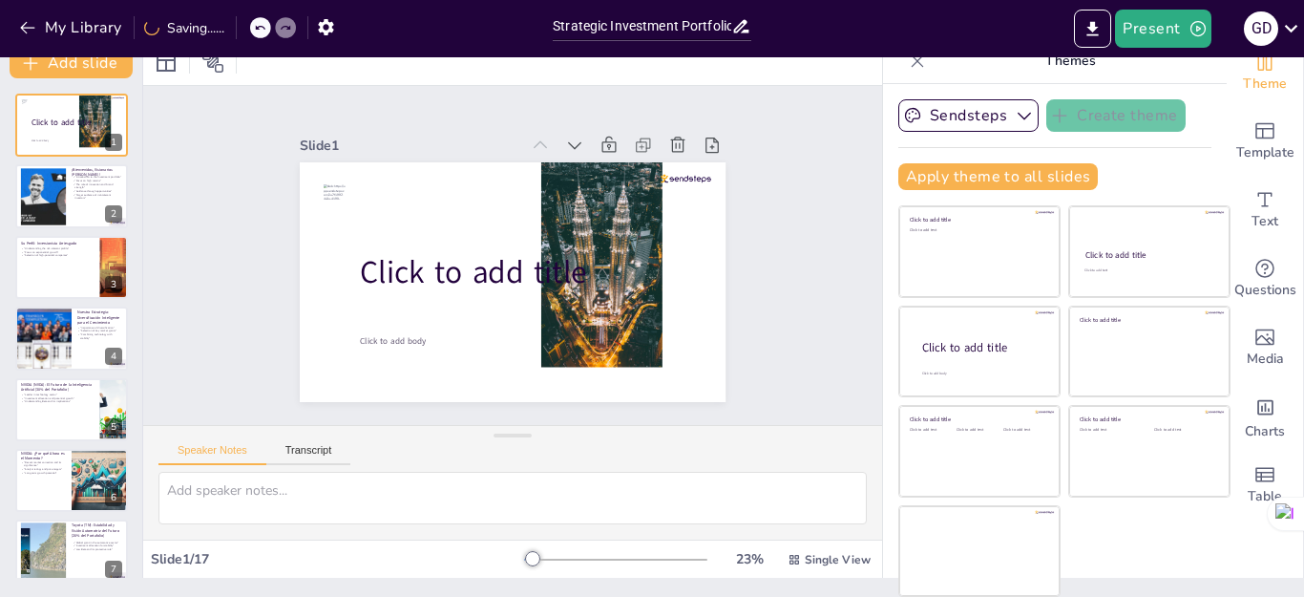
click at [948, 191] on div "Sendsteps Create theme Apply theme to all slides Click to add title Click to ad…" at bounding box center [1054, 152] width 313 height 106
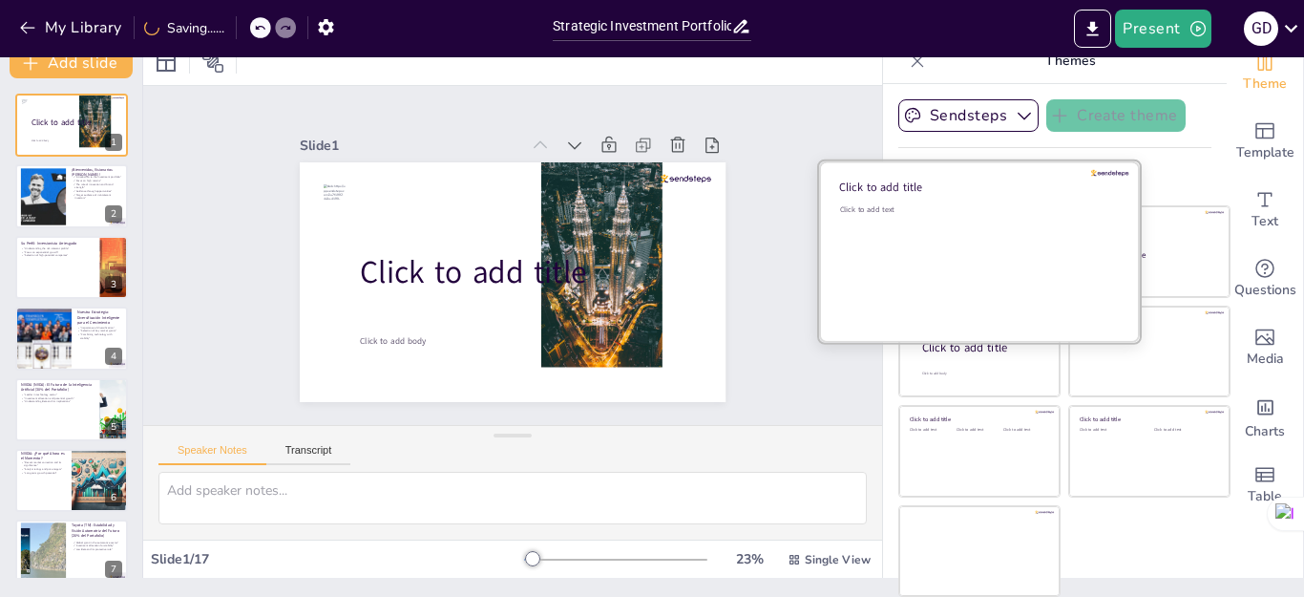
click at [947, 230] on div "Click to add text" at bounding box center [976, 263] width 273 height 118
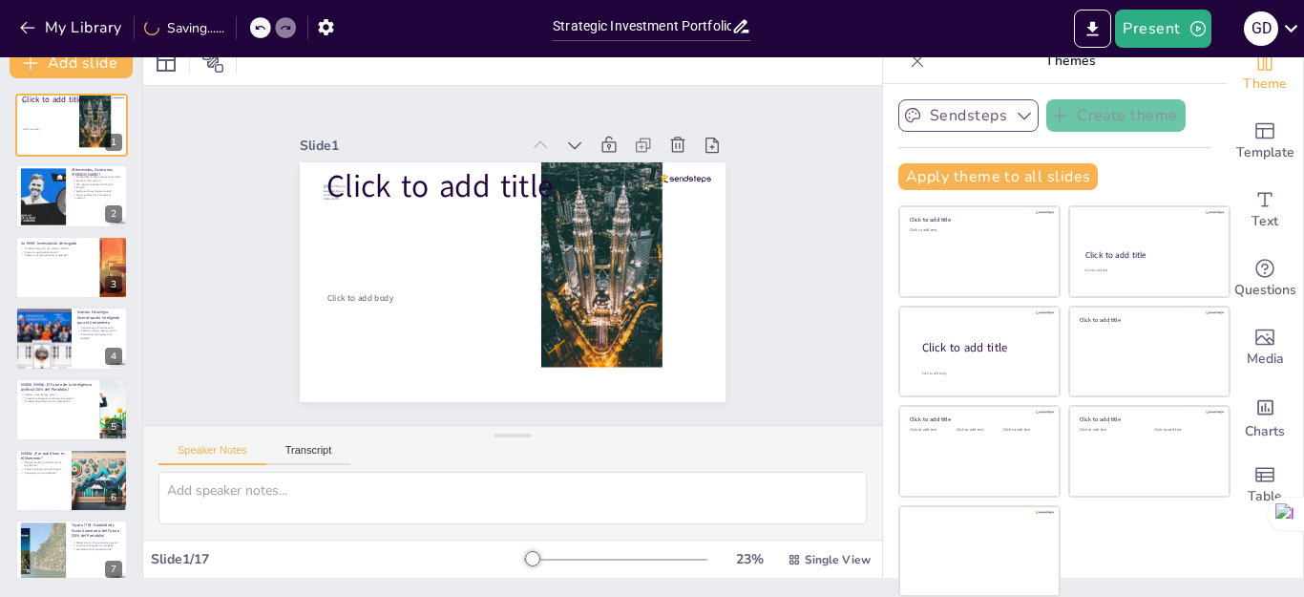
click at [952, 121] on button "Sendsteps" at bounding box center [968, 115] width 140 height 32
click at [1243, 95] on span "Theme" at bounding box center [1265, 84] width 44 height 21
click at [1253, 127] on icon "Add ready made slides" at bounding box center [1264, 130] width 23 height 23
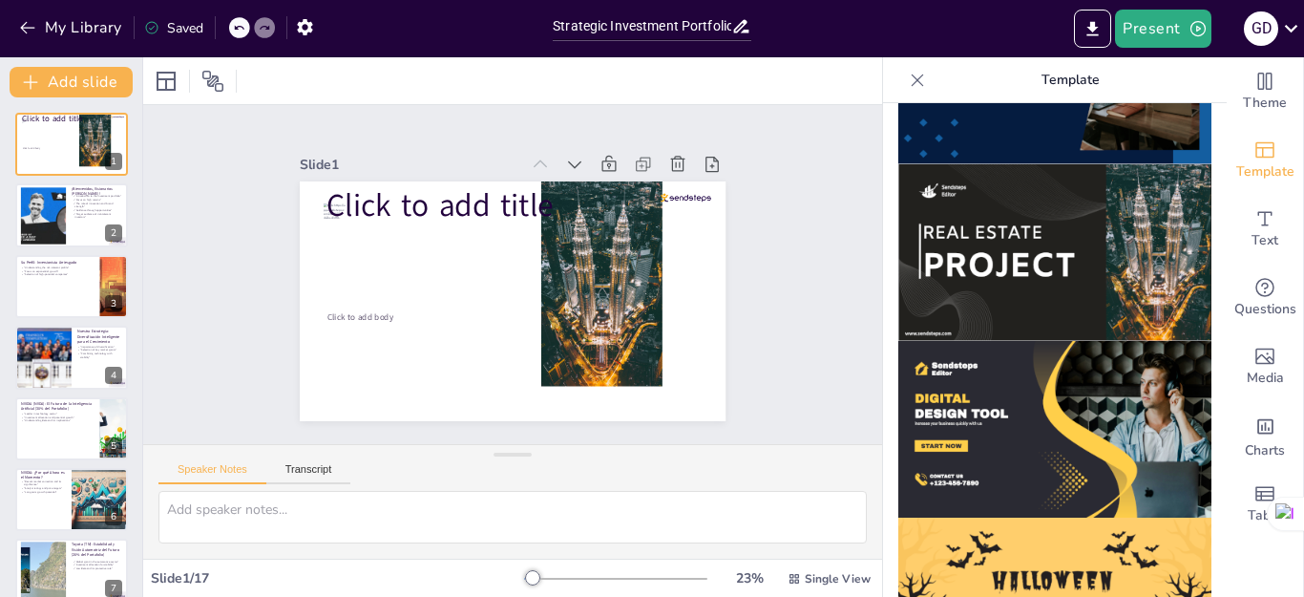
scroll to position [1947, 0]
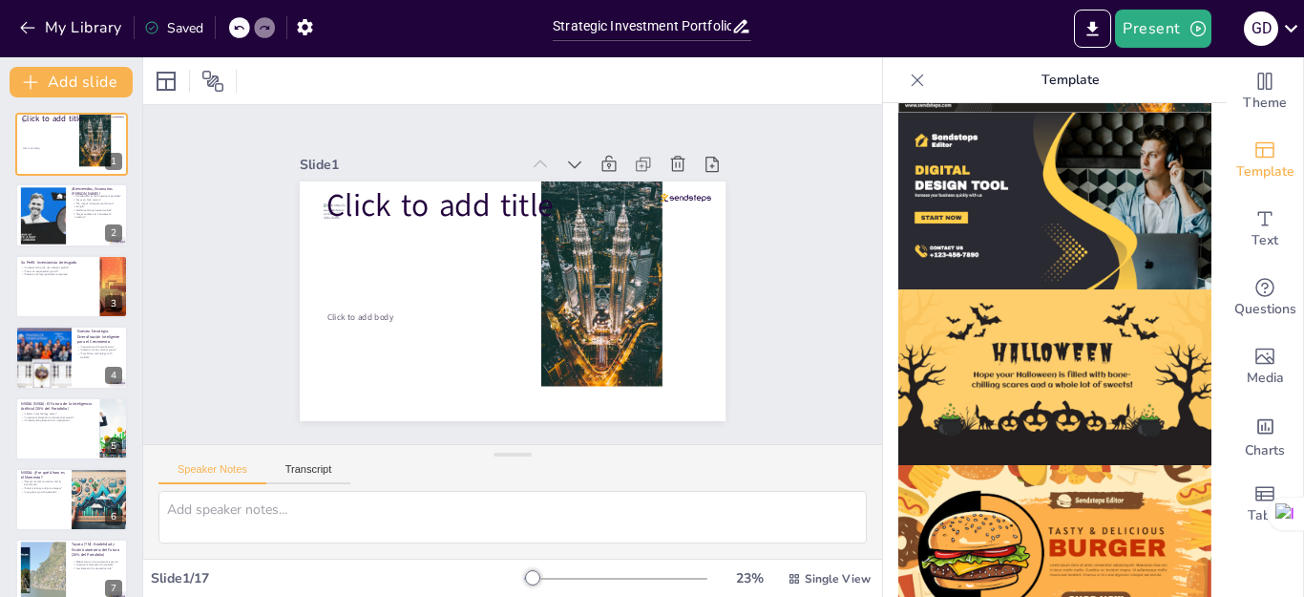
click at [1043, 366] on img at bounding box center [1054, 377] width 313 height 177
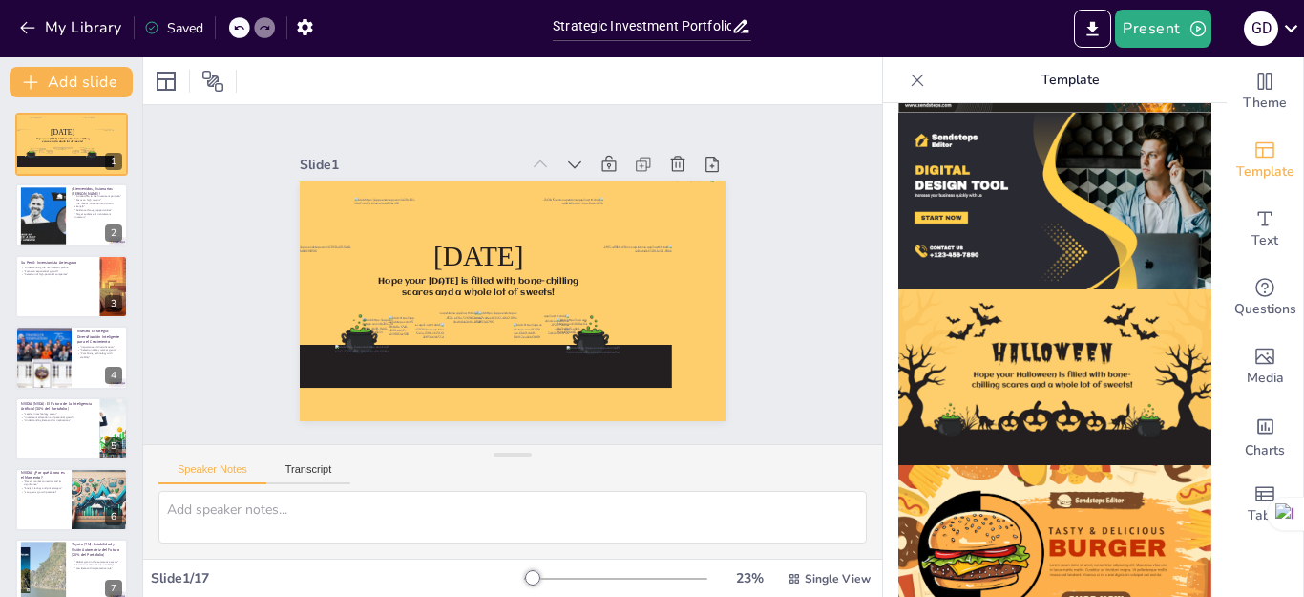
click at [1045, 465] on img at bounding box center [1054, 553] width 313 height 177
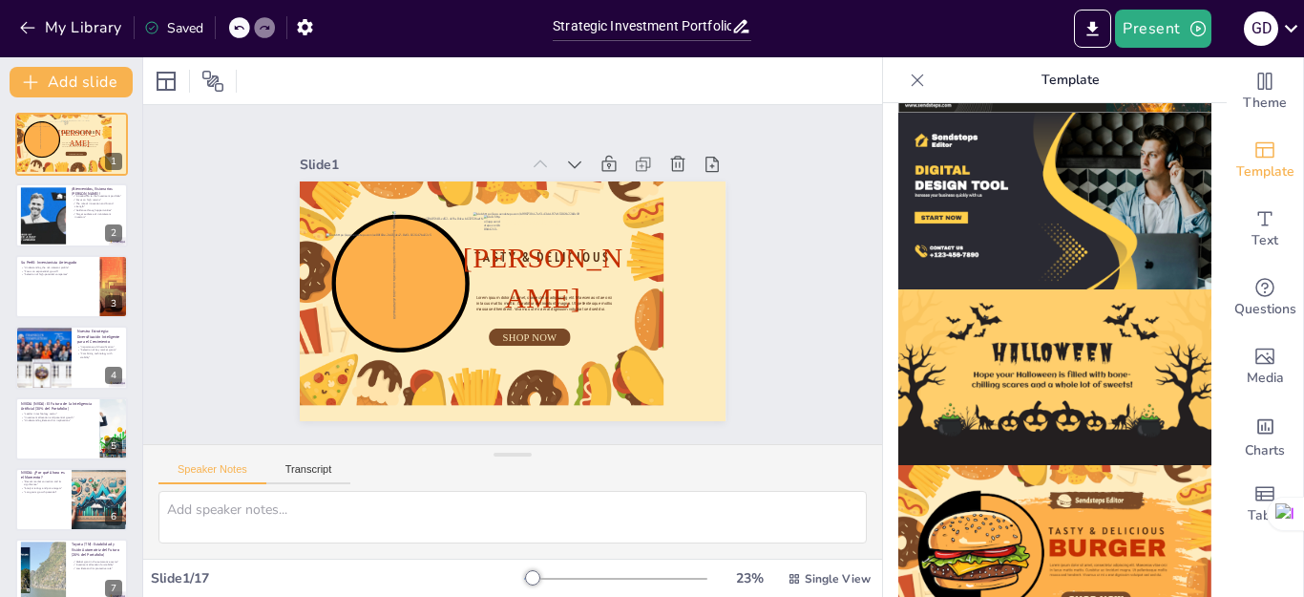
scroll to position [1660, 0]
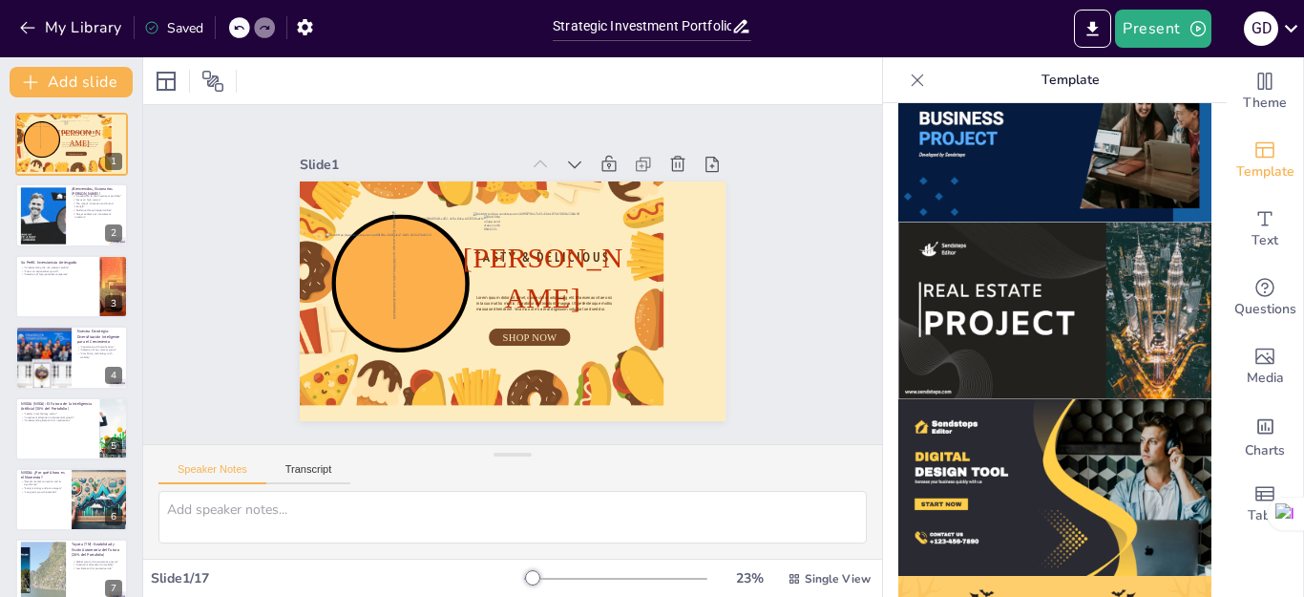
click at [1027, 431] on img at bounding box center [1054, 487] width 313 height 177
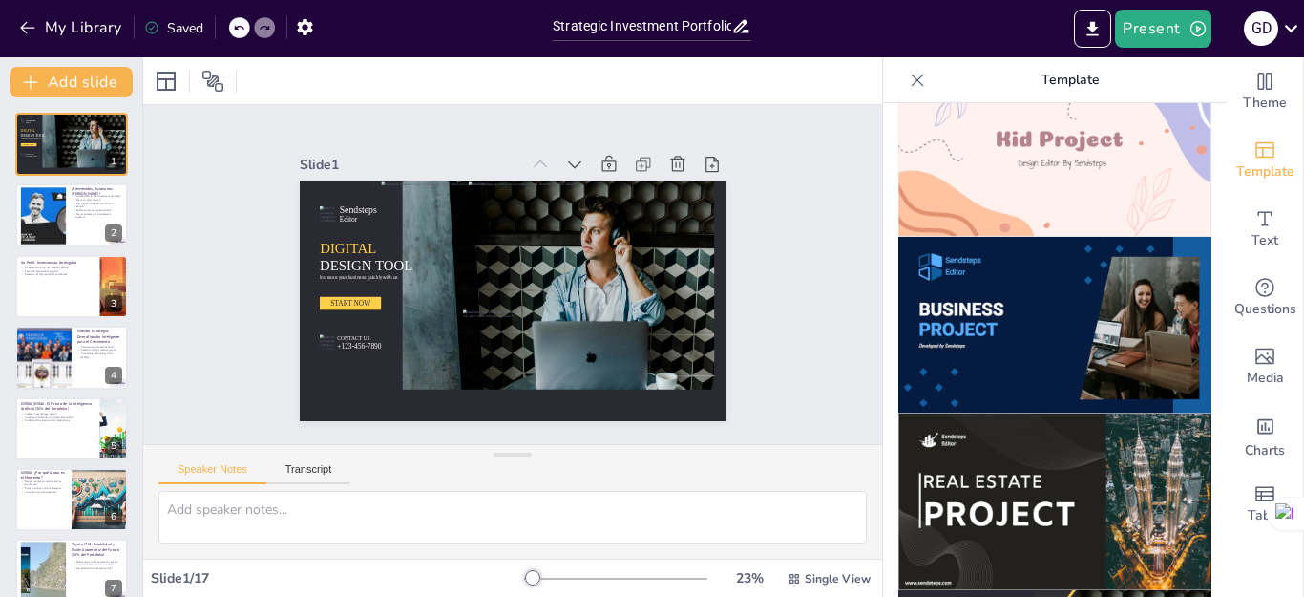
click at [1027, 303] on img at bounding box center [1054, 325] width 313 height 177
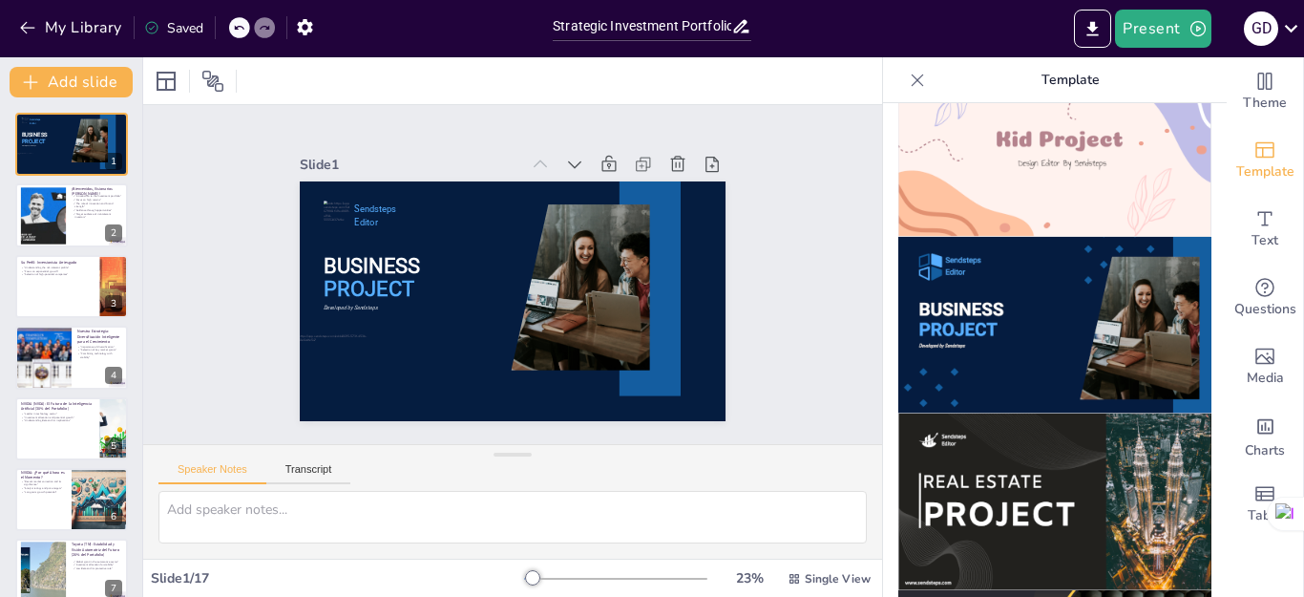
scroll to position [1374, 0]
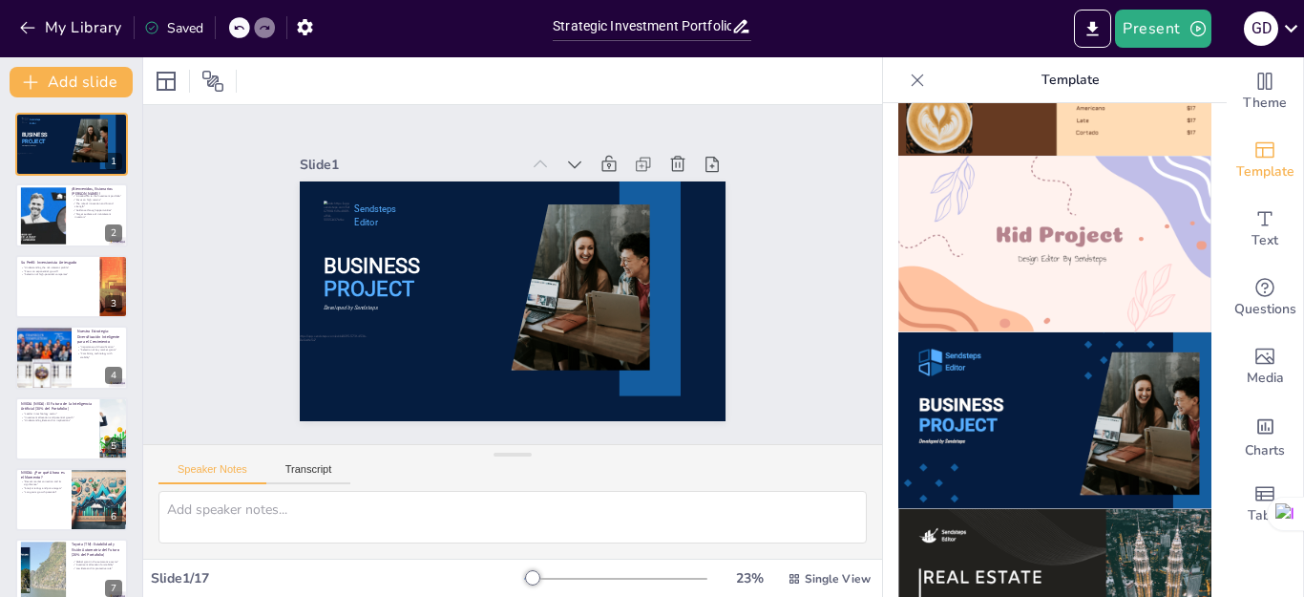
click at [1029, 275] on img at bounding box center [1054, 244] width 313 height 177
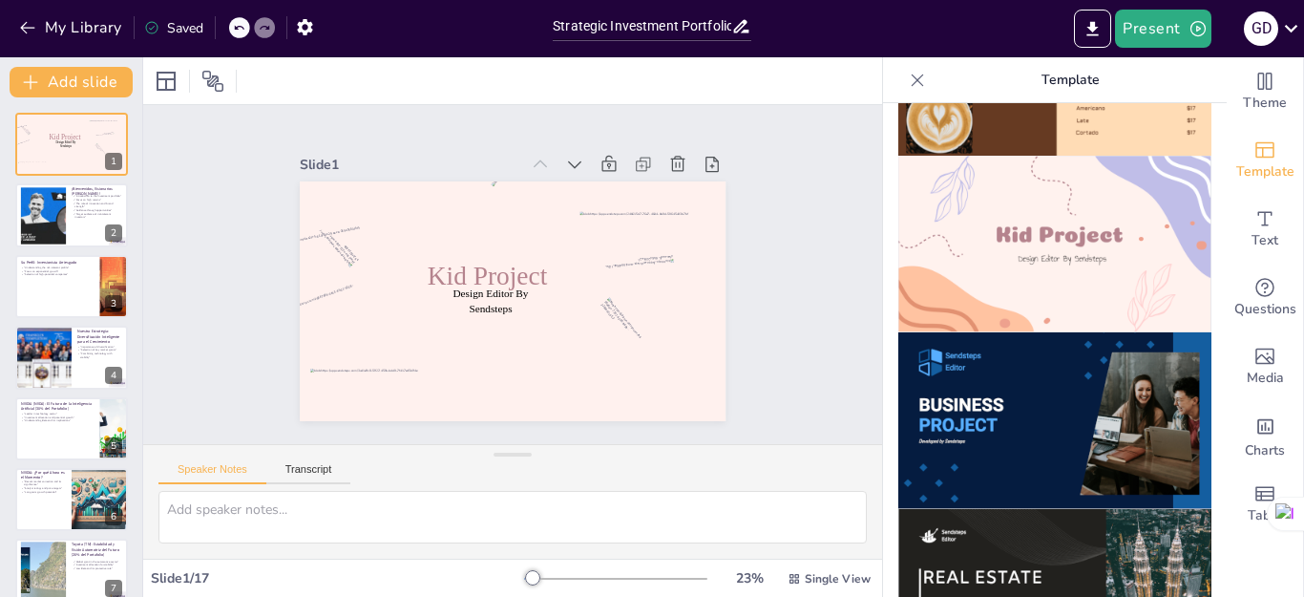
scroll to position [1087, 0]
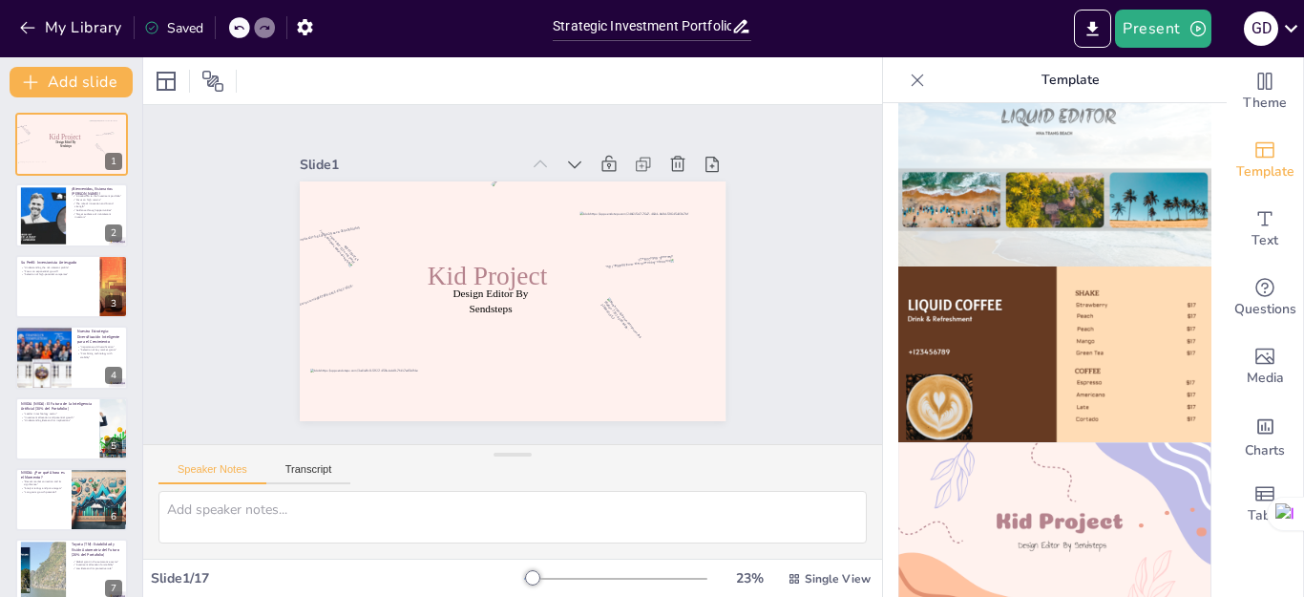
click at [1028, 266] on img at bounding box center [1054, 354] width 313 height 177
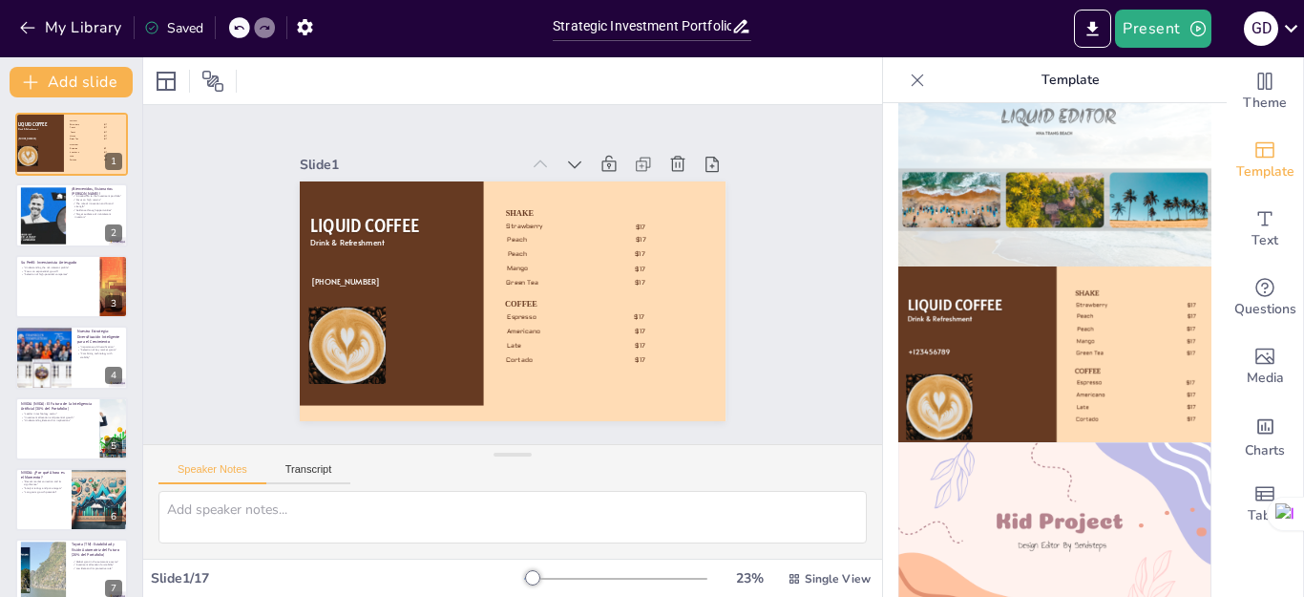
click at [908, 76] on icon at bounding box center [917, 80] width 19 height 19
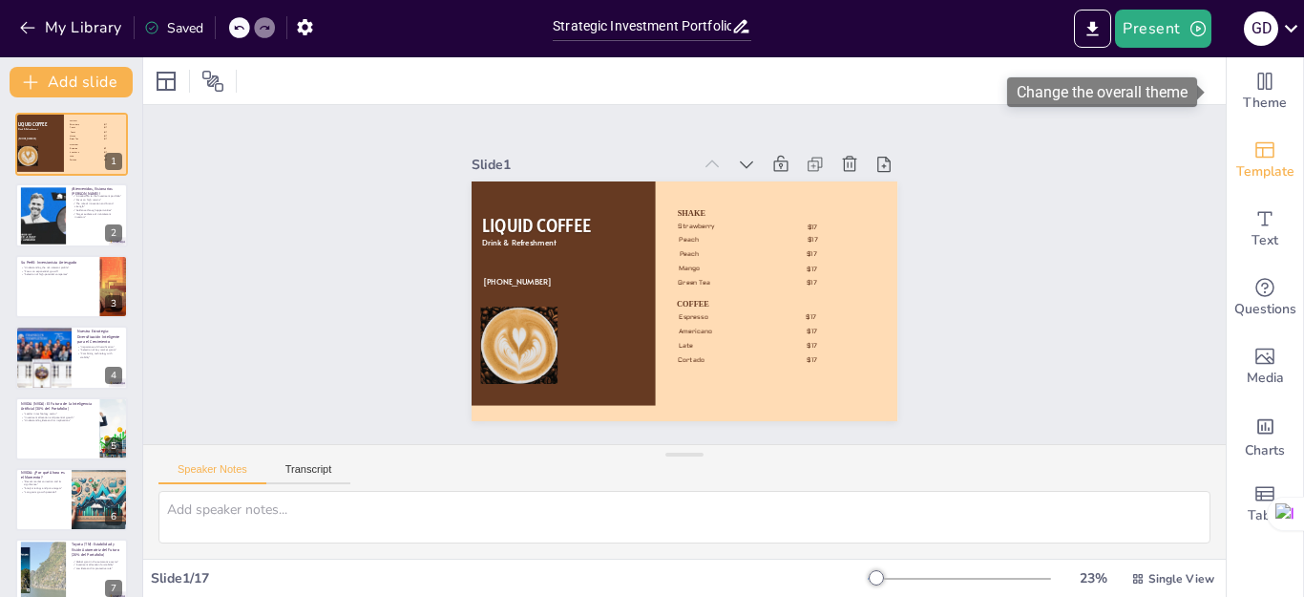
click at [1255, 148] on icon "Add ready made slides" at bounding box center [1264, 150] width 19 height 16
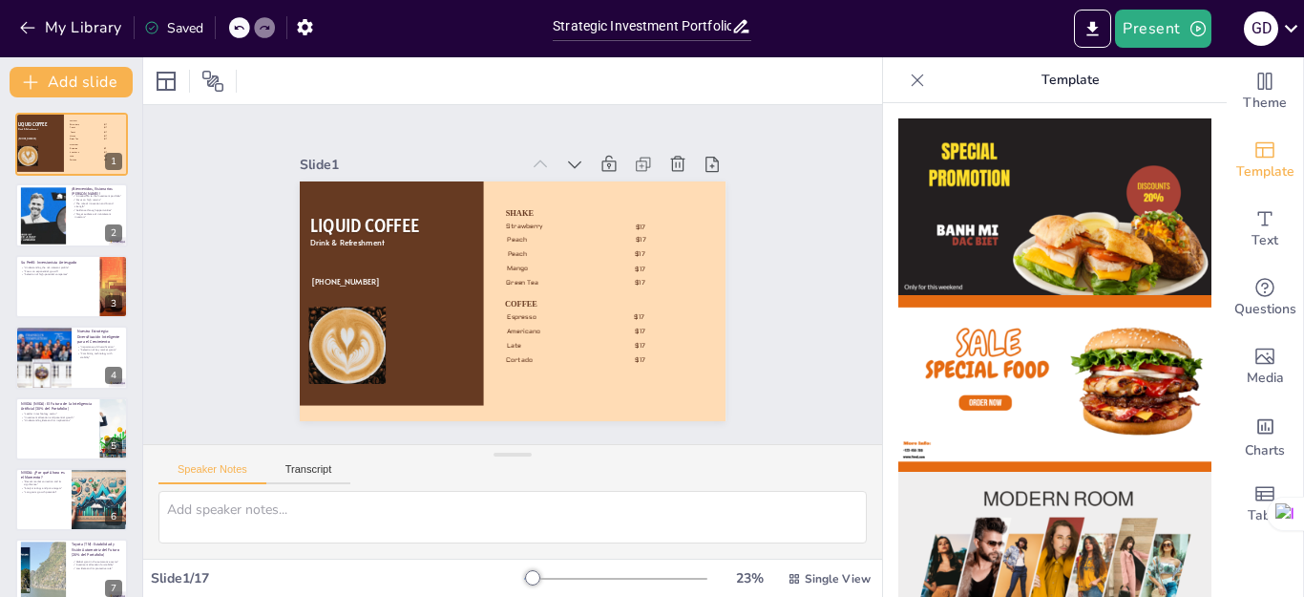
scroll to position [286, 0]
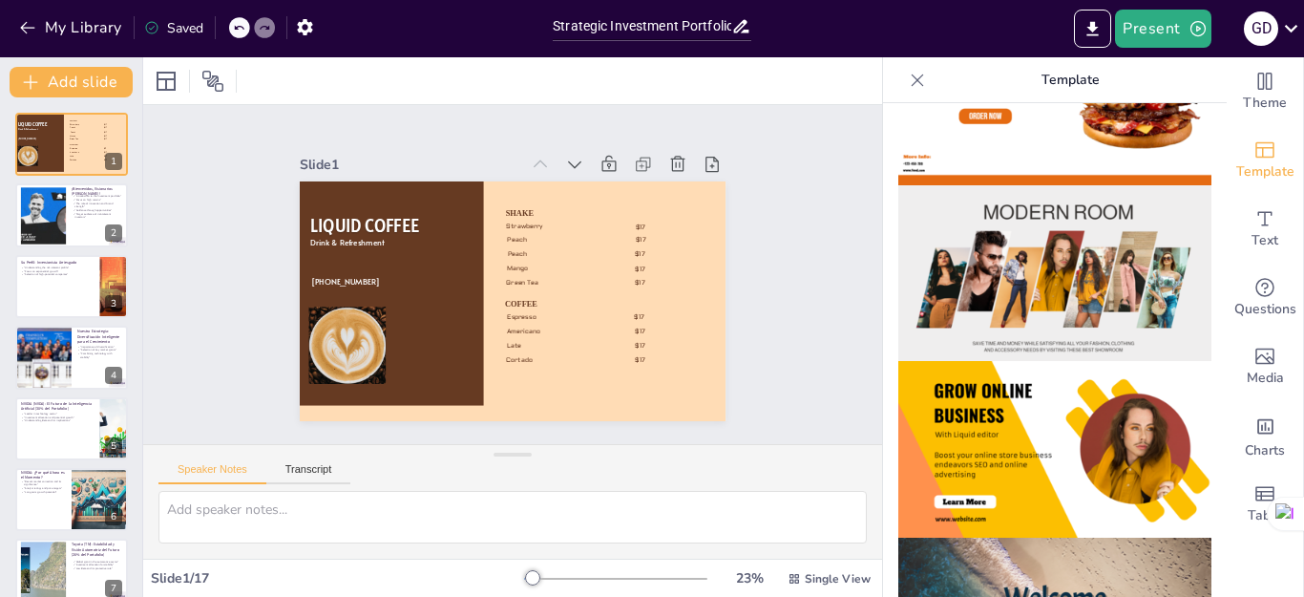
click at [1044, 275] on img at bounding box center [1054, 273] width 313 height 177
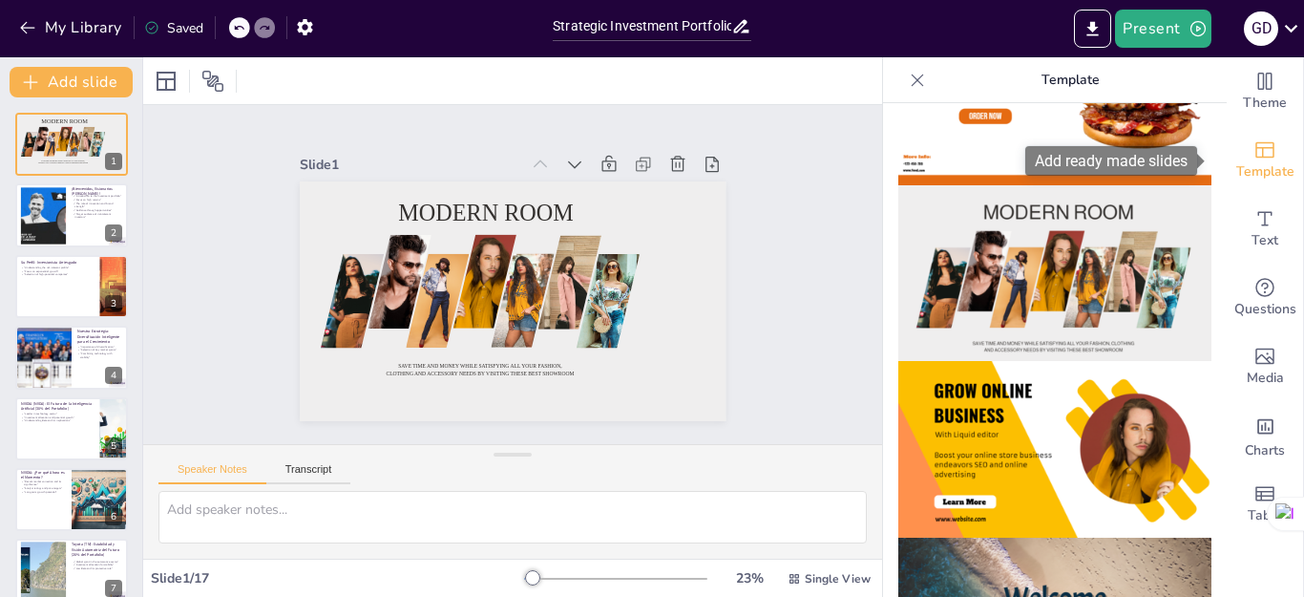
click at [1244, 165] on span "Template" at bounding box center [1265, 171] width 58 height 21
click at [908, 87] on icon at bounding box center [917, 80] width 19 height 19
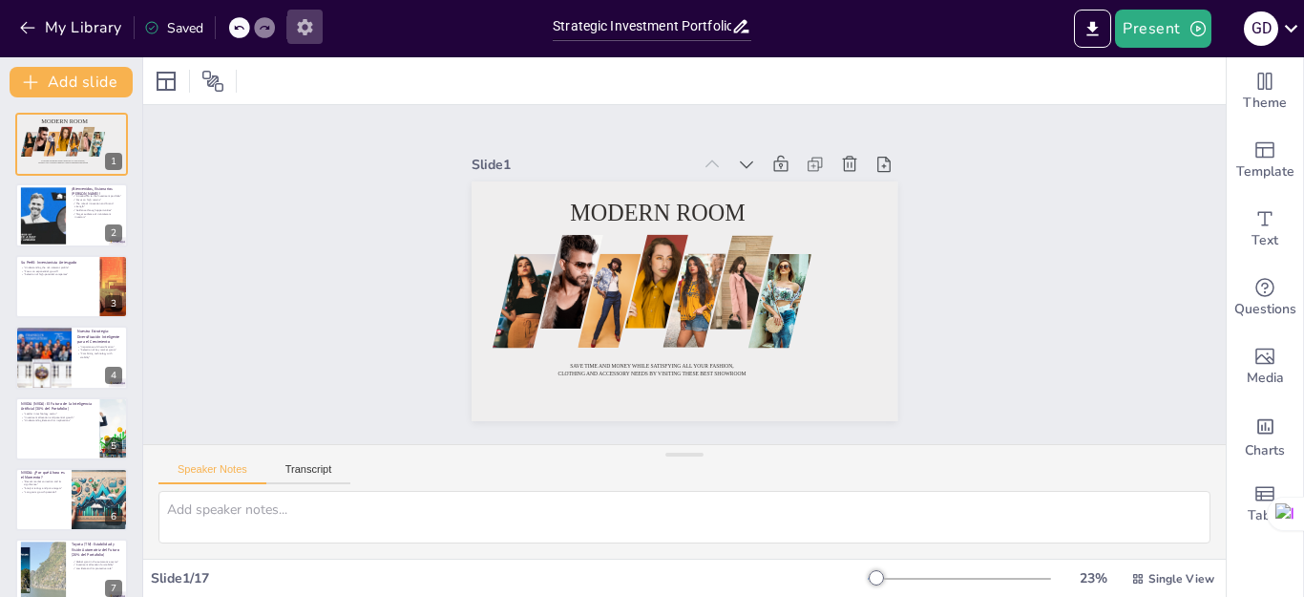
click at [312, 32] on icon "button" at bounding box center [305, 27] width 20 height 20
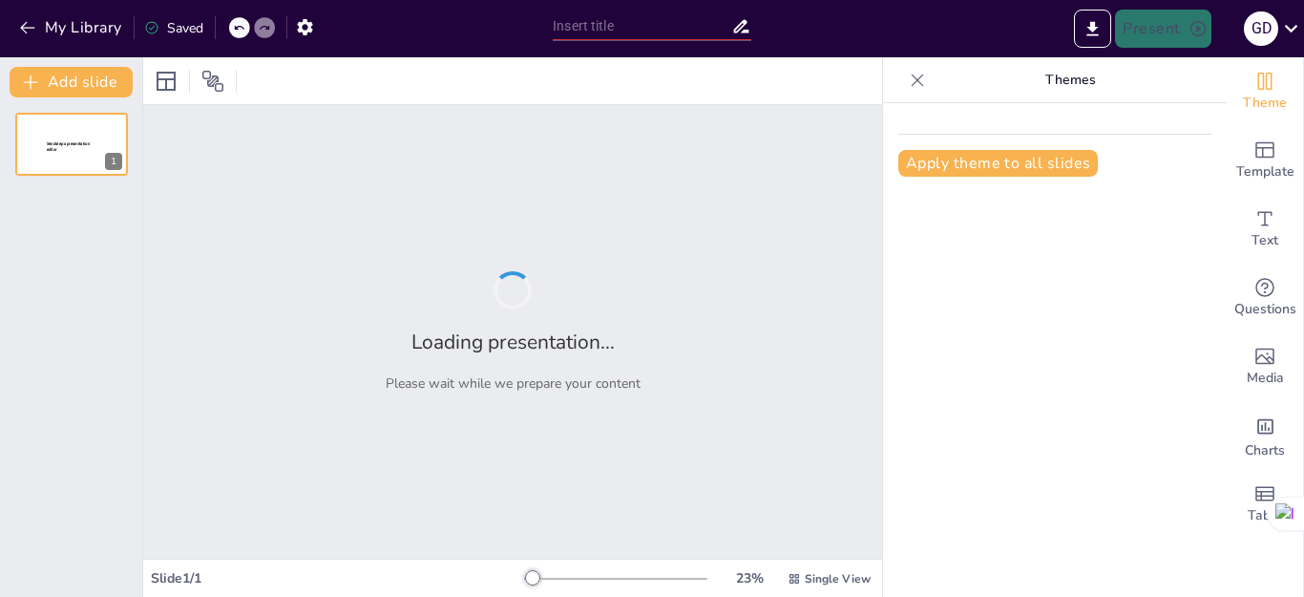
type input "Strategic Investment Portfolio: Harnessing a Million-Dollar Opportunity"
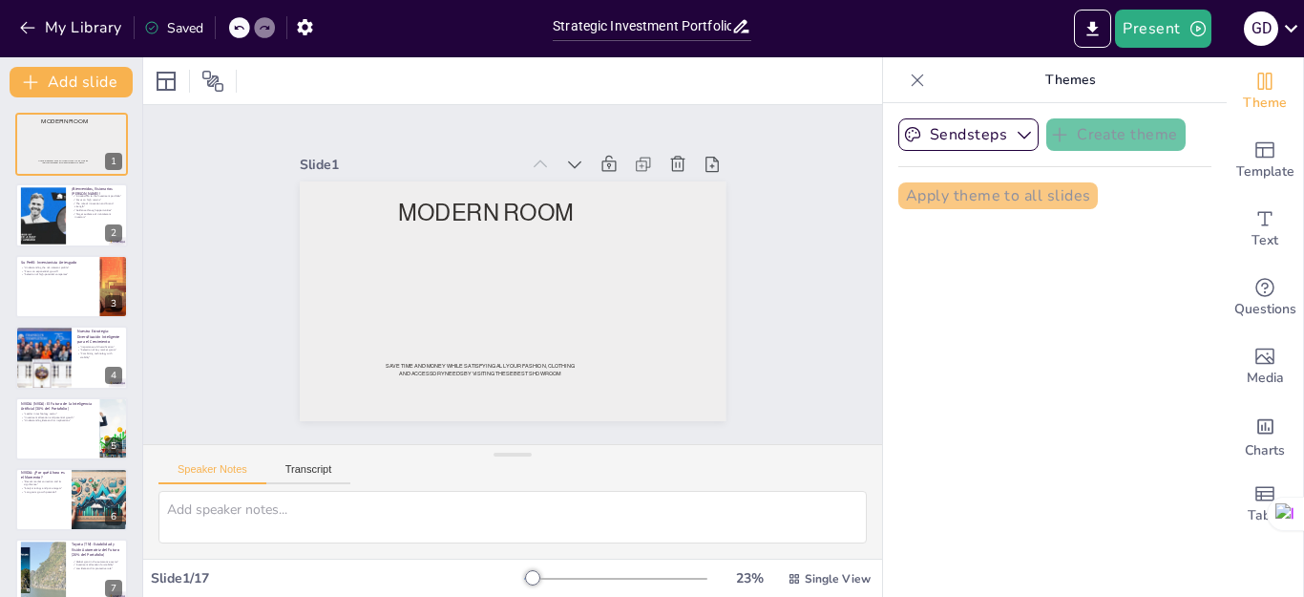
click at [933, 80] on p "Themes" at bounding box center [1070, 80] width 275 height 46
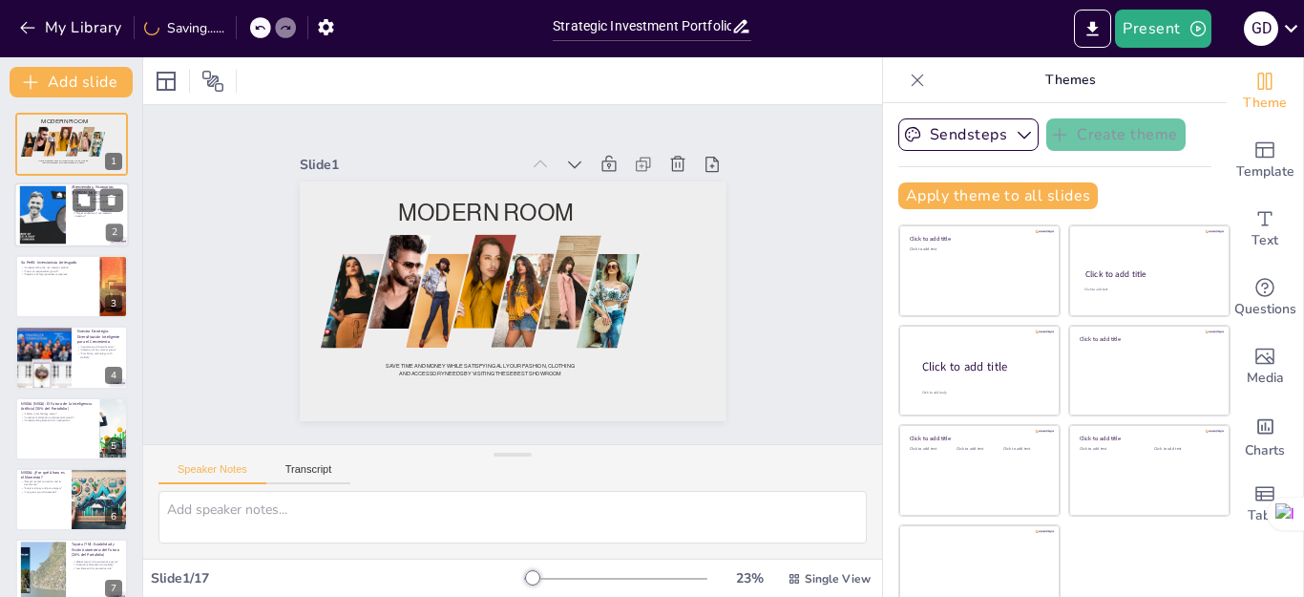
click at [71, 204] on div at bounding box center [71, 215] width 115 height 65
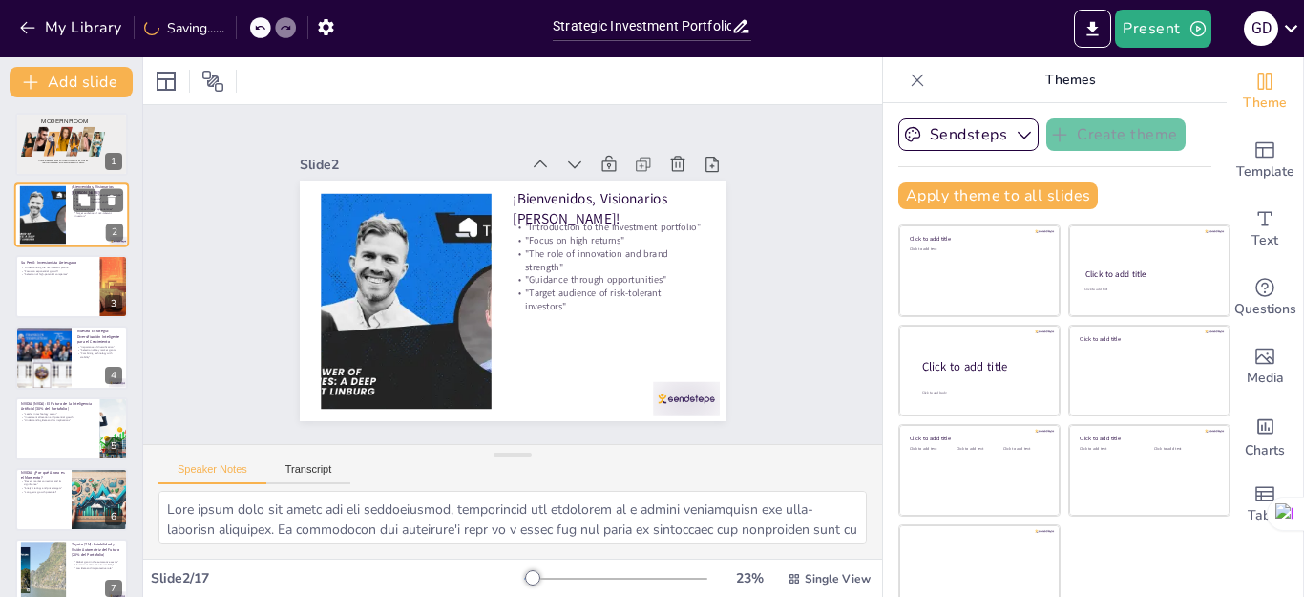
type textarea "Lore ipsum dolo sit ametc adi eli seddoeiusmod, temporincid utl etdolorem al e …"
click at [308, 472] on button "Transcript" at bounding box center [308, 473] width 85 height 21
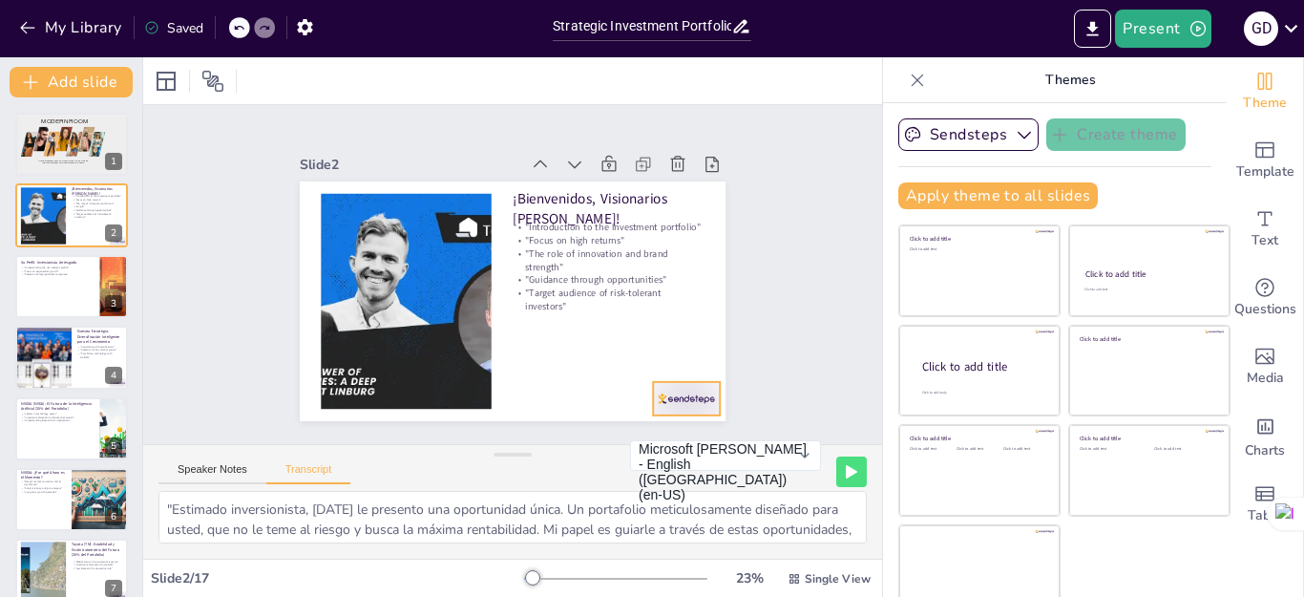
click at [547, 279] on p ""Target audience of risk-tolerant investors"" at bounding box center [575, 197] width 102 height 186
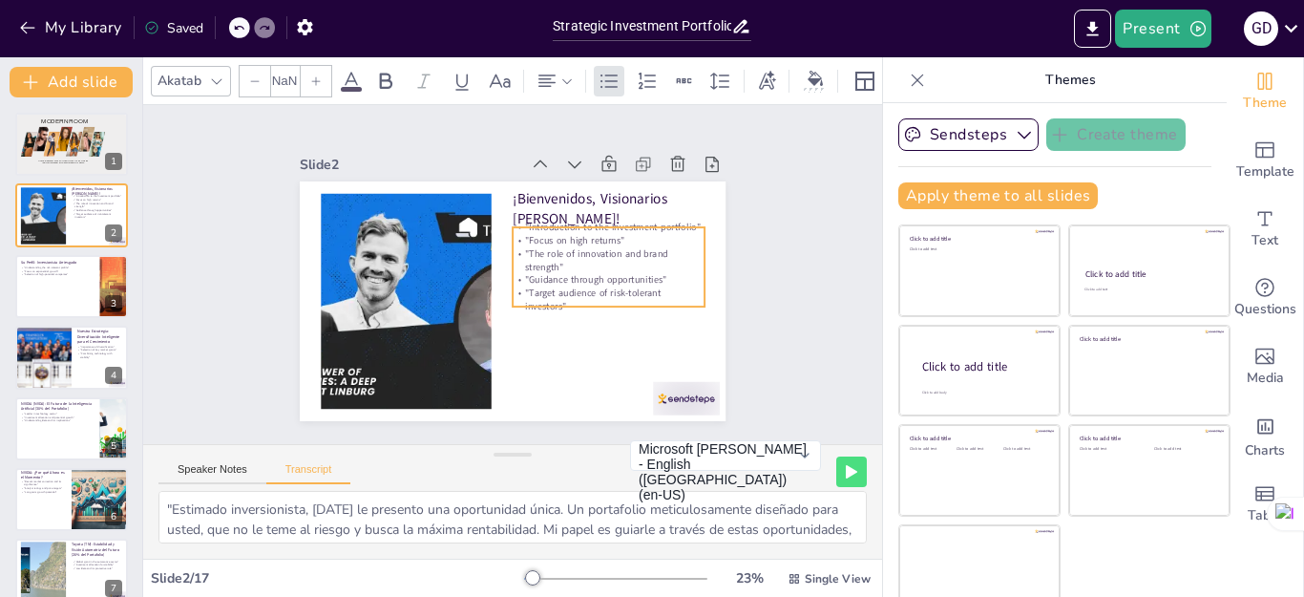
type input "32"
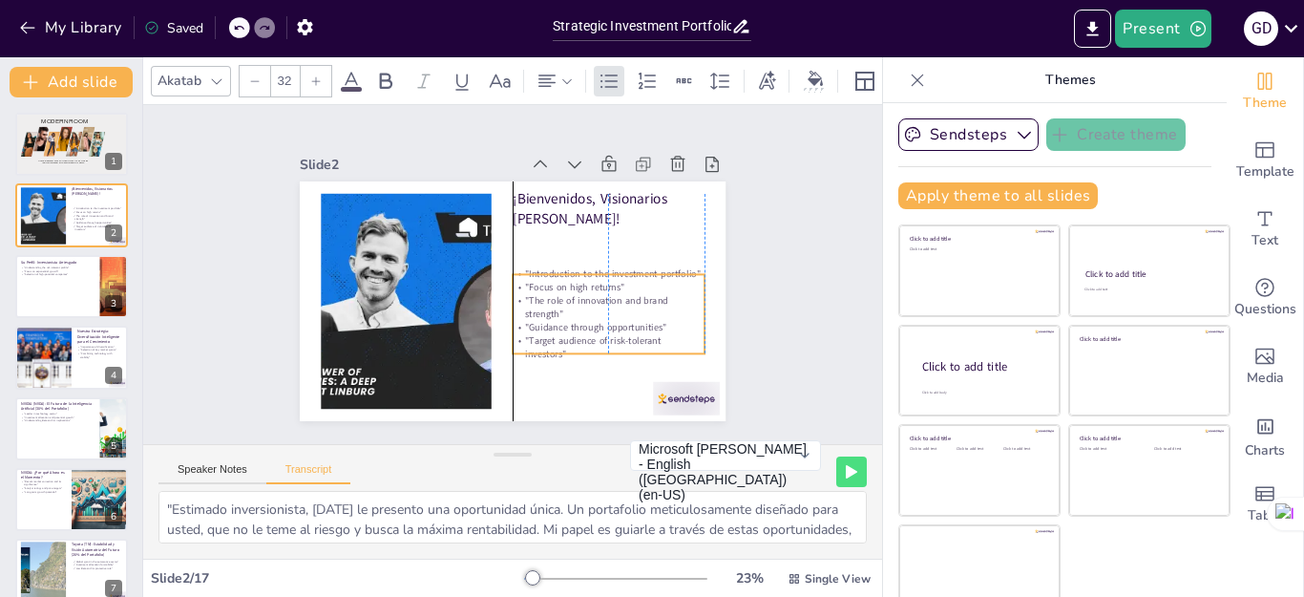
drag, startPoint x: 569, startPoint y: 271, endPoint x: 569, endPoint y: 301, distance: 29.6
click at [569, 301] on p ""The role of innovation and brand strength"" at bounding box center [599, 326] width 193 height 66
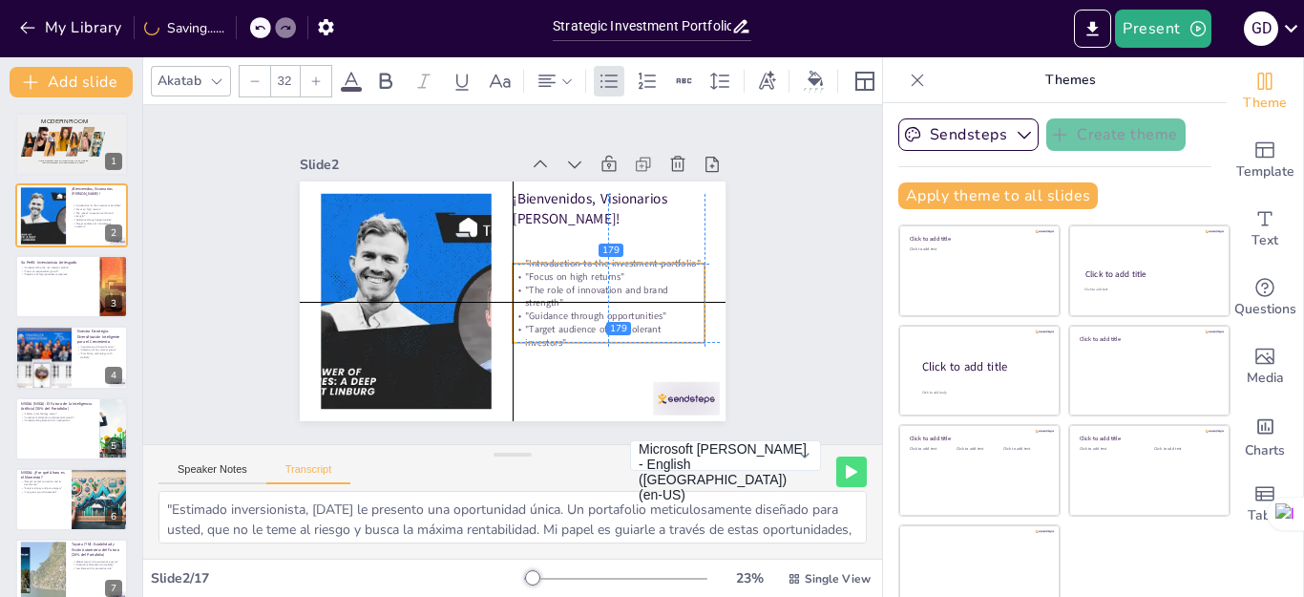
click at [547, 275] on p ""The role of innovation and brand strength"" at bounding box center [533, 179] width 27 height 192
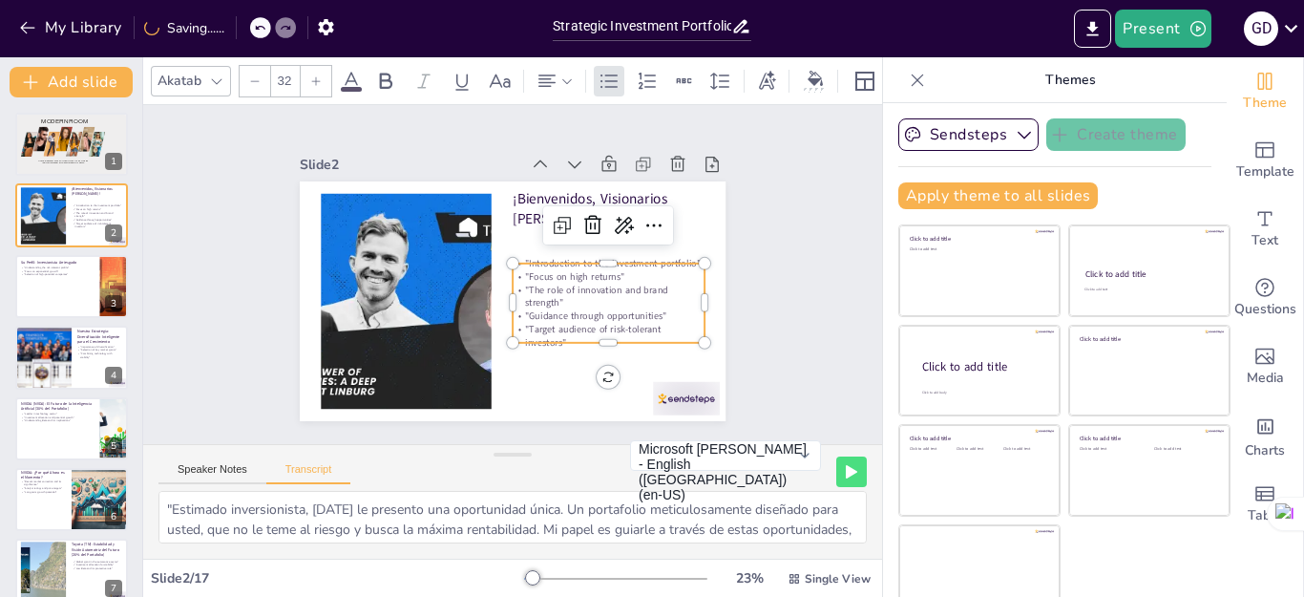
click at [685, 324] on div "Slide 1 Modern room Save time and money while satisfying all your fashion, clot…" at bounding box center [512, 274] width 347 height 560
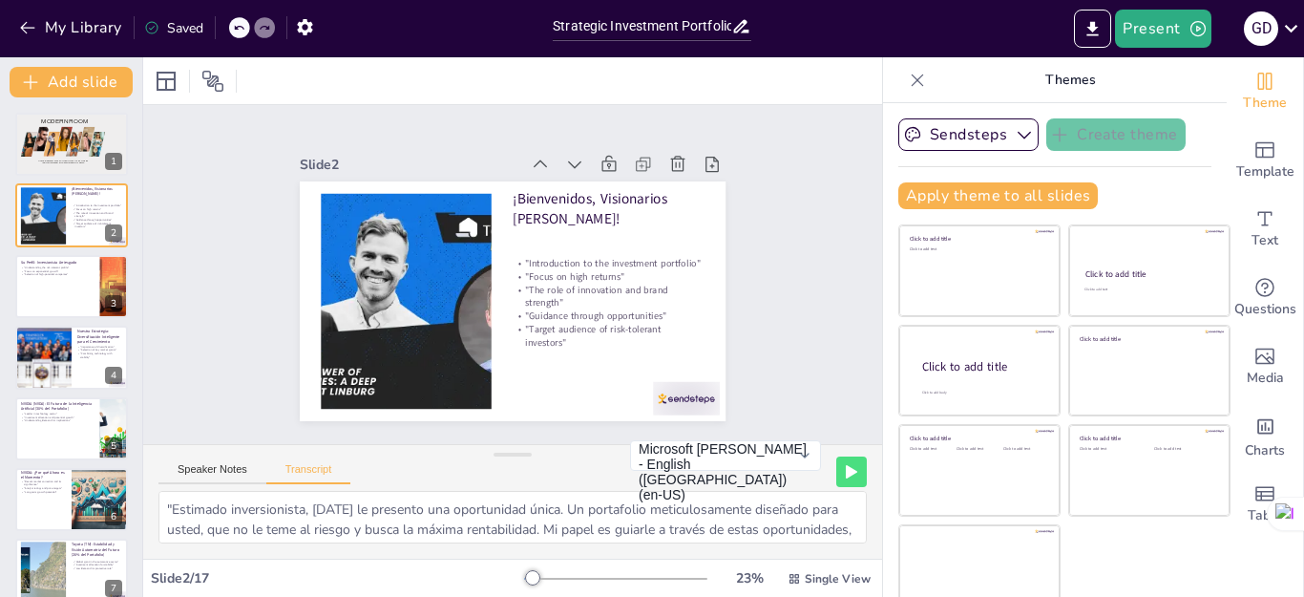
scroll to position [45, 0]
click at [743, 376] on div "Slide 1 Modern room Save time and money while satisfying all your fashion, clot…" at bounding box center [513, 274] width 606 height 485
click at [1256, 32] on div "G D" at bounding box center [1261, 28] width 34 height 34
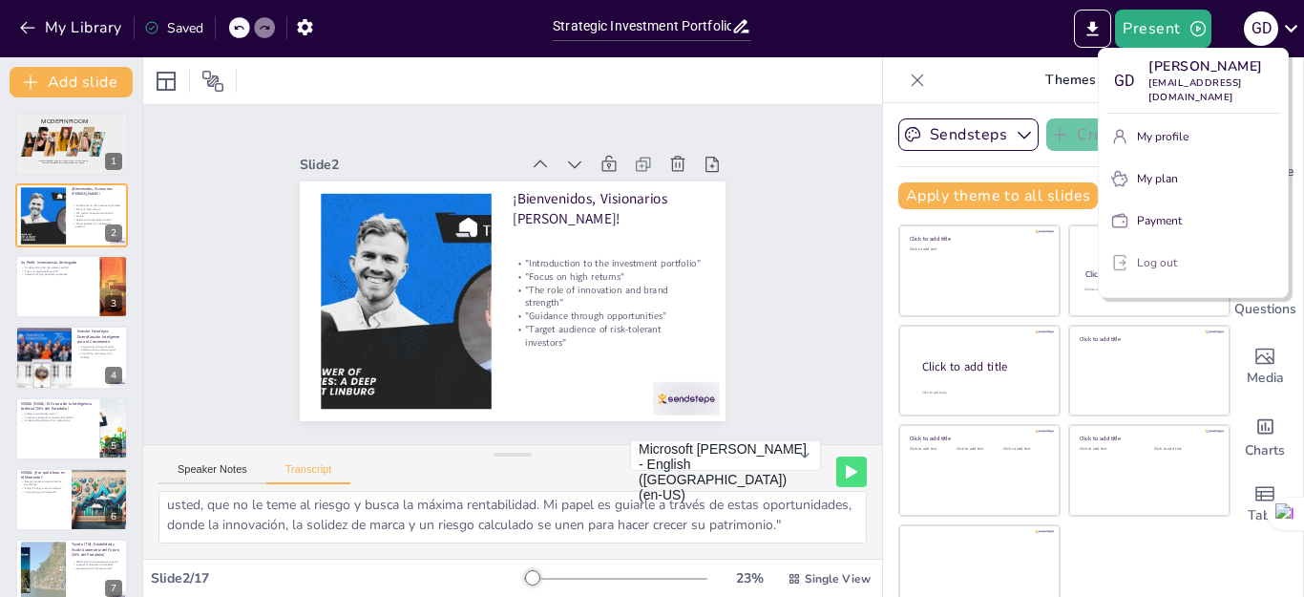
click at [1163, 271] on p "Log out" at bounding box center [1157, 262] width 40 height 17
